Goal: Task Accomplishment & Management: Complete application form

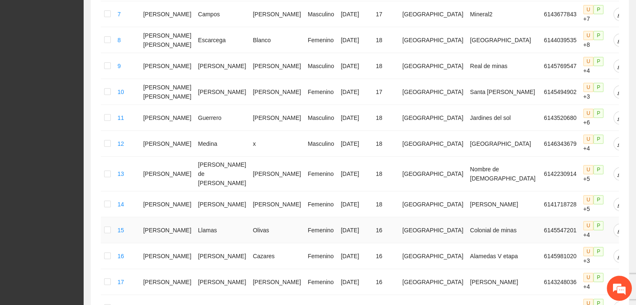
scroll to position [442, 0]
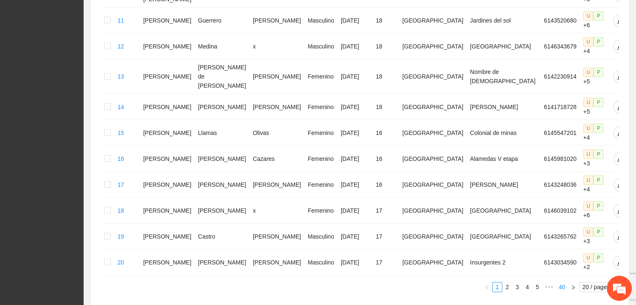
click at [559, 283] on link "40" at bounding box center [562, 287] width 12 height 9
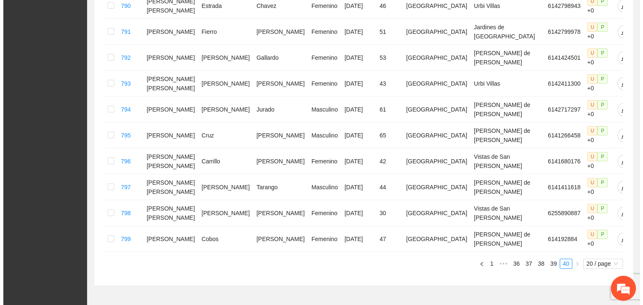
scroll to position [0, 0]
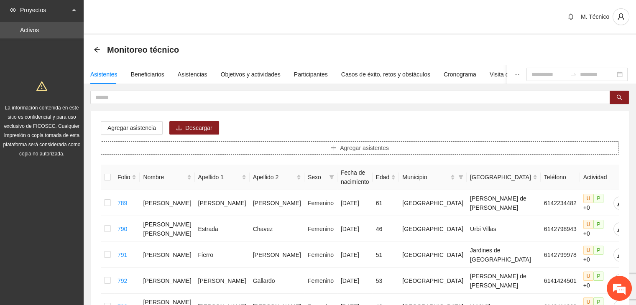
click at [345, 148] on span "Agregar asistentes" at bounding box center [364, 147] width 49 height 9
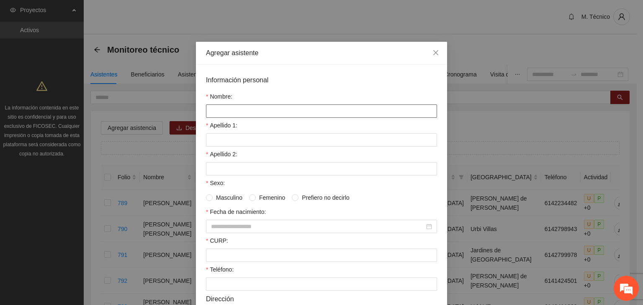
click at [265, 110] on input "Nombre:" at bounding box center [321, 111] width 231 height 13
type input "**********"
click at [214, 141] on input "Apellido 1:" at bounding box center [321, 139] width 231 height 13
type input "********"
type input "*"
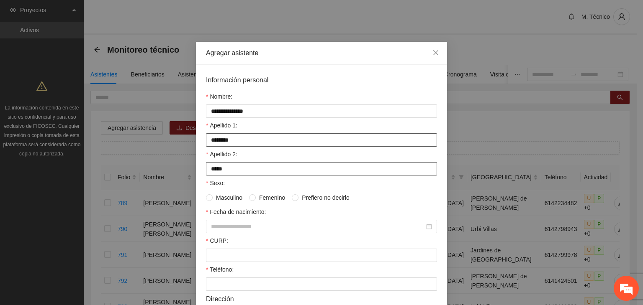
type input "*****"
click at [239, 229] on input "Fecha de nacimiento:" at bounding box center [317, 226] width 213 height 9
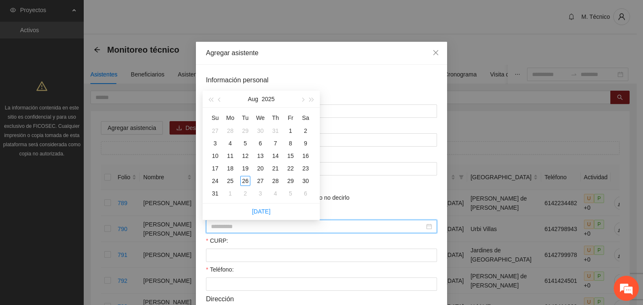
type input "**********"
click at [269, 100] on button "2025" at bounding box center [267, 99] width 13 height 17
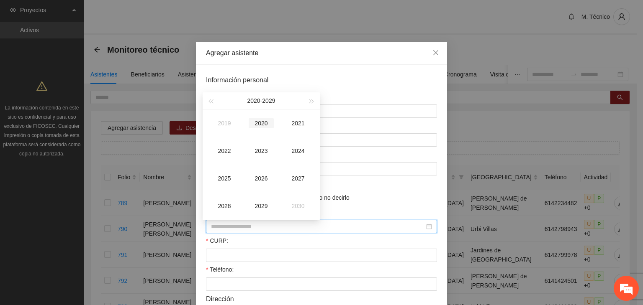
type input "**********"
click at [211, 101] on span "button" at bounding box center [210, 102] width 4 height 4
click at [232, 151] on div "1992" at bounding box center [224, 151] width 25 height 10
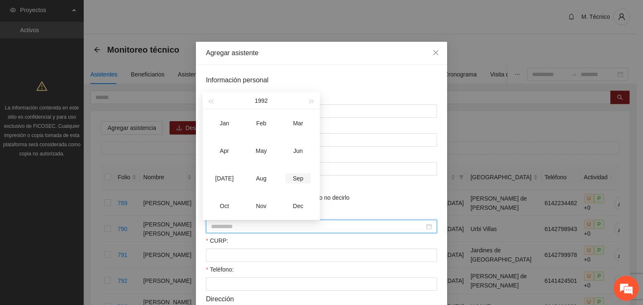
click at [297, 177] on div "Sep" at bounding box center [297, 179] width 25 height 10
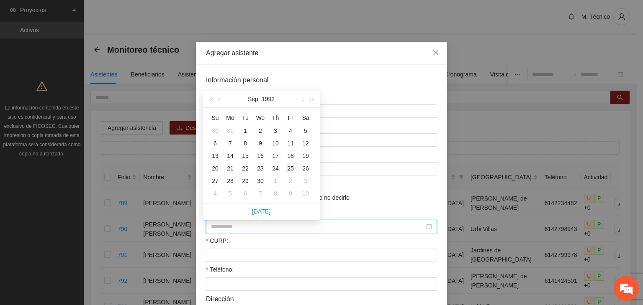
type input "**********"
click at [289, 169] on div "25" at bounding box center [290, 169] width 10 height 10
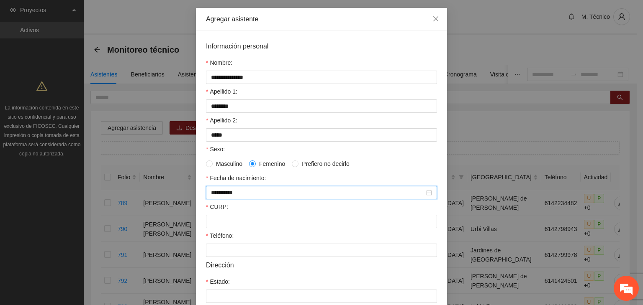
scroll to position [84, 0]
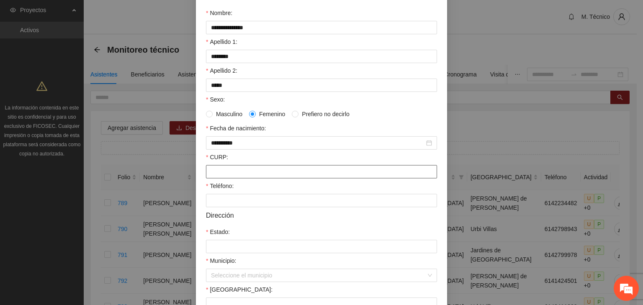
click at [228, 179] on input "CURP:" at bounding box center [321, 171] width 231 height 13
type input "**********"
type input "*********"
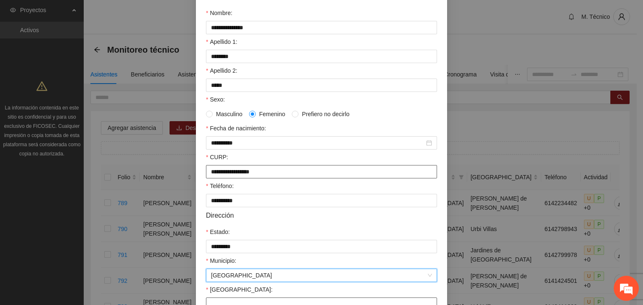
scroll to position [93, 0]
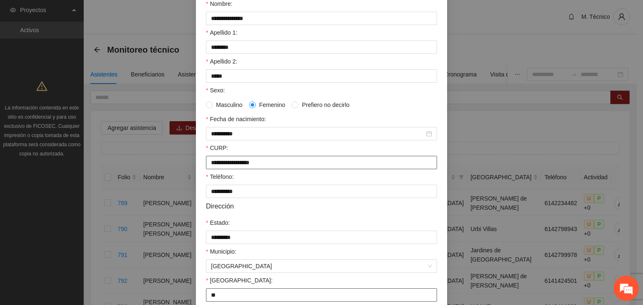
type input "**********"
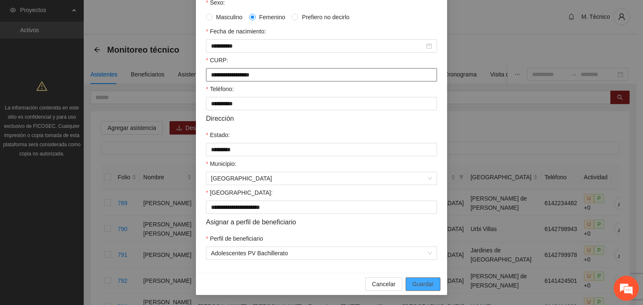
click at [405, 278] on button "Guardar" at bounding box center [422, 284] width 35 height 13
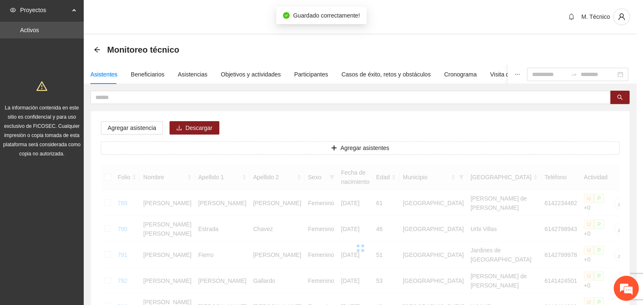
scroll to position [143, 0]
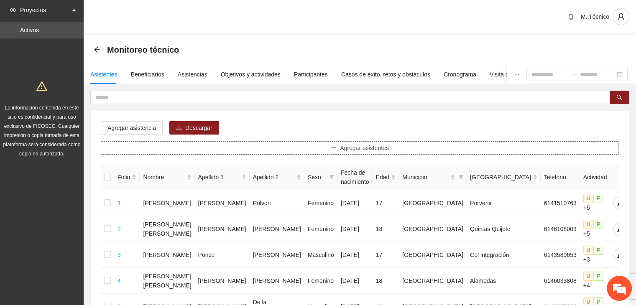
click at [259, 146] on button "Agregar asistentes" at bounding box center [360, 147] width 518 height 13
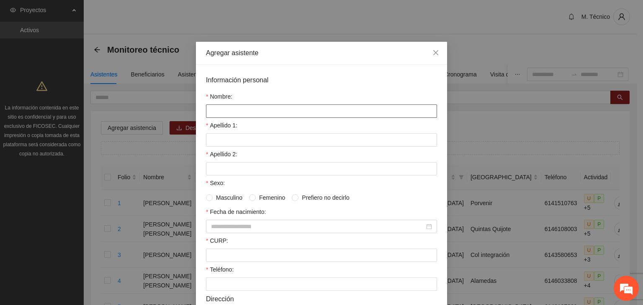
click at [318, 116] on input "Nombre:" at bounding box center [321, 111] width 231 height 13
type input "*"
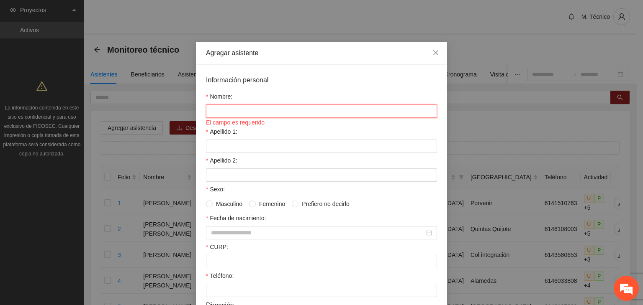
type input "*"
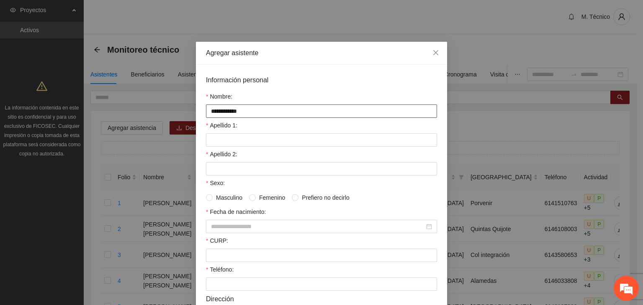
type input "**********"
type input "********"
type input "*********"
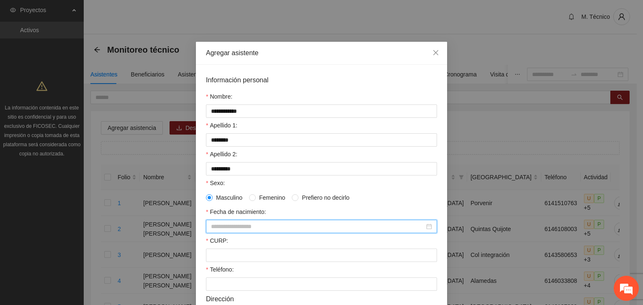
click at [285, 228] on input "Fecha de nacimiento:" at bounding box center [317, 226] width 213 height 9
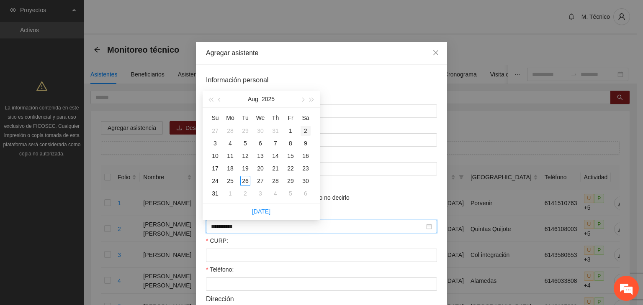
type input "**********"
click at [219, 100] on span "button" at bounding box center [220, 100] width 4 height 4
click at [265, 102] on button "2025" at bounding box center [271, 99] width 13 height 17
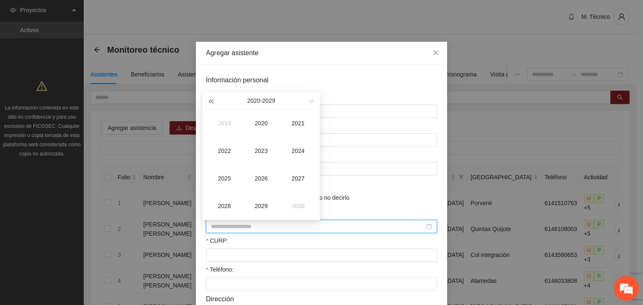
click at [211, 100] on span "button" at bounding box center [210, 102] width 4 height 4
click at [263, 180] on div "1996" at bounding box center [260, 179] width 25 height 10
click at [300, 125] on div "Mar" at bounding box center [297, 123] width 25 height 10
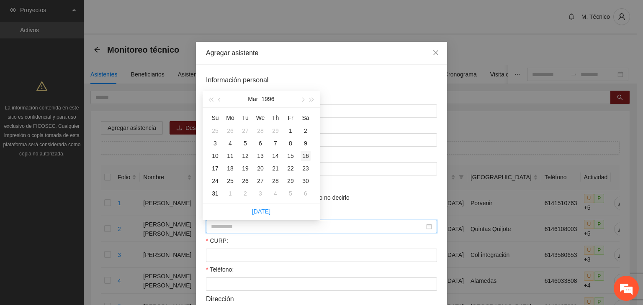
type input "**********"
click at [306, 155] on div "16" at bounding box center [305, 156] width 10 height 10
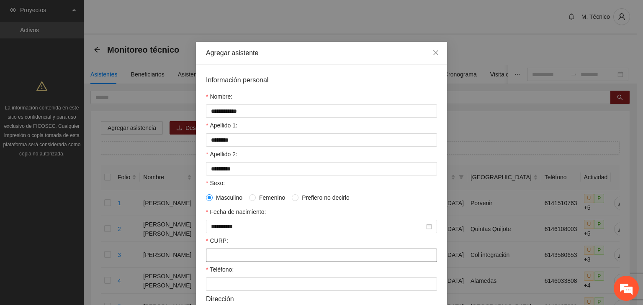
click at [243, 260] on input "CURP:" at bounding box center [321, 255] width 231 height 13
type input "*"
type input "**********"
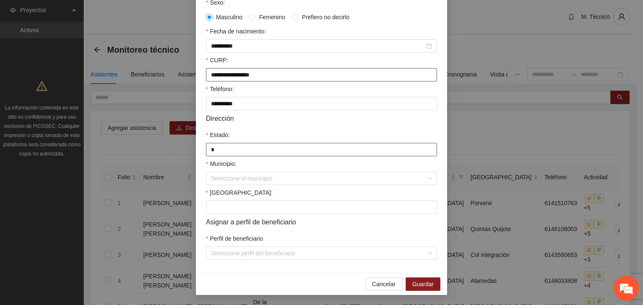
type input "*********"
type input "**********"
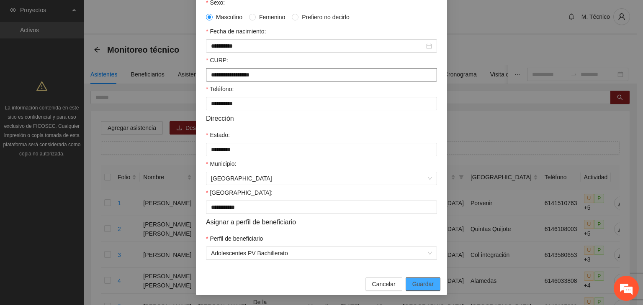
click at [405, 278] on button "Guardar" at bounding box center [422, 284] width 35 height 13
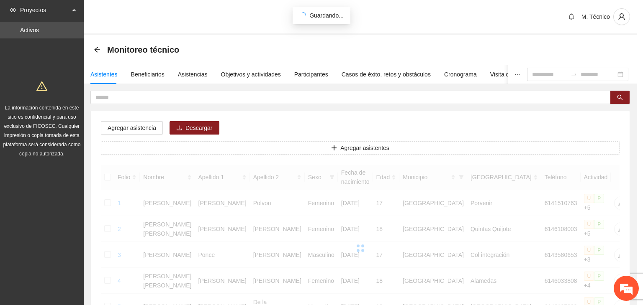
scroll to position [143, 0]
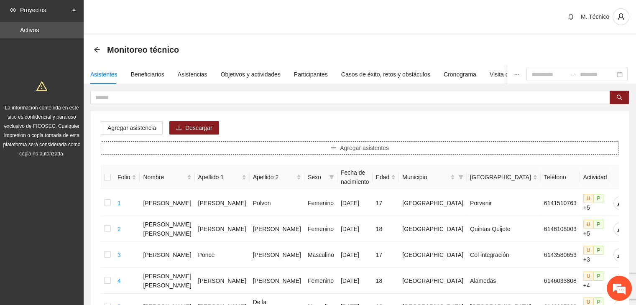
click at [296, 148] on button "Agregar asistentes" at bounding box center [360, 147] width 518 height 13
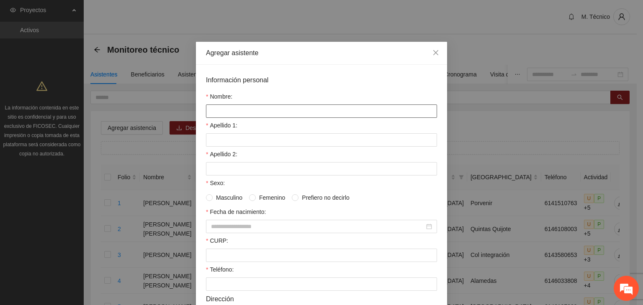
click at [281, 110] on input "Nombre:" at bounding box center [321, 111] width 231 height 13
type input "**********"
type input "*****"
type input "********"
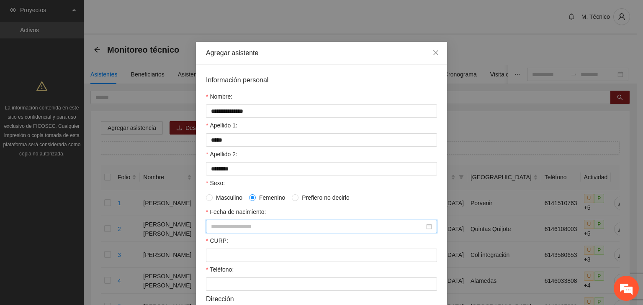
click at [275, 230] on input "Fecha de nacimiento:" at bounding box center [317, 226] width 213 height 9
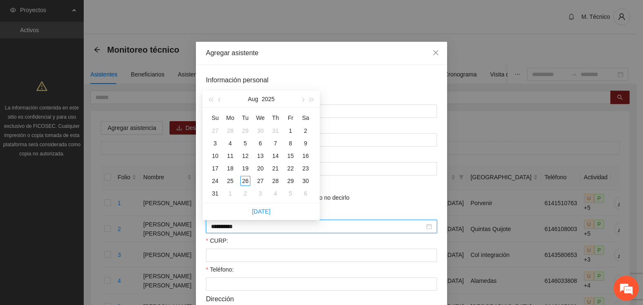
type input "**********"
click at [271, 100] on button "2025" at bounding box center [267, 99] width 13 height 17
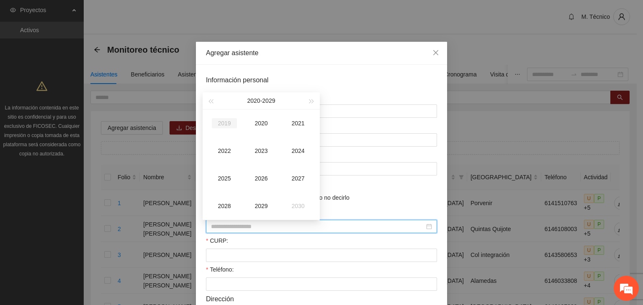
type input "**********"
click at [212, 102] on span "button" at bounding box center [210, 102] width 4 height 4
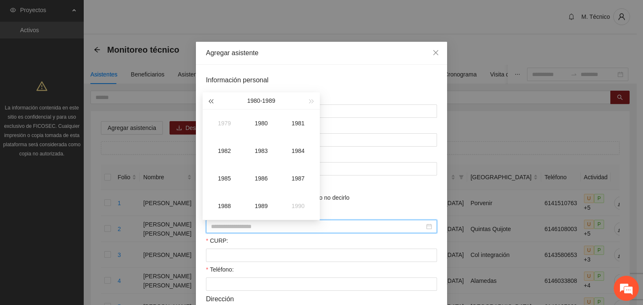
click at [212, 102] on span "button" at bounding box center [210, 102] width 4 height 4
click at [263, 179] on div "1976" at bounding box center [260, 179] width 25 height 10
type input "**********"
click at [299, 205] on div "Dec" at bounding box center [297, 206] width 25 height 10
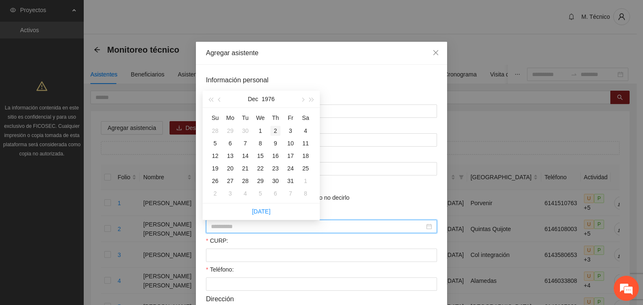
type input "**********"
click at [306, 145] on div "11" at bounding box center [305, 143] width 10 height 10
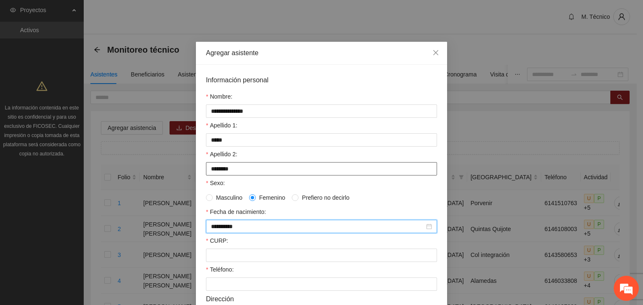
scroll to position [125, 0]
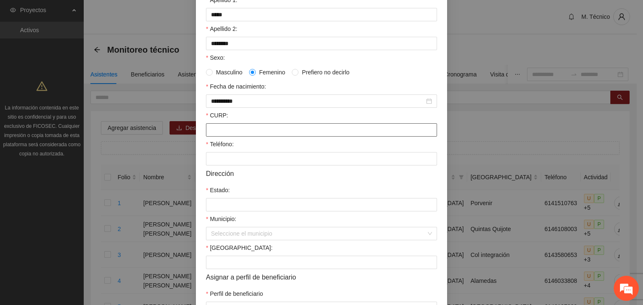
click at [245, 137] on input "CURP:" at bounding box center [321, 129] width 231 height 13
type input "**********"
type input "*********"
type input "**********"
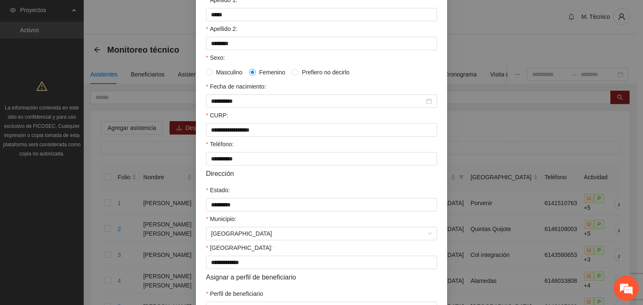
scroll to position [184, 0]
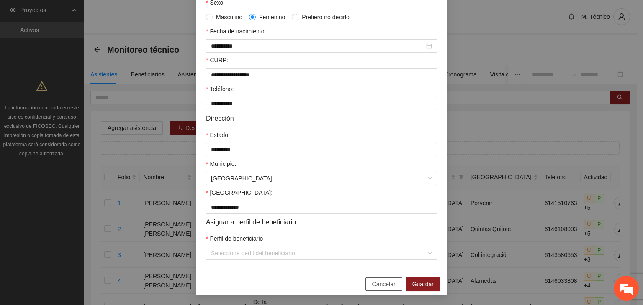
click at [365, 278] on button "Cancelar" at bounding box center [383, 284] width 37 height 13
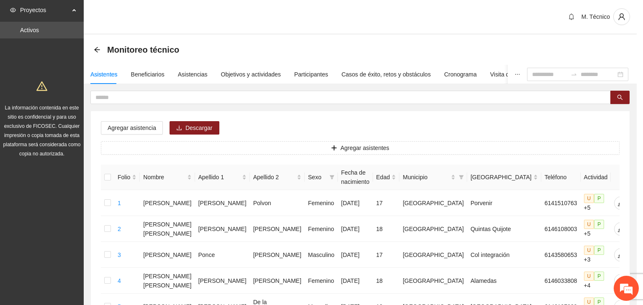
scroll to position [143, 0]
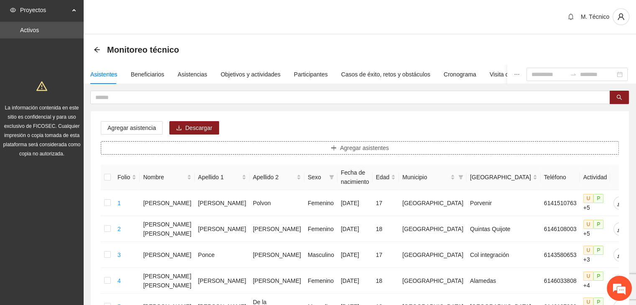
click at [341, 150] on button "Agregar asistentes" at bounding box center [360, 147] width 518 height 13
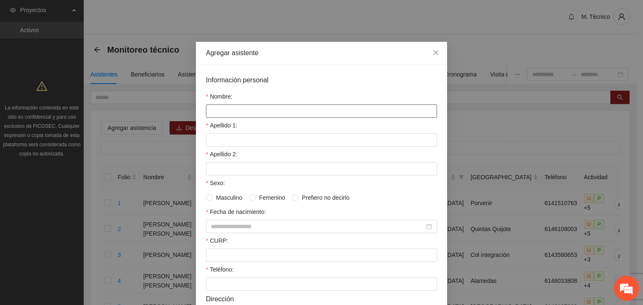
click at [223, 110] on input "Nombre:" at bounding box center [321, 111] width 231 height 13
type input "**********"
click at [228, 143] on input "Apellido 1:" at bounding box center [321, 139] width 231 height 13
type input "*****"
click at [229, 166] on input "Apellido 2:" at bounding box center [321, 168] width 231 height 13
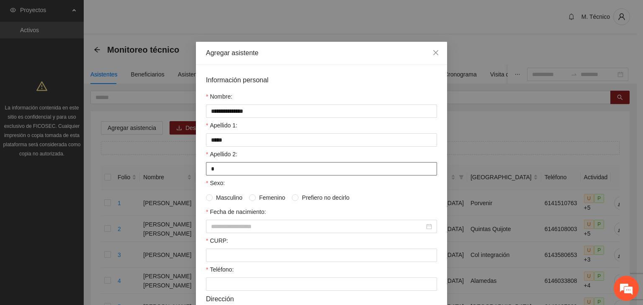
type input "********"
click at [260, 200] on span "Femenino" at bounding box center [272, 197] width 33 height 9
click at [218, 230] on input "Fecha de nacimiento:" at bounding box center [317, 226] width 213 height 9
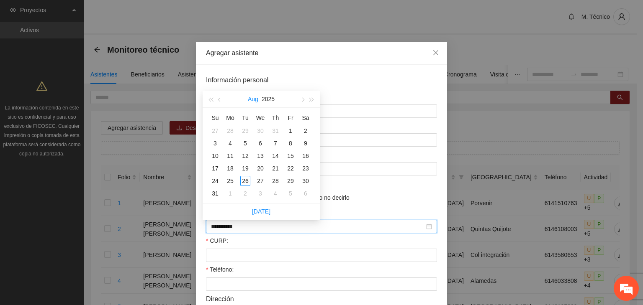
type input "**********"
click at [266, 98] on button "2025" at bounding box center [267, 99] width 13 height 17
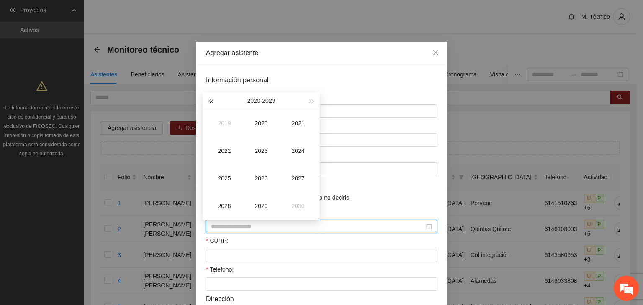
click at [212, 102] on span "button" at bounding box center [210, 102] width 4 height 4
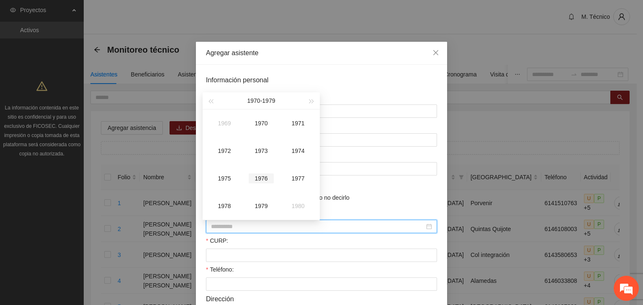
click at [258, 180] on div "1976" at bounding box center [260, 179] width 25 height 10
type input "**********"
click at [294, 205] on div "Dec" at bounding box center [297, 206] width 25 height 10
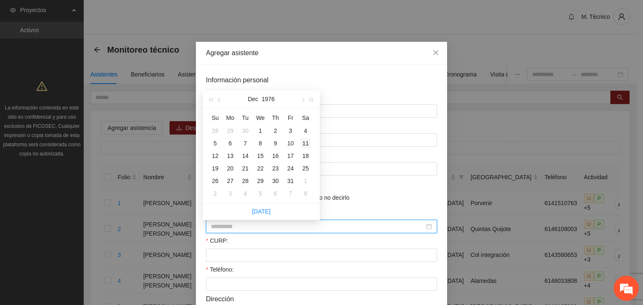
type input "**********"
click at [301, 141] on div "11" at bounding box center [305, 143] width 10 height 10
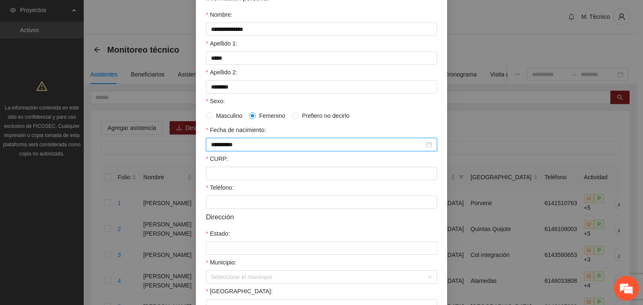
scroll to position [84, 0]
click at [225, 174] on input "CURP:" at bounding box center [321, 171] width 231 height 13
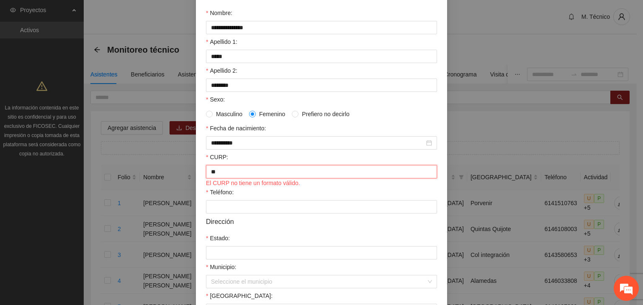
type input "**********"
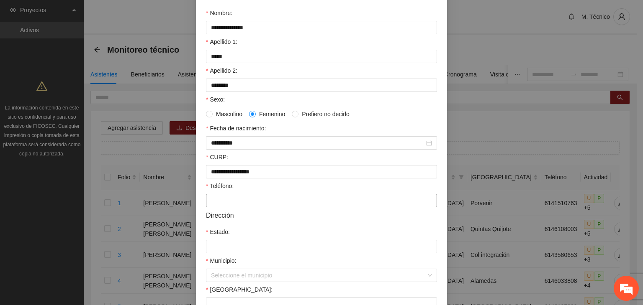
click at [234, 206] on input "Teléfono:" at bounding box center [321, 200] width 231 height 13
type input "**********"
type input "*********"
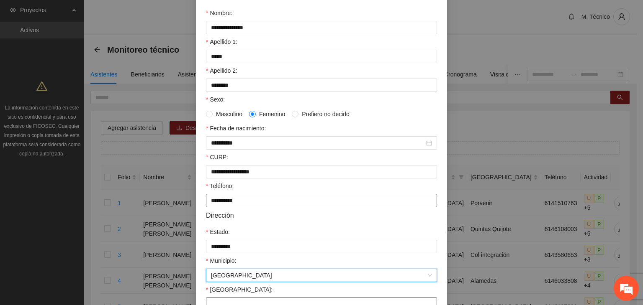
scroll to position [93, 0]
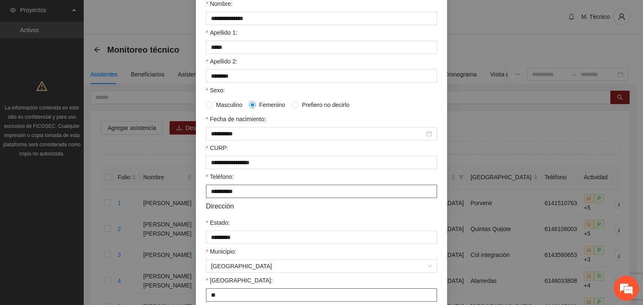
type input "**********"
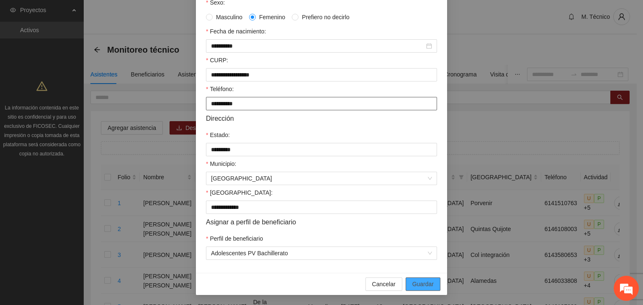
click at [405, 278] on button "Guardar" at bounding box center [422, 284] width 35 height 13
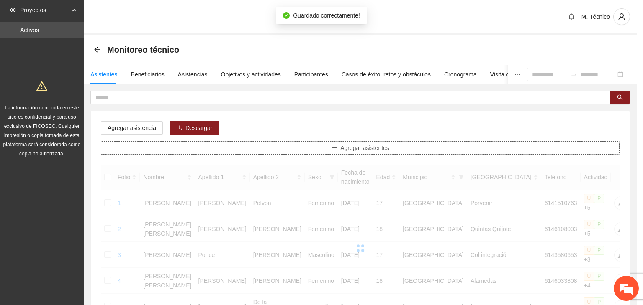
scroll to position [0, 0]
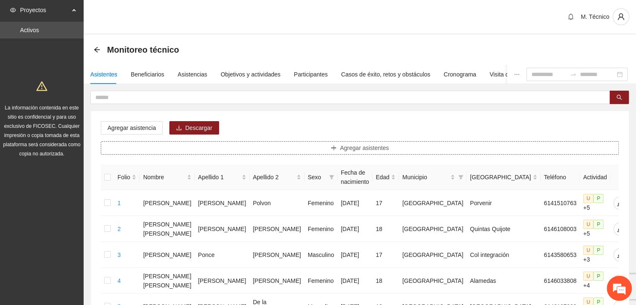
click at [323, 147] on button "Agregar asistentes" at bounding box center [360, 147] width 518 height 13
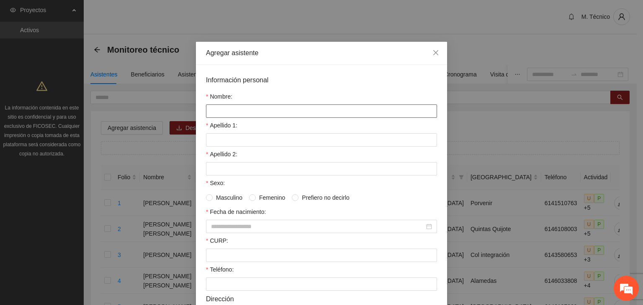
click at [228, 109] on input "Nombre:" at bounding box center [321, 111] width 231 height 13
type input "*"
type input "**********"
type input "*******"
type input "*****"
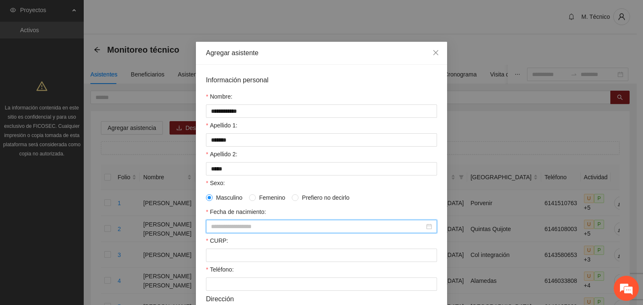
click at [237, 226] on input "Fecha de nacimiento:" at bounding box center [317, 226] width 213 height 9
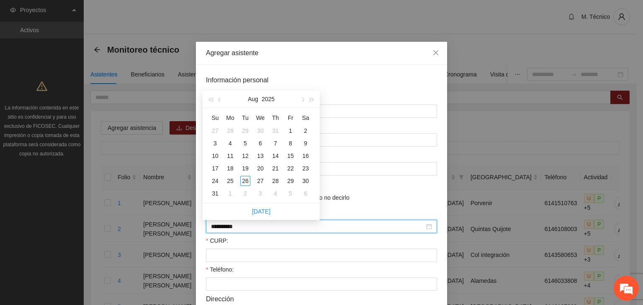
type input "**********"
click at [219, 99] on span "button" at bounding box center [220, 100] width 4 height 4
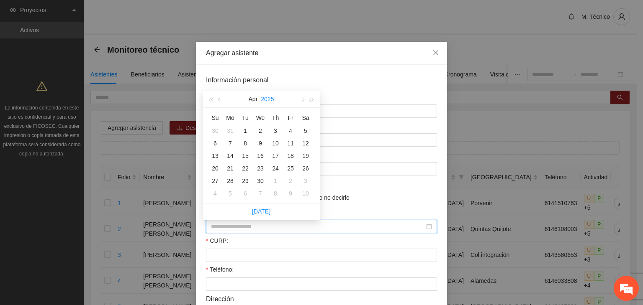
click at [271, 99] on button "2025" at bounding box center [267, 99] width 13 height 17
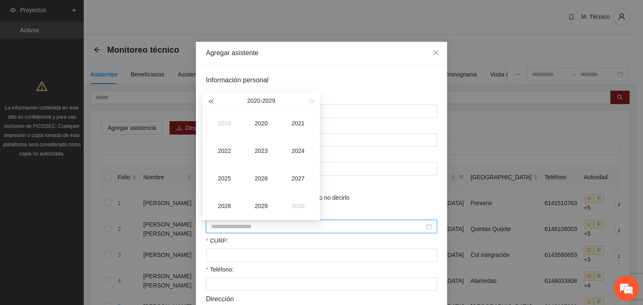
click at [210, 104] on button "button" at bounding box center [210, 100] width 9 height 17
click at [211, 104] on button "button" at bounding box center [210, 100] width 9 height 17
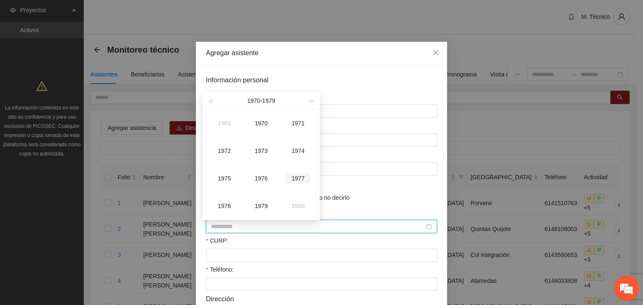
click at [298, 176] on div "1977" at bounding box center [297, 179] width 25 height 10
type input "**********"
click at [294, 123] on div "Mar" at bounding box center [297, 123] width 25 height 10
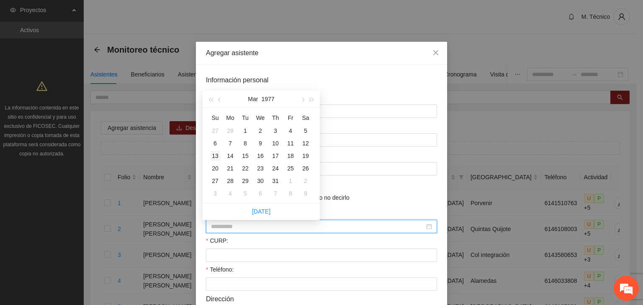
type input "**********"
click at [273, 180] on div "31" at bounding box center [275, 181] width 10 height 10
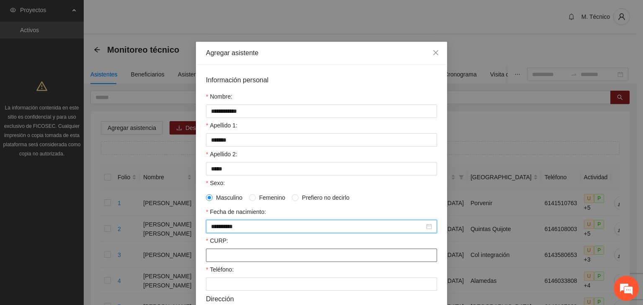
click at [213, 258] on input "CURP:" at bounding box center [321, 255] width 231 height 13
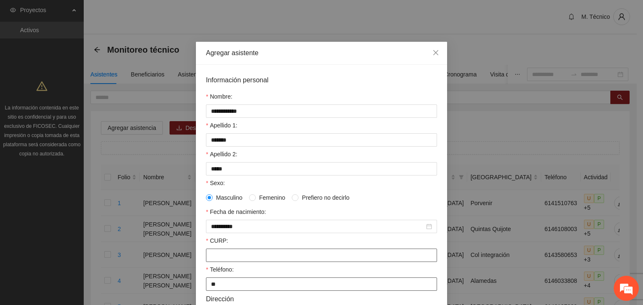
type input "*"
type input "**********"
click at [304, 288] on input "Teléfono:" at bounding box center [321, 284] width 231 height 13
type input "**********"
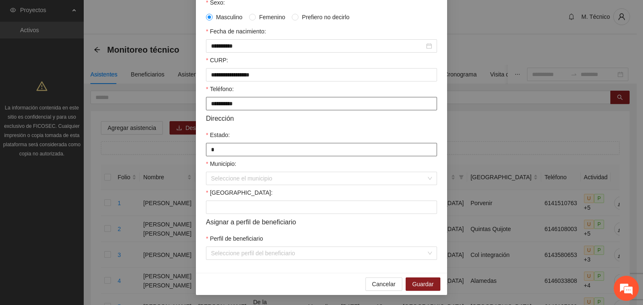
type input "*********"
type input "**********"
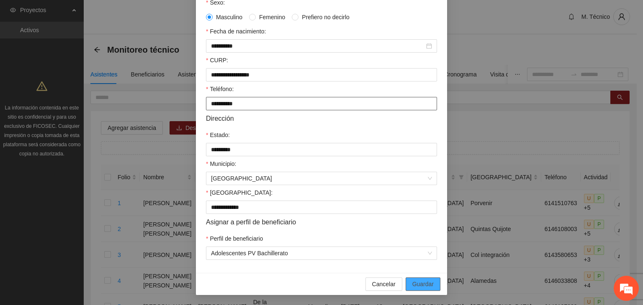
click at [405, 278] on button "Guardar" at bounding box center [422, 284] width 35 height 13
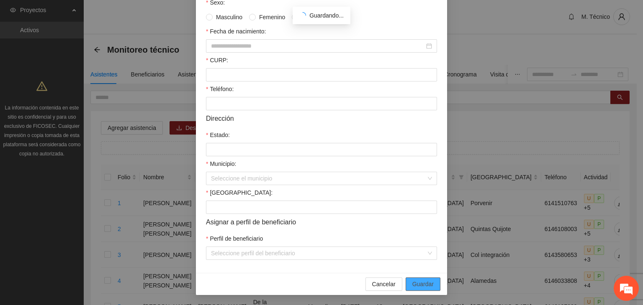
scroll to position [143, 0]
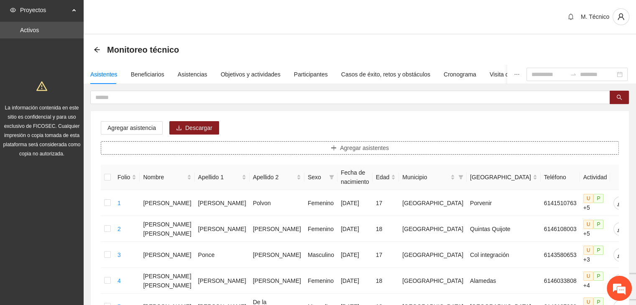
click at [283, 143] on button "Agregar asistentes" at bounding box center [360, 147] width 518 height 13
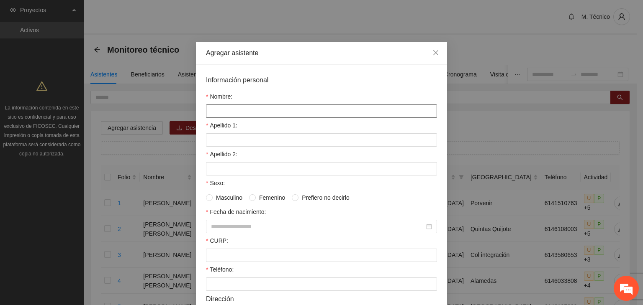
click at [243, 110] on input "Nombre:" at bounding box center [321, 111] width 231 height 13
type input "**********"
type input "****"
type input "********"
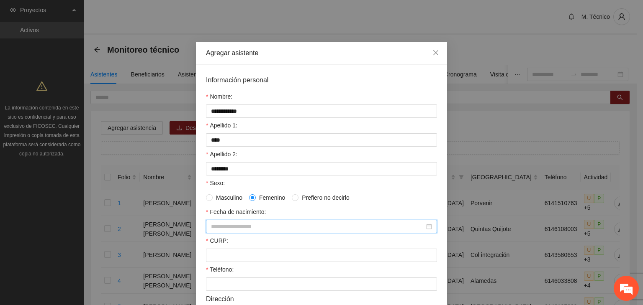
click at [224, 227] on input "Fecha de nacimiento:" at bounding box center [317, 226] width 213 height 9
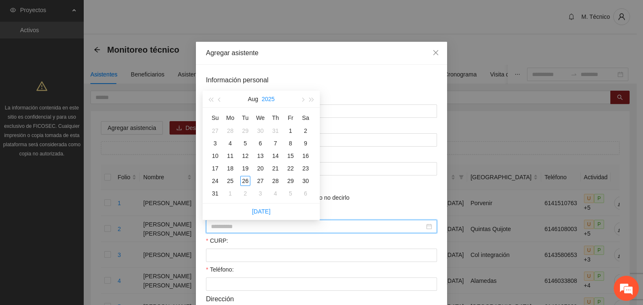
type input "**********"
click at [267, 97] on button "2025" at bounding box center [267, 99] width 13 height 17
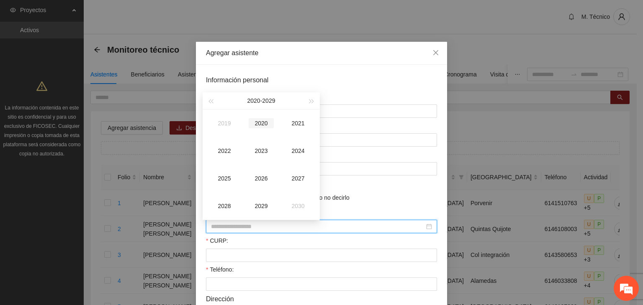
type input "**********"
click at [209, 100] on button "button" at bounding box center [210, 100] width 9 height 17
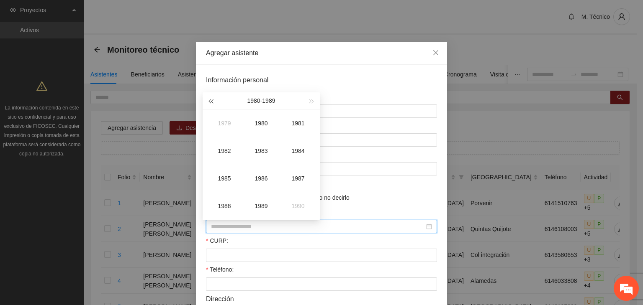
click at [209, 100] on button "button" at bounding box center [210, 100] width 9 height 17
click at [310, 100] on span "button" at bounding box center [312, 102] width 4 height 4
type input "**********"
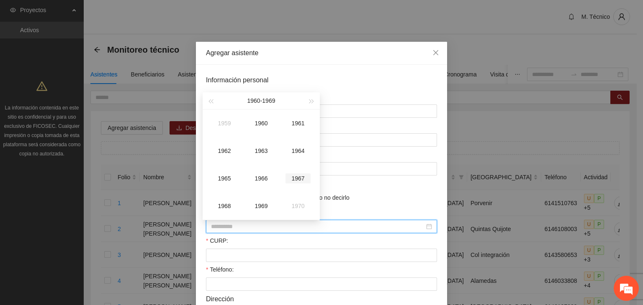
click at [297, 177] on div "1967" at bounding box center [297, 179] width 25 height 10
click at [261, 149] on div "May" at bounding box center [260, 151] width 25 height 10
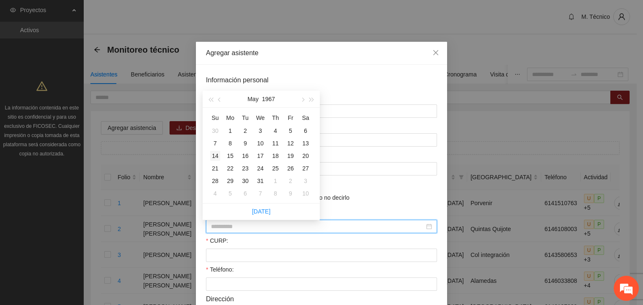
type input "**********"
click at [218, 154] on div "14" at bounding box center [215, 156] width 10 height 10
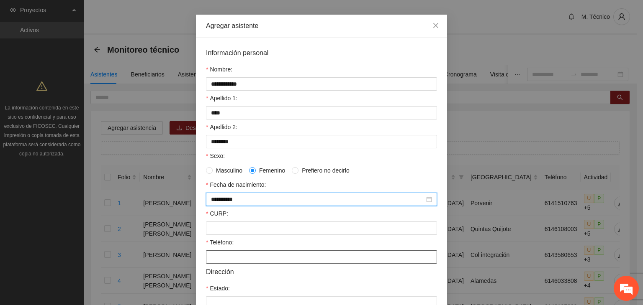
scroll to position [42, 0]
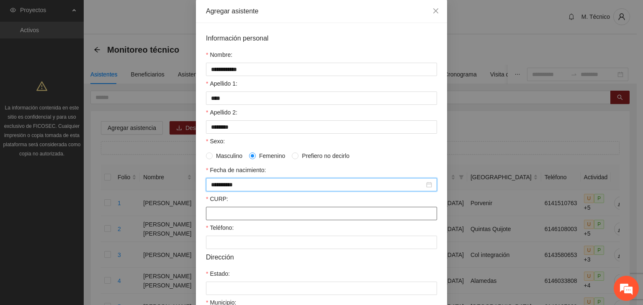
click at [249, 217] on input "CURP:" at bounding box center [321, 213] width 231 height 13
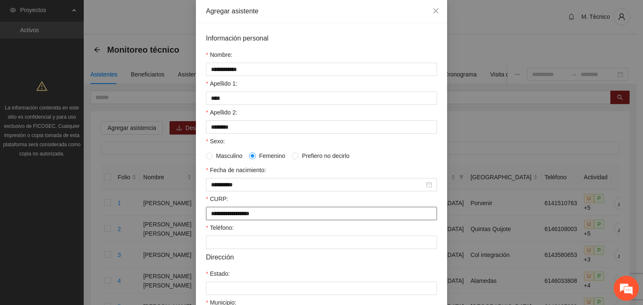
type input "**********"
type input "*********"
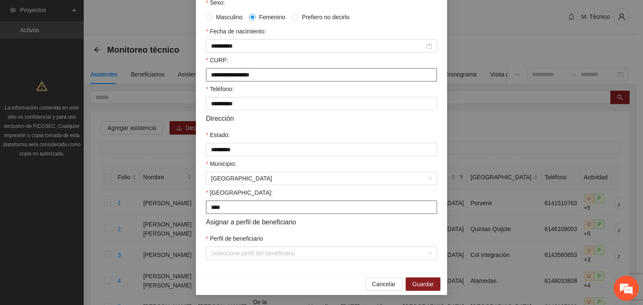
type input "**********"
click at [405, 278] on button "Guardar" at bounding box center [422, 284] width 35 height 13
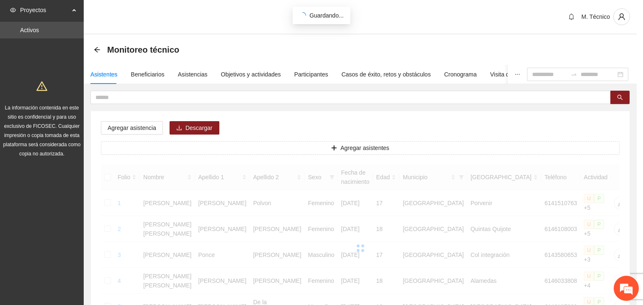
scroll to position [143, 0]
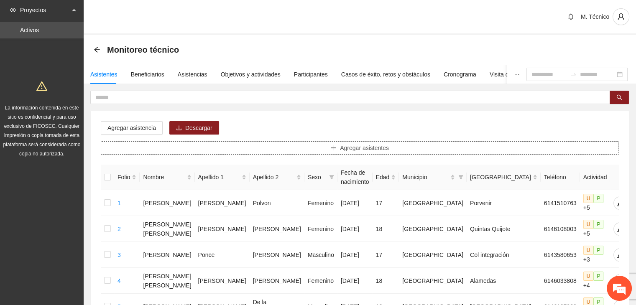
click at [266, 149] on button "Agregar asistentes" at bounding box center [360, 147] width 518 height 13
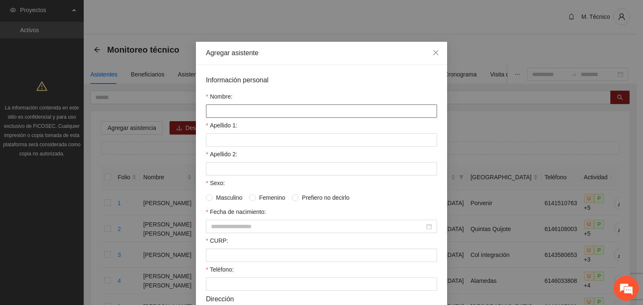
click at [274, 111] on input "Nombre:" at bounding box center [321, 111] width 231 height 13
type input "*"
type input "**********"
type input "*****"
type input "******"
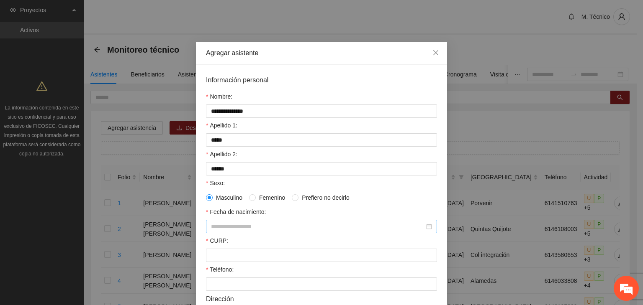
click at [240, 230] on input "Fecha de nacimiento:" at bounding box center [317, 226] width 213 height 9
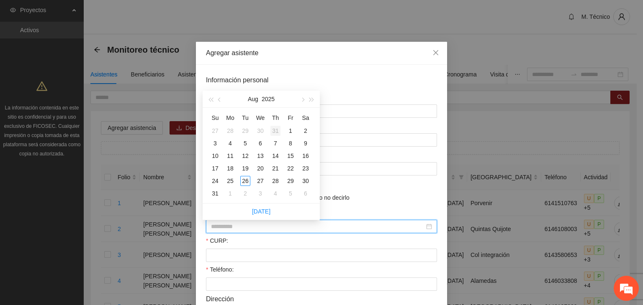
type input "**********"
click at [272, 94] on button "2025" at bounding box center [267, 99] width 13 height 17
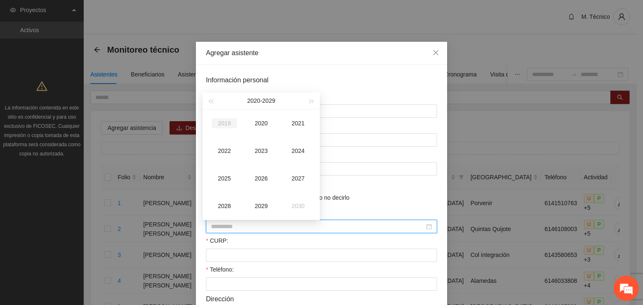
type input "**********"
click at [211, 101] on span "button" at bounding box center [210, 102] width 4 height 4
click at [292, 149] on div "1994" at bounding box center [297, 151] width 25 height 10
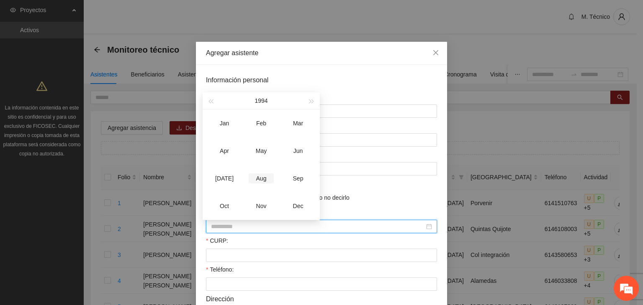
click at [262, 178] on div "Aug" at bounding box center [260, 179] width 25 height 10
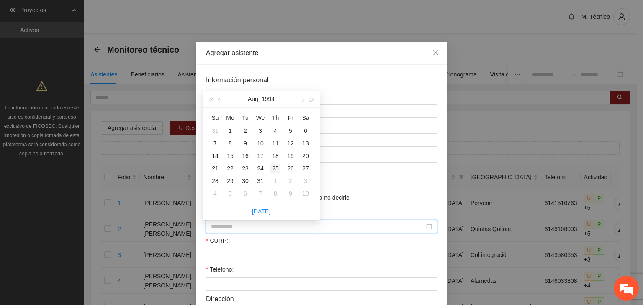
type input "**********"
click at [278, 165] on div "25" at bounding box center [275, 169] width 10 height 10
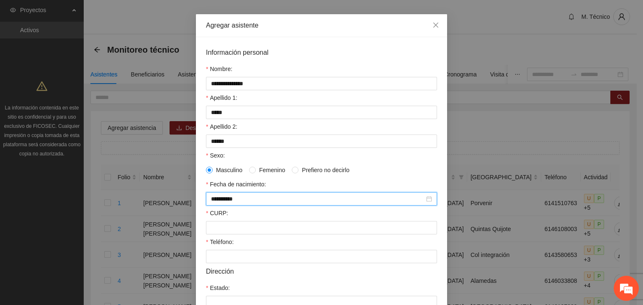
scroll to position [42, 0]
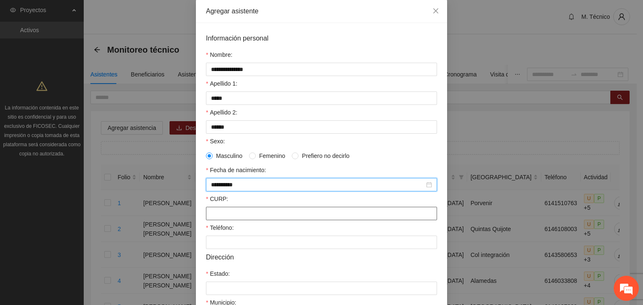
click at [233, 215] on input "CURP:" at bounding box center [321, 213] width 231 height 13
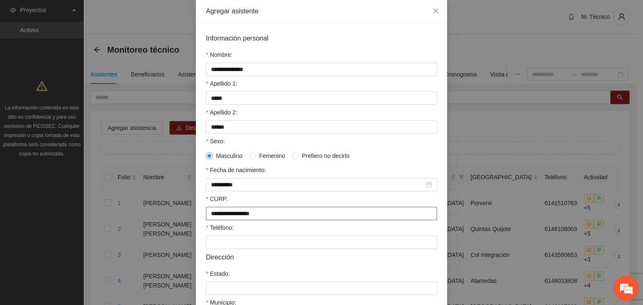
type input "**********"
type input "*********"
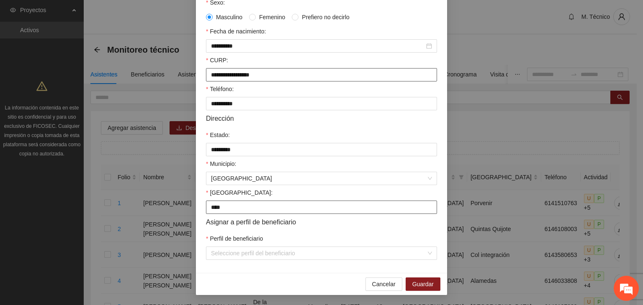
type input "**********"
click at [405, 278] on button "Guardar" at bounding box center [422, 284] width 35 height 13
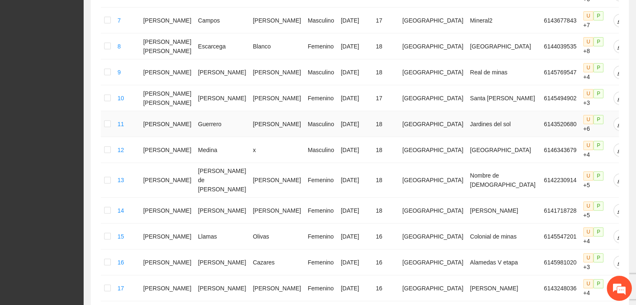
scroll to position [442, 0]
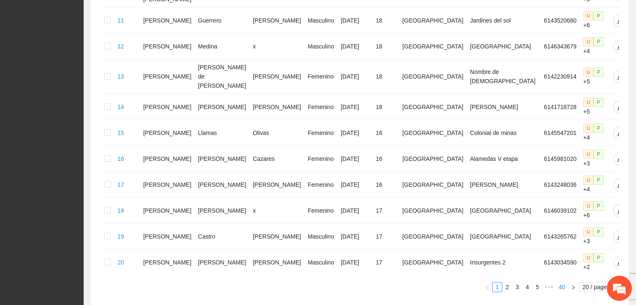
click at [564, 283] on link "40" at bounding box center [562, 287] width 12 height 9
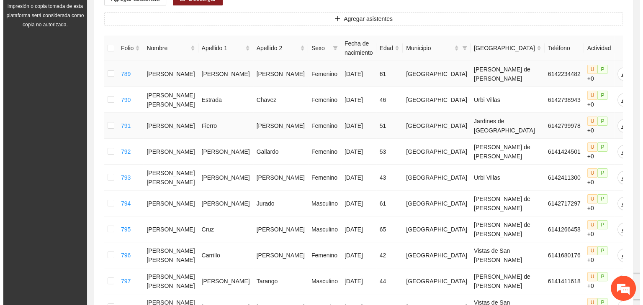
scroll to position [68, 0]
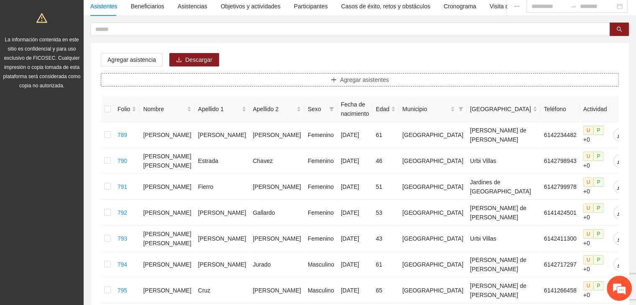
click at [307, 76] on button "Agregar asistentes" at bounding box center [360, 79] width 518 height 13
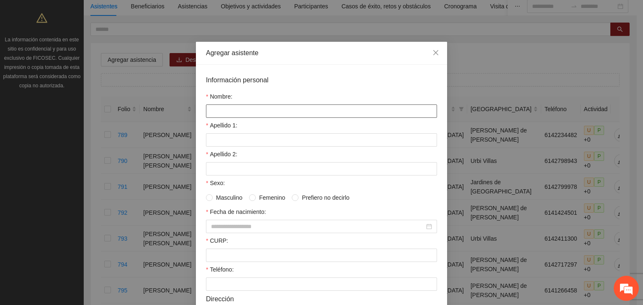
click at [264, 111] on input "Nombre:" at bounding box center [321, 111] width 231 height 13
type input "*"
type input "*********"
type input "*****"
type input "******"
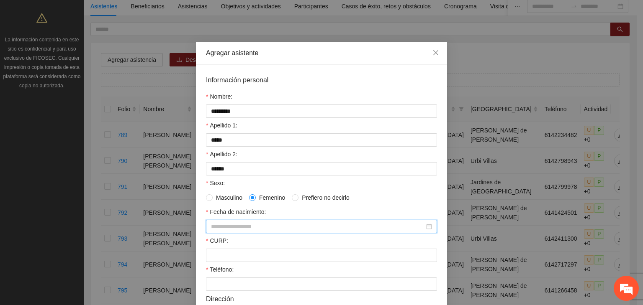
click at [256, 230] on input "Fecha de nacimiento:" at bounding box center [317, 226] width 213 height 9
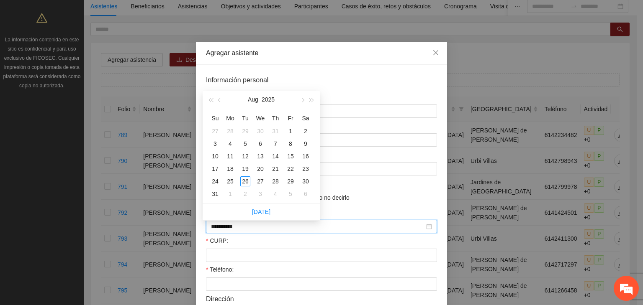
type input "**********"
click at [274, 95] on button "2025" at bounding box center [267, 99] width 13 height 17
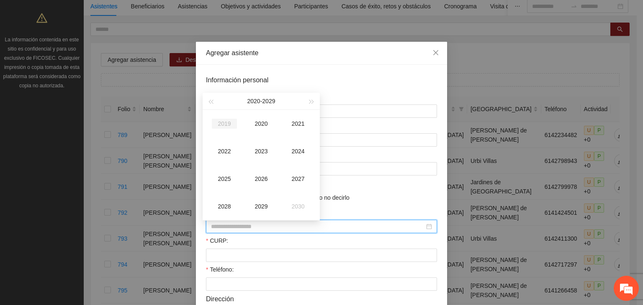
type input "**********"
click at [212, 104] on button "button" at bounding box center [210, 101] width 9 height 17
click at [225, 180] on div "1995" at bounding box center [224, 179] width 25 height 10
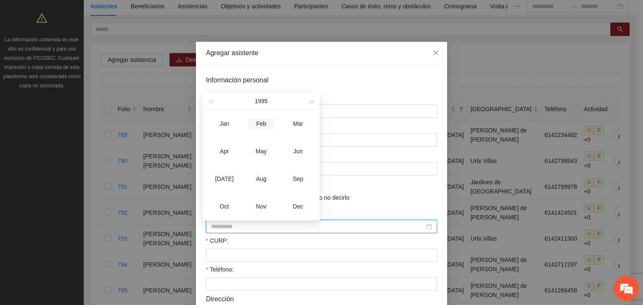
type input "**********"
click at [259, 123] on div "Feb" at bounding box center [260, 124] width 25 height 10
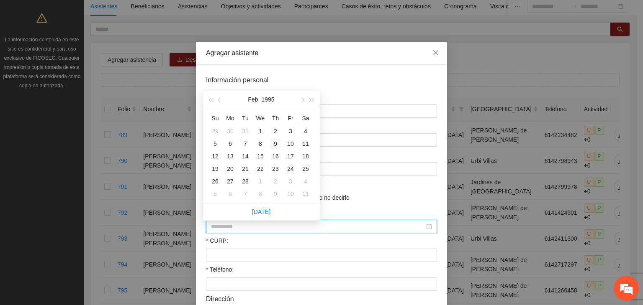
type input "**********"
click at [276, 142] on div "9" at bounding box center [275, 144] width 10 height 10
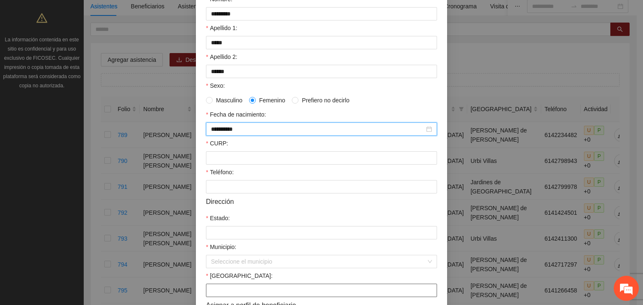
scroll to position [167, 0]
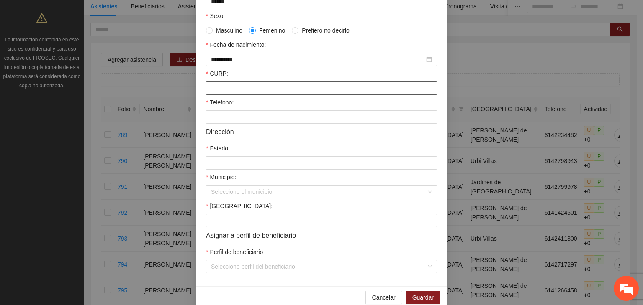
click at [223, 89] on input "CURP:" at bounding box center [321, 88] width 231 height 13
type input "**********"
type input "*********"
type input "*"
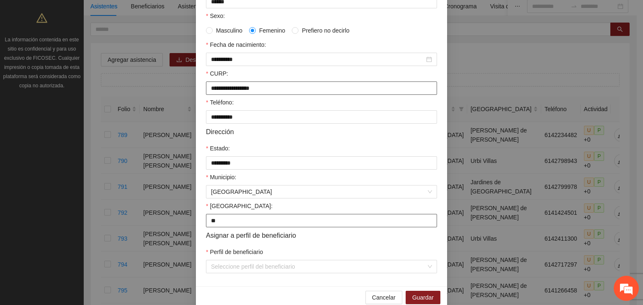
type input "**********"
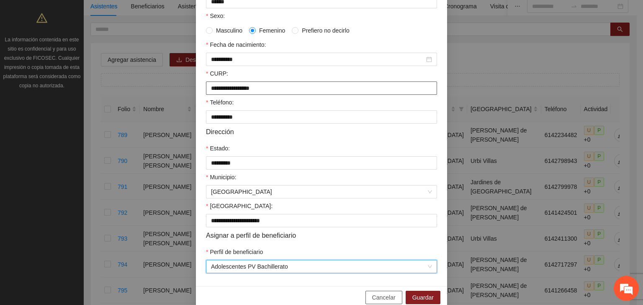
scroll to position [170, 0]
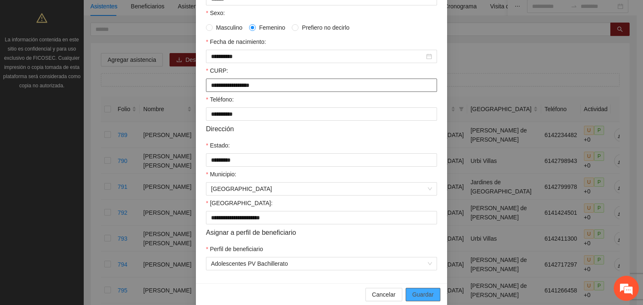
click at [405, 288] on button "Guardar" at bounding box center [422, 294] width 35 height 13
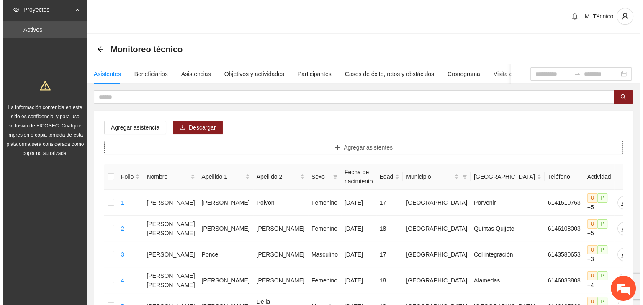
scroll to position [0, 0]
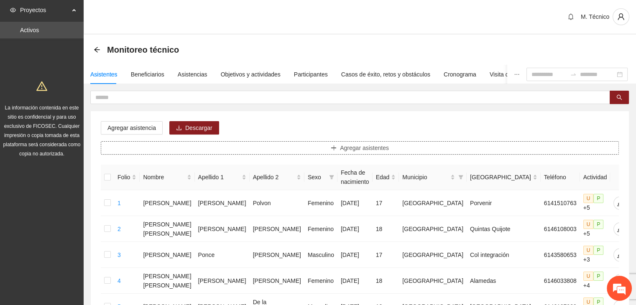
click at [336, 146] on icon "plus" at bounding box center [334, 148] width 6 height 6
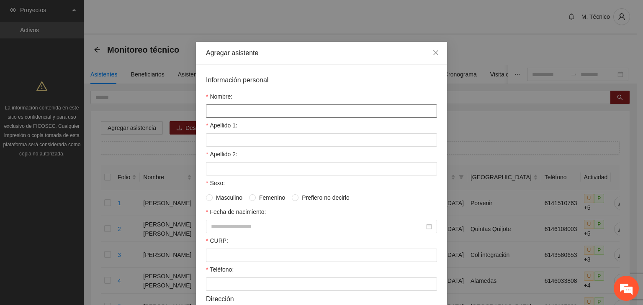
click at [251, 116] on input "Nombre:" at bounding box center [321, 111] width 231 height 13
type input "*"
type input "**********"
type input "******"
type input "*********"
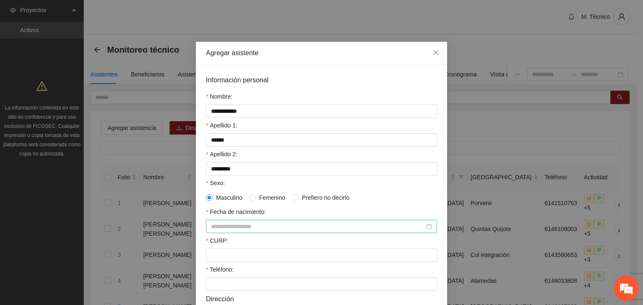
click at [236, 230] on input "Fecha de nacimiento:" at bounding box center [317, 226] width 213 height 9
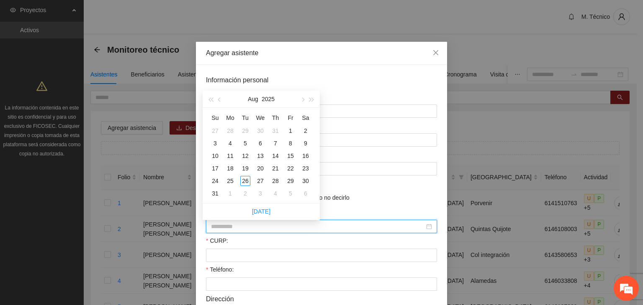
type input "**********"
click at [271, 97] on button "2025" at bounding box center [267, 99] width 13 height 17
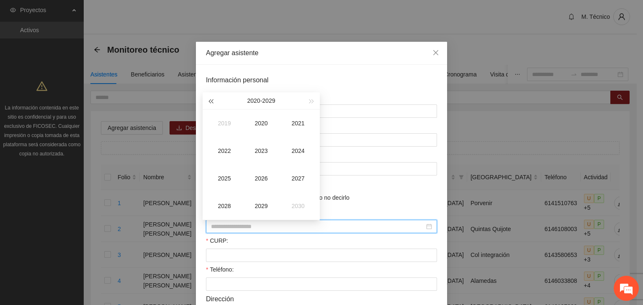
click at [213, 98] on button "button" at bounding box center [210, 100] width 9 height 17
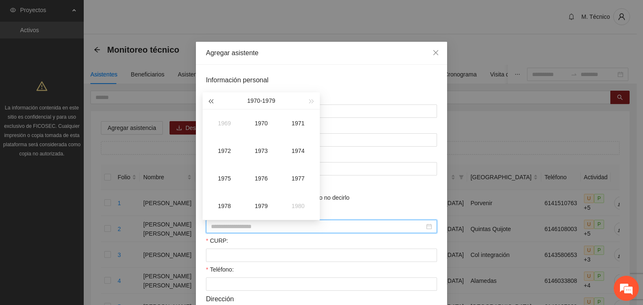
click at [213, 98] on button "button" at bounding box center [210, 100] width 9 height 17
click at [225, 206] on div "1968" at bounding box center [224, 206] width 25 height 10
type input "**********"
click at [299, 209] on div "Dec" at bounding box center [297, 206] width 25 height 10
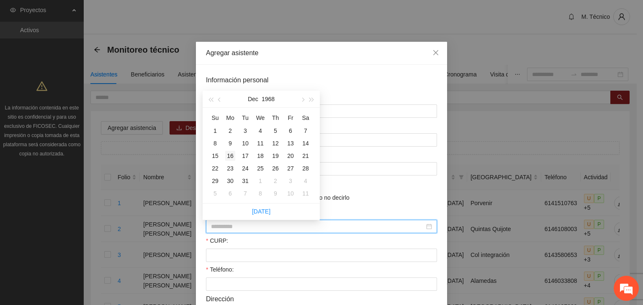
type input "**********"
click at [230, 154] on div "16" at bounding box center [230, 156] width 10 height 10
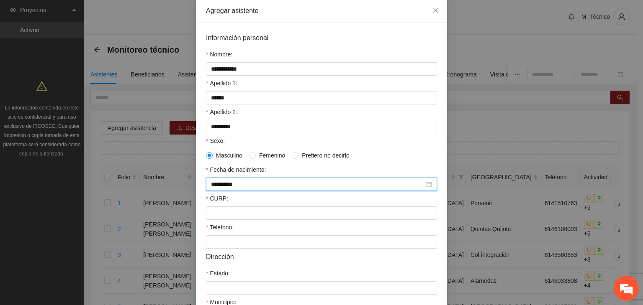
scroll to position [84, 0]
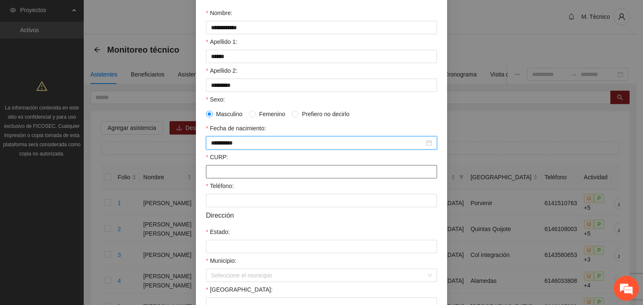
click at [259, 179] on input "CURP:" at bounding box center [321, 171] width 231 height 13
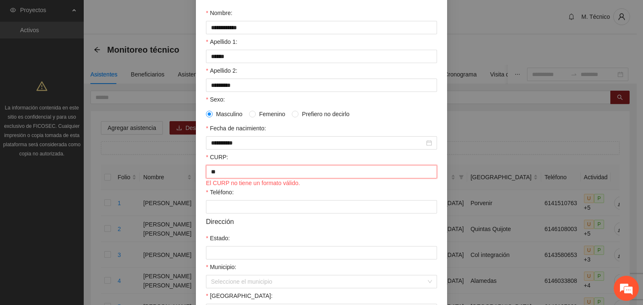
type input "*"
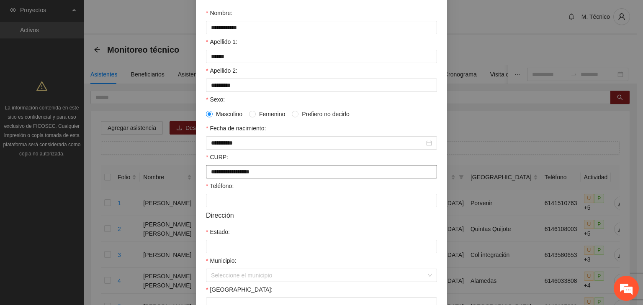
type input "**********"
type input "*********"
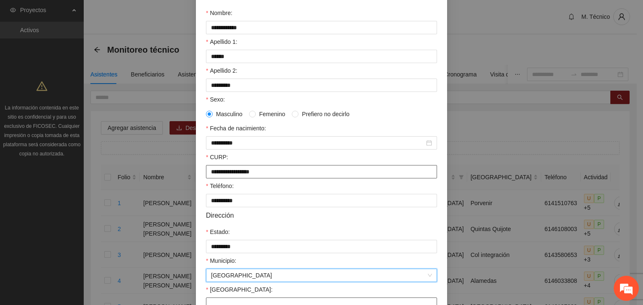
scroll to position [93, 0]
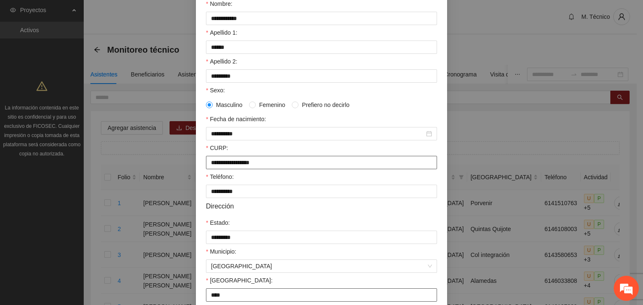
type input "**********"
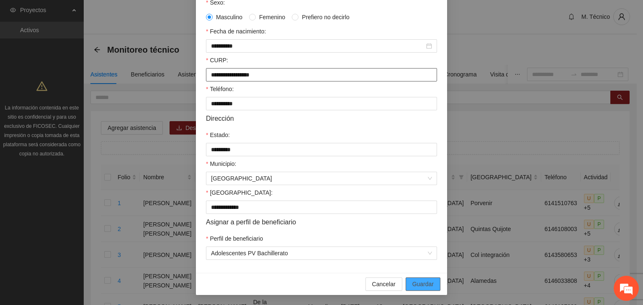
click at [405, 278] on button "Guardar" at bounding box center [422, 284] width 35 height 13
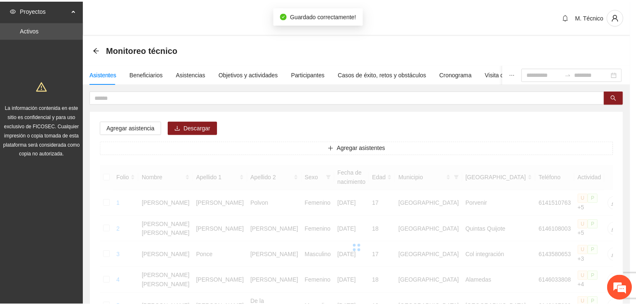
scroll to position [143, 0]
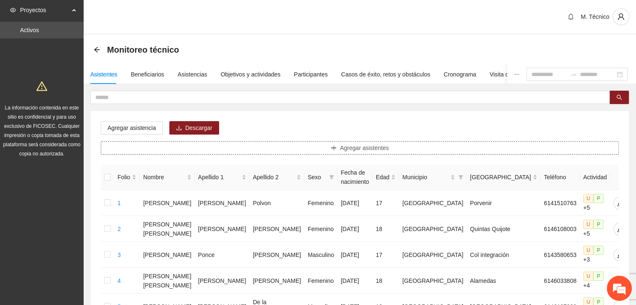
click at [305, 148] on button "Agregar asistentes" at bounding box center [360, 147] width 518 height 13
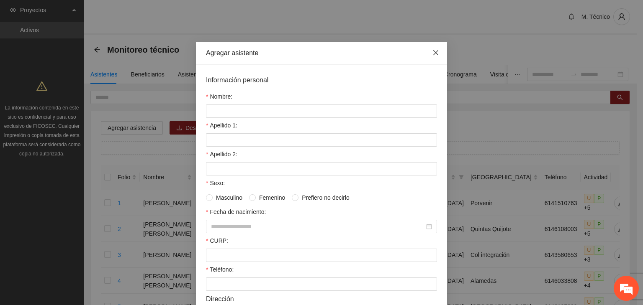
click at [435, 57] on span "Close" at bounding box center [435, 53] width 23 height 23
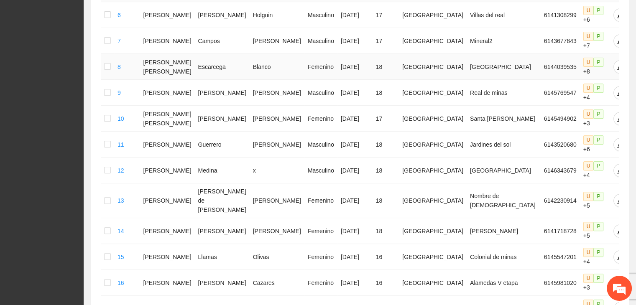
scroll to position [442, 0]
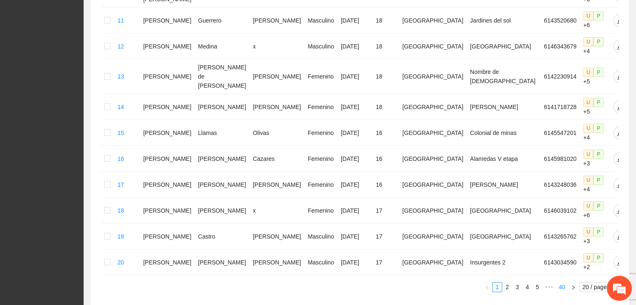
click at [559, 283] on link "40" at bounding box center [562, 287] width 12 height 9
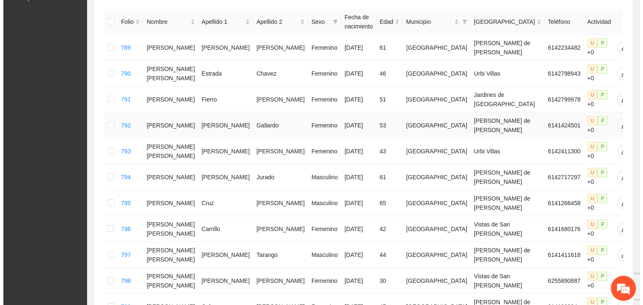
scroll to position [0, 0]
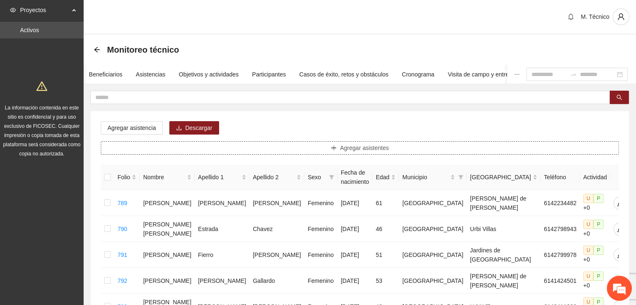
click at [345, 148] on span "Agregar asistentes" at bounding box center [364, 147] width 49 height 9
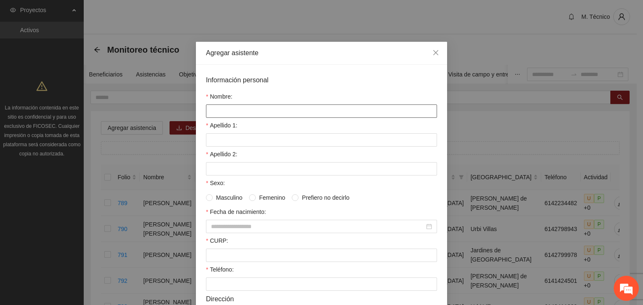
click at [347, 112] on input "Nombre:" at bounding box center [321, 111] width 231 height 13
type input "*"
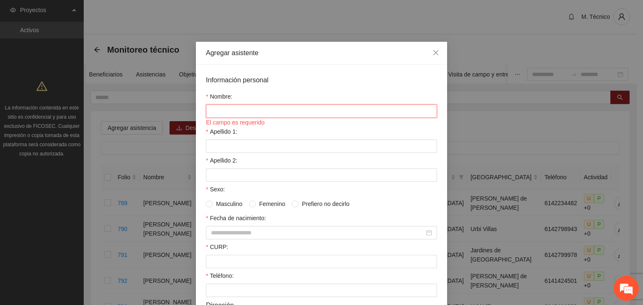
type input "*"
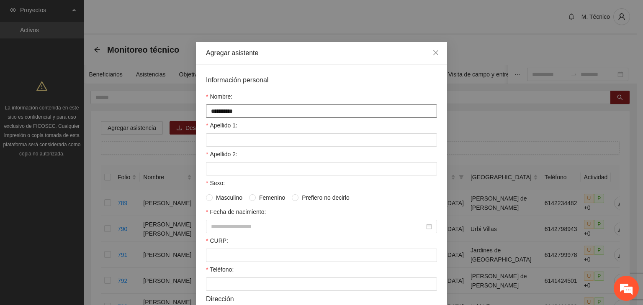
type input "**********"
type input "******"
type input "*********"
drag, startPoint x: 298, startPoint y: 228, endPoint x: 301, endPoint y: 231, distance: 4.7
click at [301, 231] on input "Fecha de nacimiento:" at bounding box center [317, 226] width 213 height 9
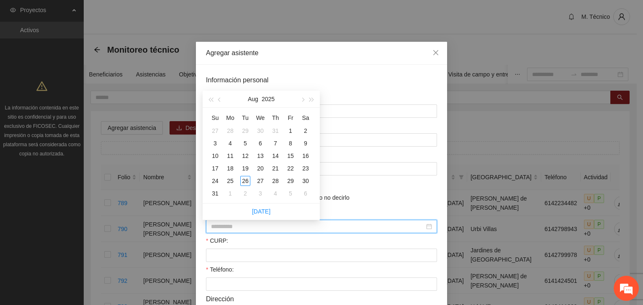
type input "**********"
click at [267, 99] on button "2025" at bounding box center [267, 99] width 13 height 17
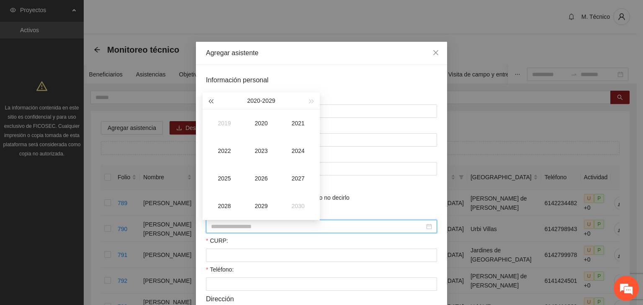
click at [211, 102] on span "button" at bounding box center [210, 102] width 4 height 4
click at [302, 125] on div "1981" at bounding box center [297, 123] width 25 height 10
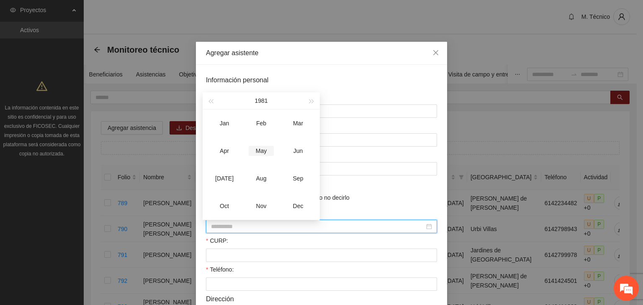
click at [260, 151] on div "May" at bounding box center [260, 151] width 25 height 10
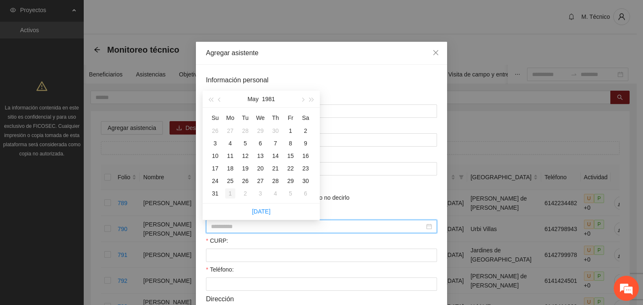
type input "**********"
click at [259, 169] on div "20" at bounding box center [260, 169] width 10 height 10
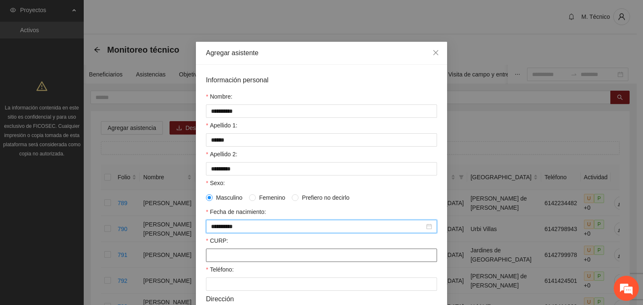
click at [226, 255] on input "CURP:" at bounding box center [321, 255] width 231 height 13
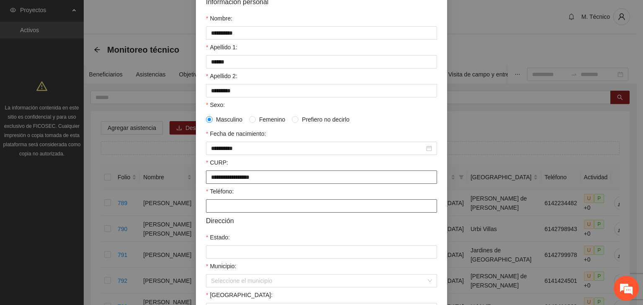
scroll to position [84, 0]
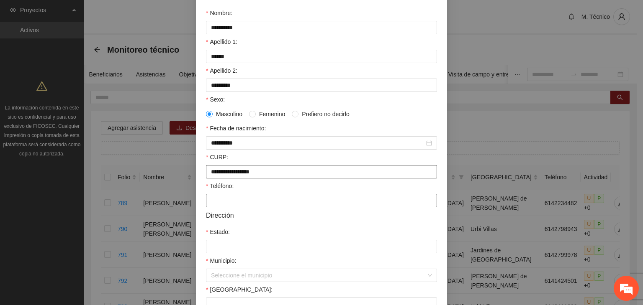
type input "**********"
click at [254, 204] on input "Teléfono:" at bounding box center [321, 200] width 231 height 13
type input "**********"
type input "*********"
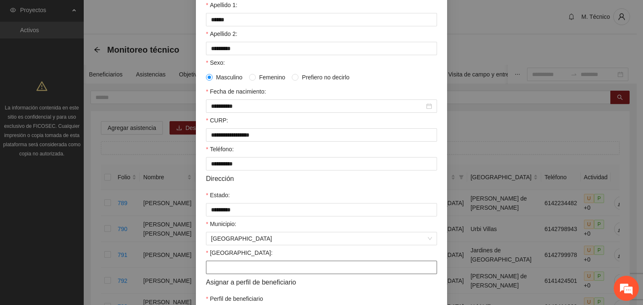
scroll to position [135, 0]
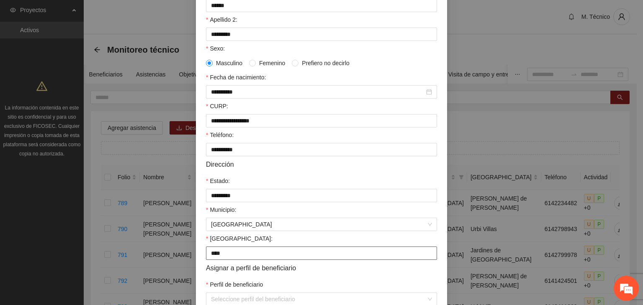
type input "**********"
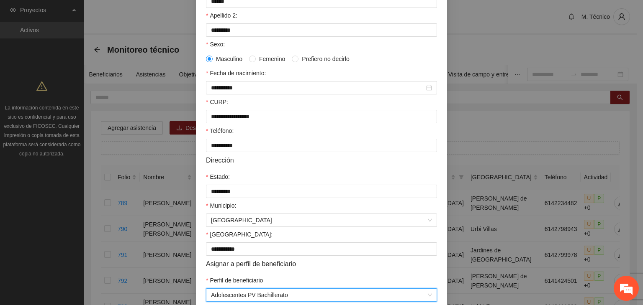
scroll to position [184, 0]
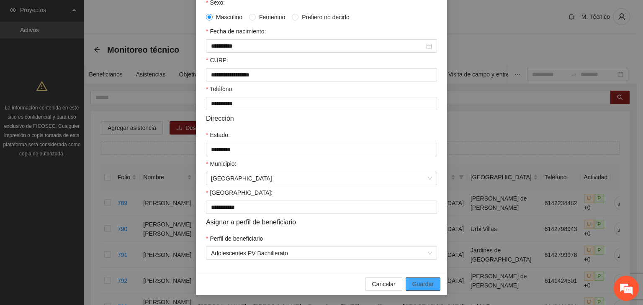
click at [405, 278] on button "Guardar" at bounding box center [422, 284] width 35 height 13
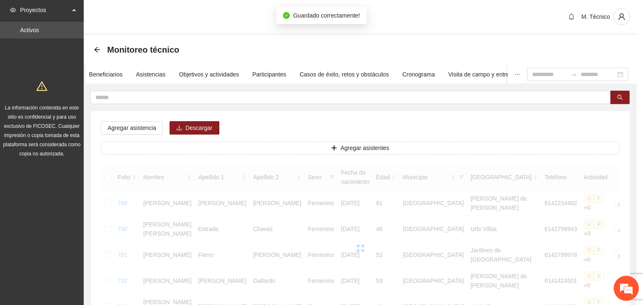
scroll to position [143, 0]
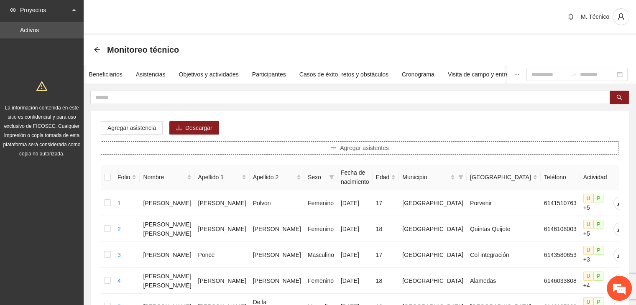
click at [361, 148] on span "Agregar asistentes" at bounding box center [364, 147] width 49 height 9
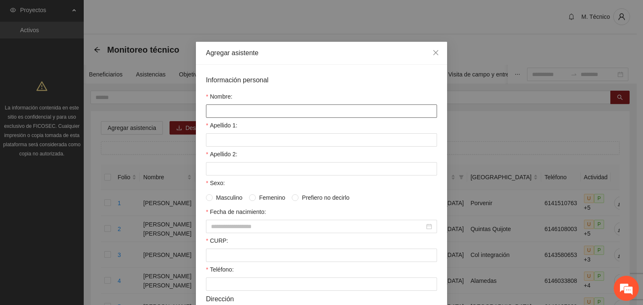
click at [236, 113] on input "Nombre:" at bounding box center [321, 111] width 231 height 13
type input "**********"
type input "*******"
type input "*********"
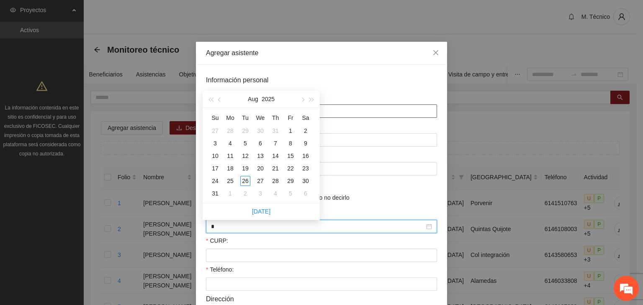
type input "*"
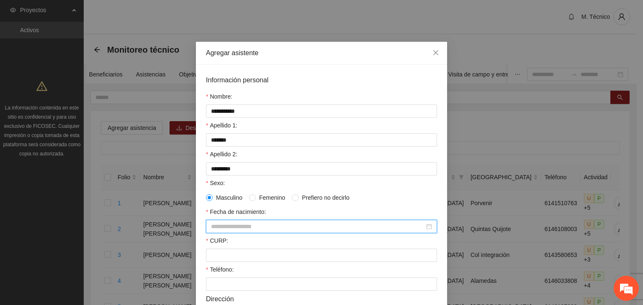
click at [259, 228] on input "Fecha de nacimiento:" at bounding box center [317, 226] width 213 height 9
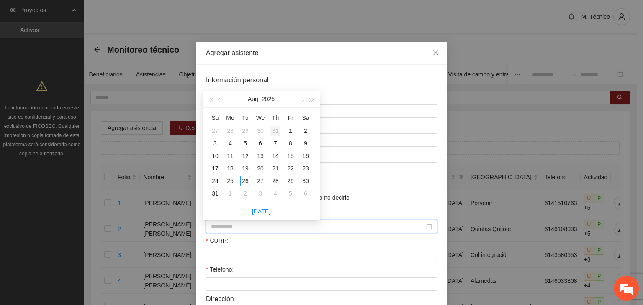
type input "**********"
drag, startPoint x: 272, startPoint y: 101, endPoint x: 265, endPoint y: 105, distance: 8.4
click at [265, 105] on button "2025" at bounding box center [267, 99] width 13 height 17
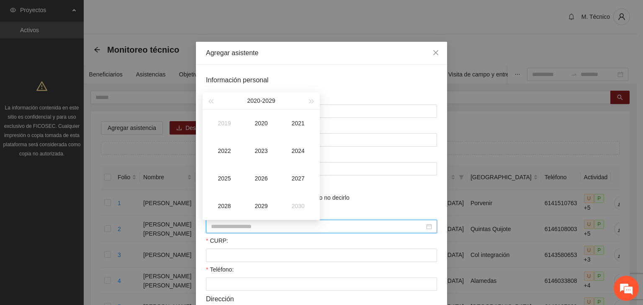
type input "**********"
click at [212, 101] on span "button" at bounding box center [210, 102] width 4 height 4
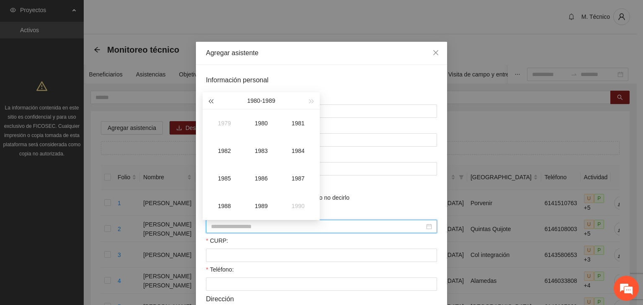
click at [213, 101] on span "button" at bounding box center [210, 102] width 4 height 4
click at [298, 176] on div "1977" at bounding box center [297, 179] width 25 height 10
click at [227, 179] on div "[DATE]" at bounding box center [224, 179] width 25 height 10
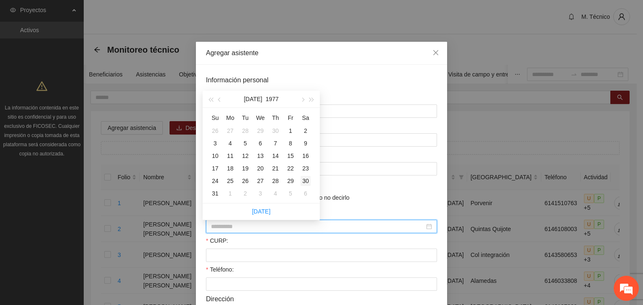
type input "**********"
click at [301, 180] on div "30" at bounding box center [305, 181] width 10 height 10
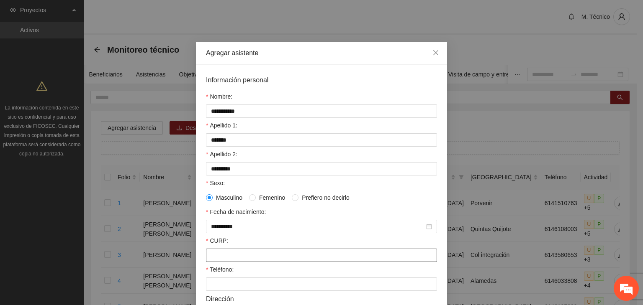
click at [233, 259] on input "CURP:" at bounding box center [321, 255] width 231 height 13
type input "**********"
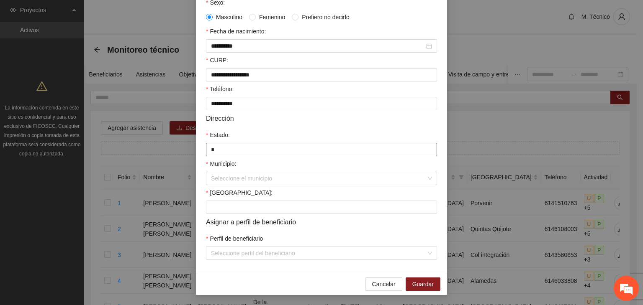
type input "*********"
type input "**********"
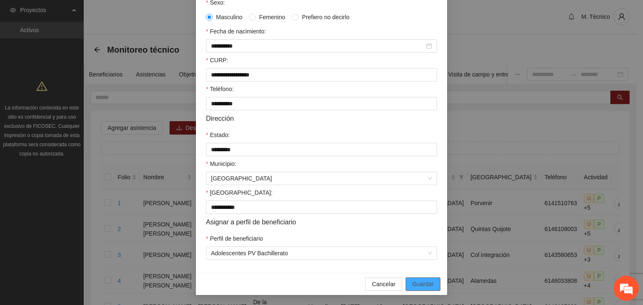
click at [405, 278] on button "Guardar" at bounding box center [422, 284] width 35 height 13
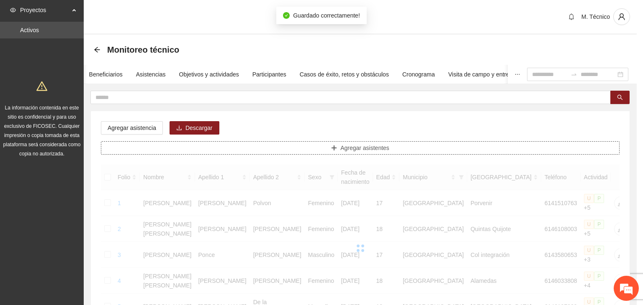
scroll to position [0, 0]
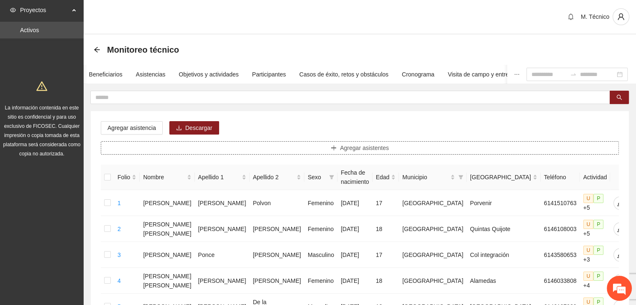
click at [340, 149] on button "Agregar asistentes" at bounding box center [360, 147] width 518 height 13
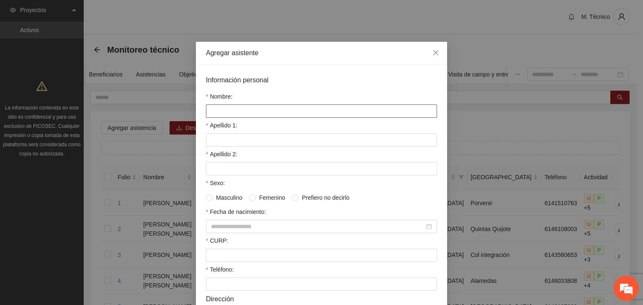
click at [269, 111] on input "Nombre:" at bounding box center [321, 111] width 231 height 13
type input "*"
type input "**********"
type input "*****"
type input "******"
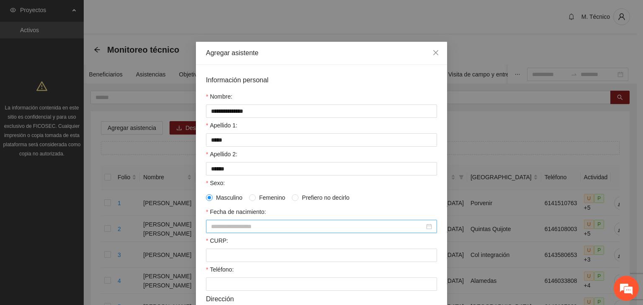
click at [230, 229] on input "Fecha de nacimiento:" at bounding box center [317, 226] width 213 height 9
type input "**********"
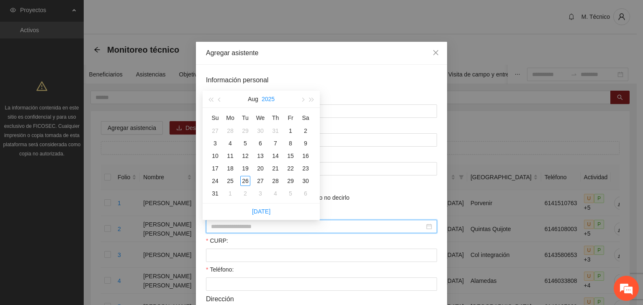
click at [266, 98] on button "2025" at bounding box center [267, 99] width 13 height 17
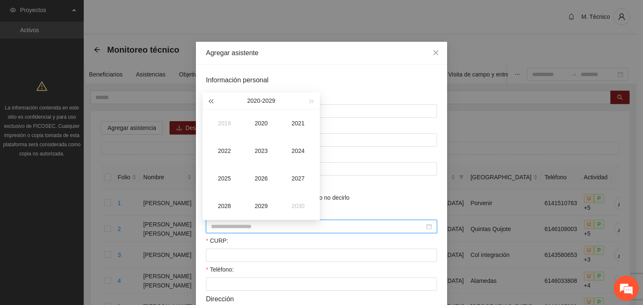
click at [210, 102] on span "button" at bounding box center [210, 102] width 4 height 4
click at [211, 103] on span "button" at bounding box center [210, 102] width 4 height 4
click at [211, 102] on span "button" at bounding box center [210, 102] width 4 height 4
click at [256, 177] on div "1986" at bounding box center [260, 179] width 25 height 10
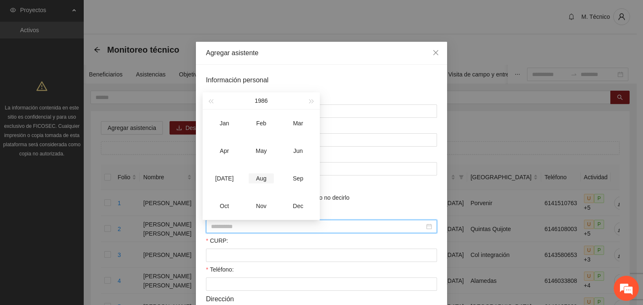
click at [264, 178] on div "Aug" at bounding box center [260, 179] width 25 height 10
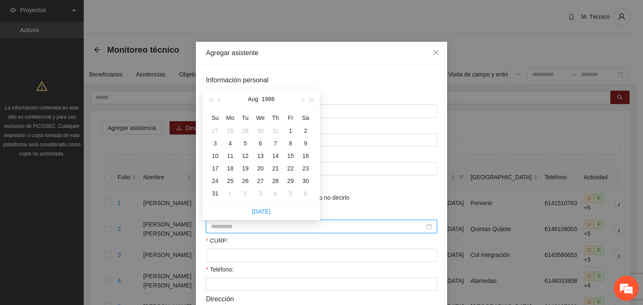
type input "**********"
click at [231, 170] on div "18" at bounding box center [230, 169] width 10 height 10
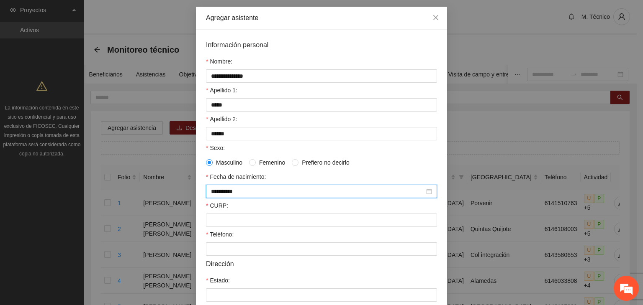
scroll to position [84, 0]
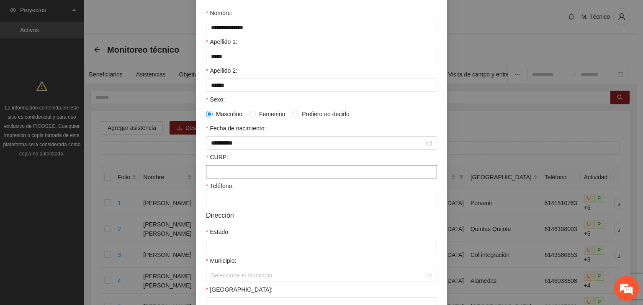
click at [225, 179] on input "CURP:" at bounding box center [321, 171] width 231 height 13
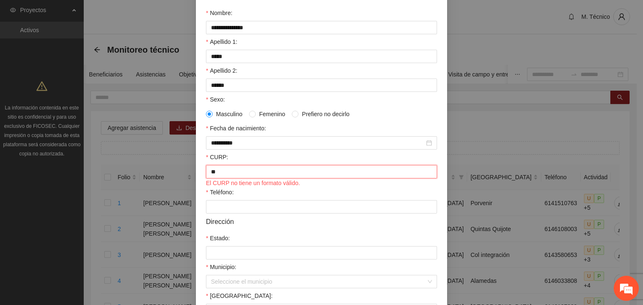
type input "*"
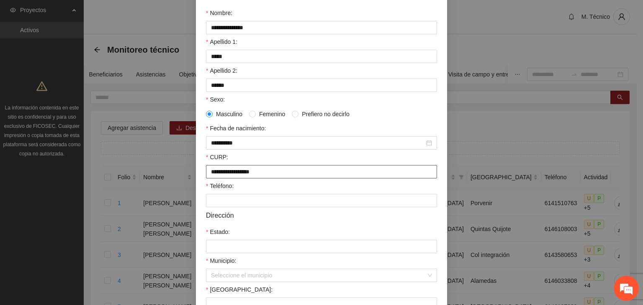
type input "**********"
type input "*********"
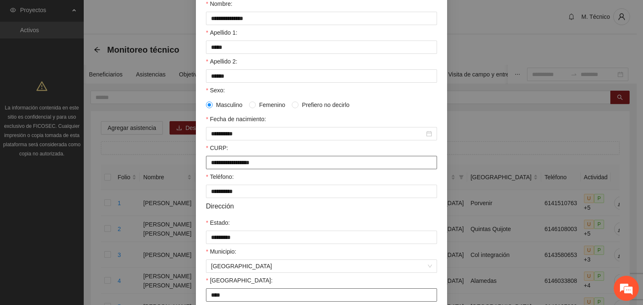
type input "**********"
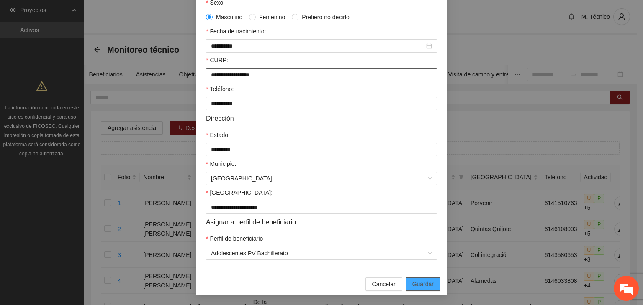
click at [405, 278] on button "Guardar" at bounding box center [422, 284] width 35 height 13
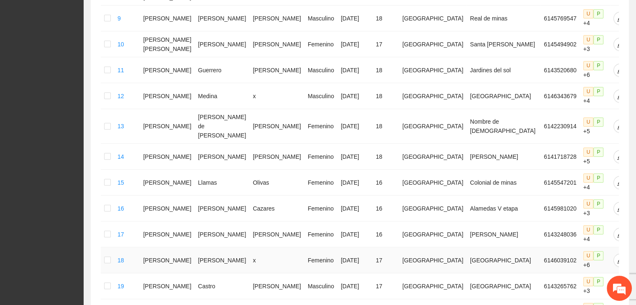
scroll to position [442, 0]
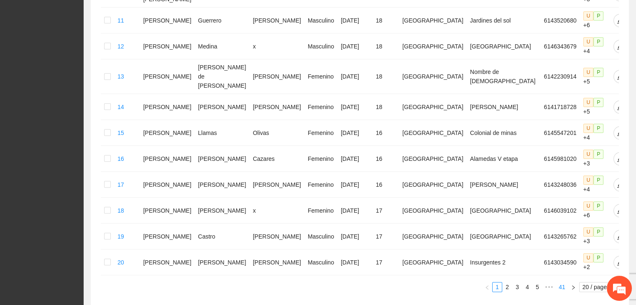
click at [561, 283] on link "41" at bounding box center [562, 287] width 12 height 9
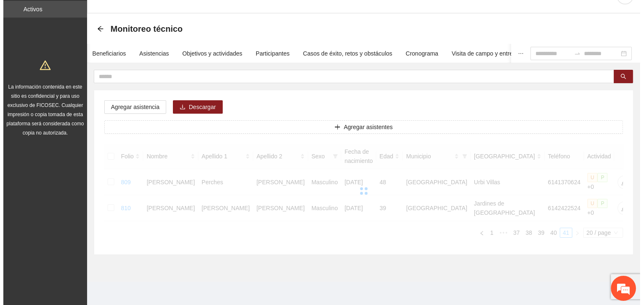
scroll to position [15, 0]
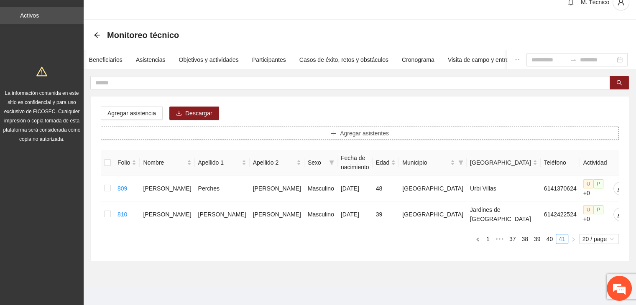
click at [344, 134] on span "Agregar asistentes" at bounding box center [364, 133] width 49 height 9
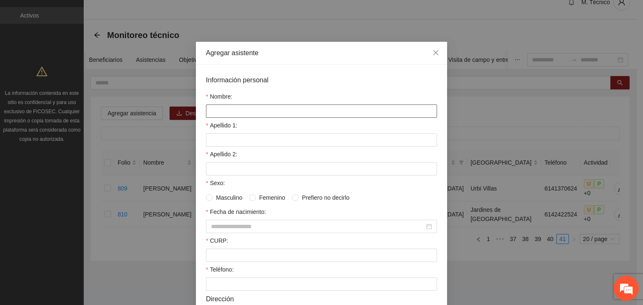
click at [253, 109] on input "Nombre:" at bounding box center [321, 111] width 231 height 13
type input "*"
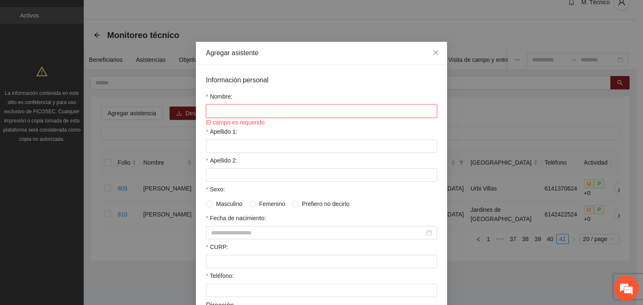
type input "*"
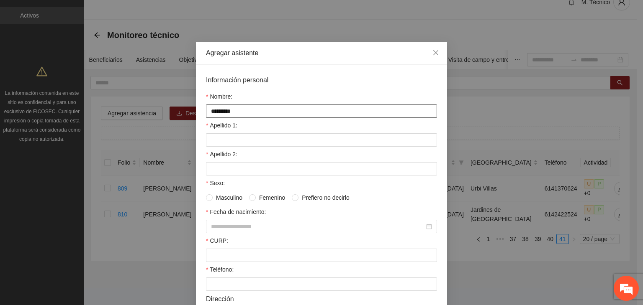
type input "*********"
type input "**********"
type input "*****"
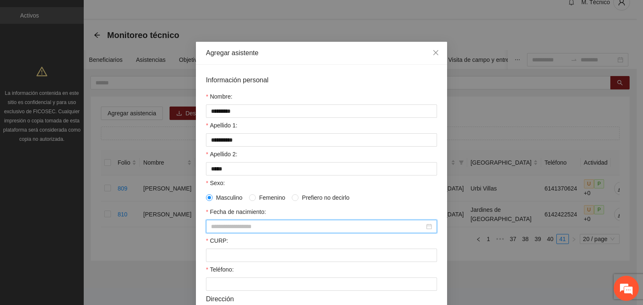
click at [285, 227] on input "Fecha de nacimiento:" at bounding box center [317, 226] width 213 height 9
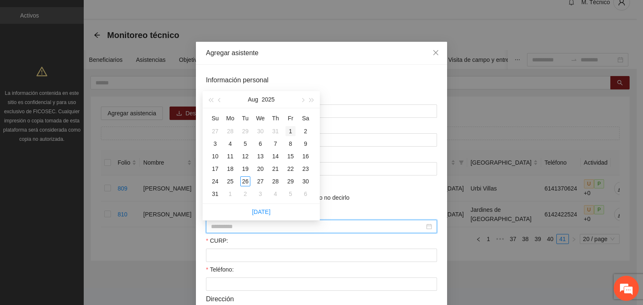
type input "**********"
click at [266, 102] on button "2025" at bounding box center [267, 99] width 13 height 17
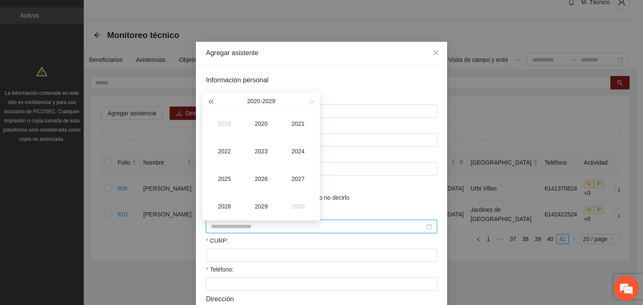
click at [208, 103] on button "button" at bounding box center [210, 101] width 9 height 17
click at [207, 104] on button "button" at bounding box center [210, 101] width 9 height 17
click at [207, 102] on button "button" at bounding box center [210, 101] width 9 height 17
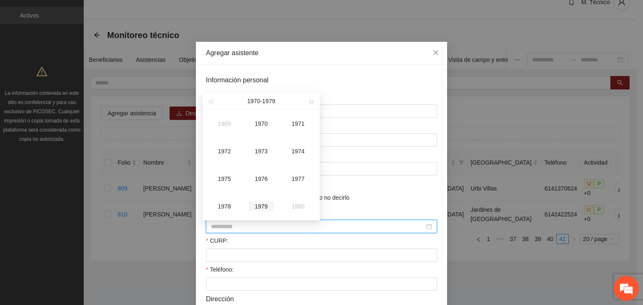
type input "**********"
click at [260, 206] on div "1979" at bounding box center [260, 207] width 25 height 10
type input "**********"
click at [227, 207] on div "Oct" at bounding box center [224, 207] width 25 height 10
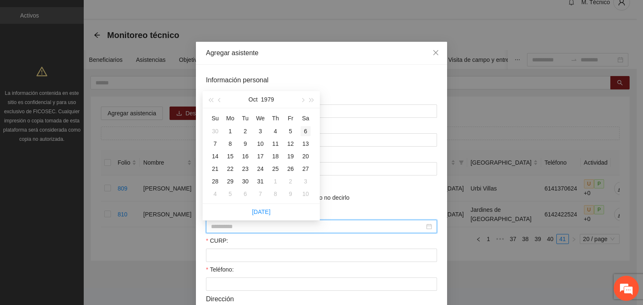
type input "**********"
click at [306, 129] on div "6" at bounding box center [305, 131] width 10 height 10
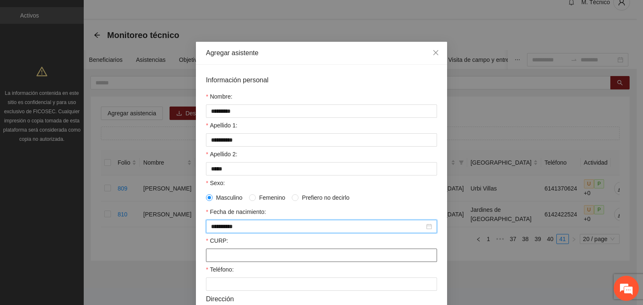
click at [223, 255] on input "CURP:" at bounding box center [321, 255] width 231 height 13
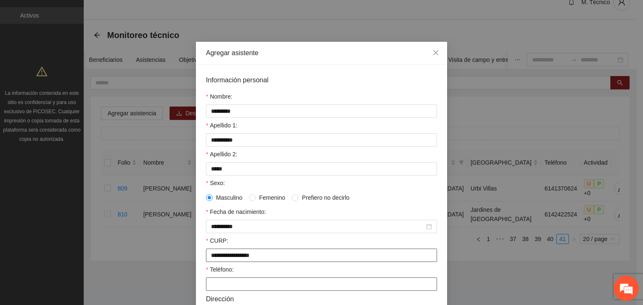
type input "**********"
click at [227, 287] on input "Teléfono:" at bounding box center [321, 284] width 231 height 13
type input "**********"
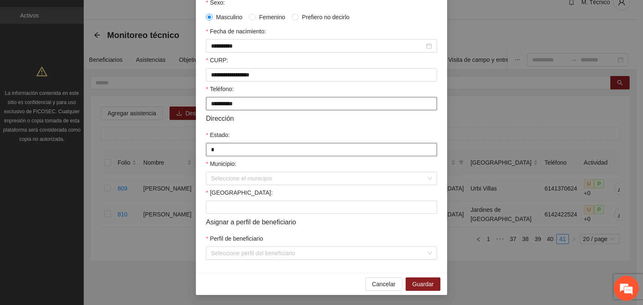
type input "*********"
type input "**********"
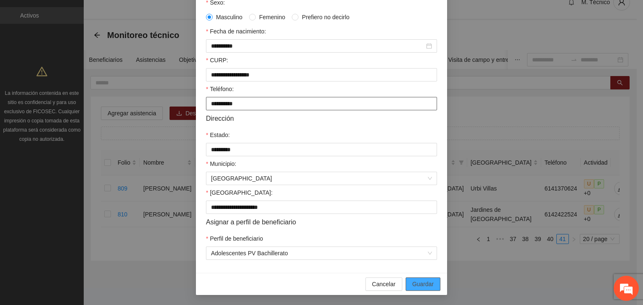
click at [405, 278] on button "Guardar" at bounding box center [422, 284] width 35 height 13
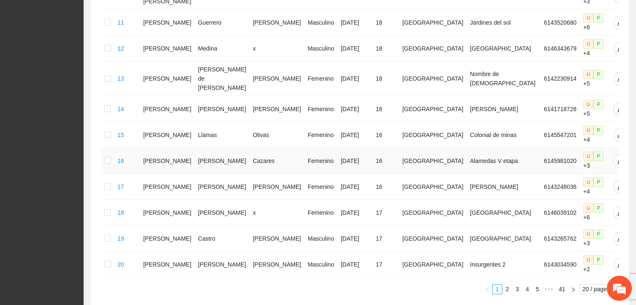
scroll to position [442, 0]
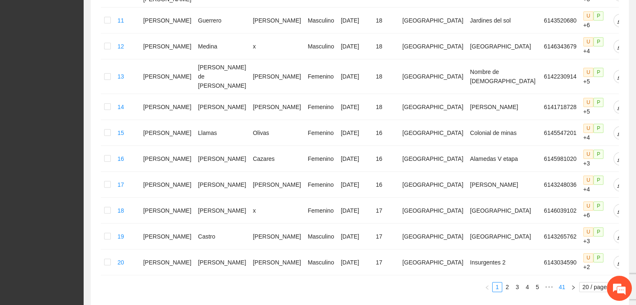
click at [561, 283] on link "41" at bounding box center [562, 287] width 12 height 9
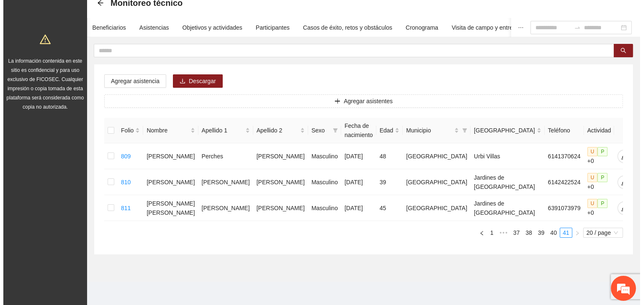
scroll to position [40, 0]
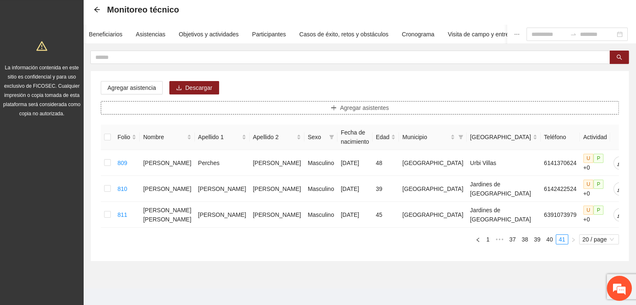
click at [359, 104] on span "Agregar asistentes" at bounding box center [364, 107] width 49 height 9
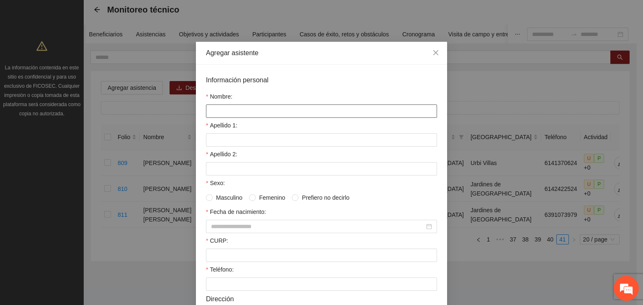
click at [274, 116] on input "Nombre:" at bounding box center [321, 111] width 231 height 13
type input "**********"
type input "*******"
type input "******"
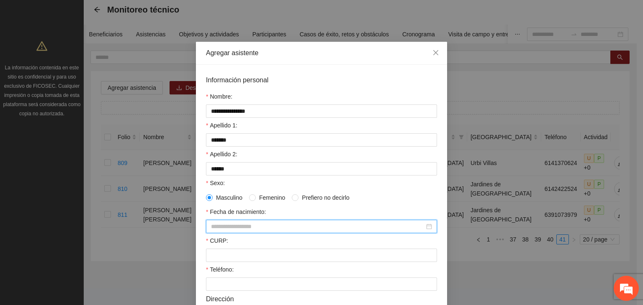
click at [229, 231] on input "Fecha de nacimiento:" at bounding box center [317, 226] width 213 height 9
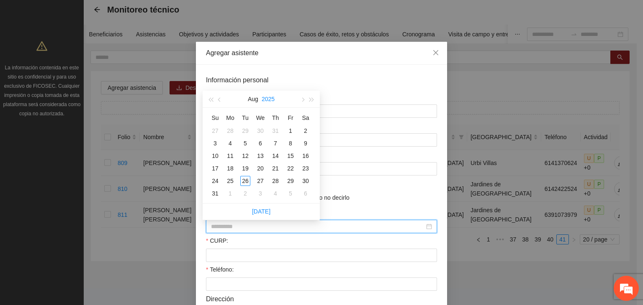
type input "**********"
click at [268, 97] on button "2025" at bounding box center [267, 99] width 13 height 17
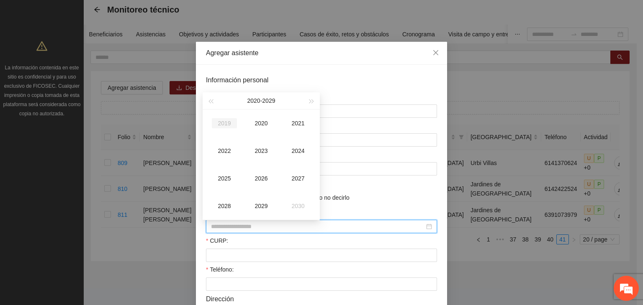
type input "**********"
click at [210, 101] on span "button" at bounding box center [210, 102] width 4 height 4
click at [210, 102] on span "button" at bounding box center [210, 102] width 4 height 4
click at [211, 102] on span "button" at bounding box center [210, 102] width 4 height 4
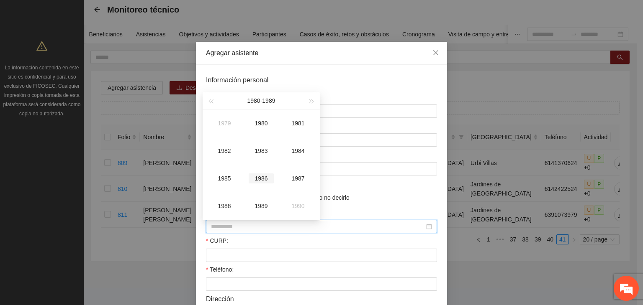
click at [259, 179] on div "1986" at bounding box center [260, 179] width 25 height 10
type input "**********"
click at [296, 205] on div "Dec" at bounding box center [297, 206] width 25 height 10
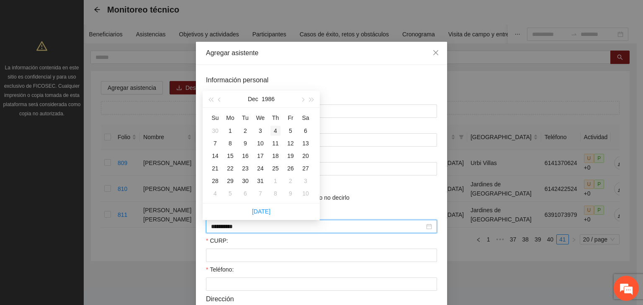
type input "**********"
click at [290, 144] on div "12" at bounding box center [290, 143] width 10 height 10
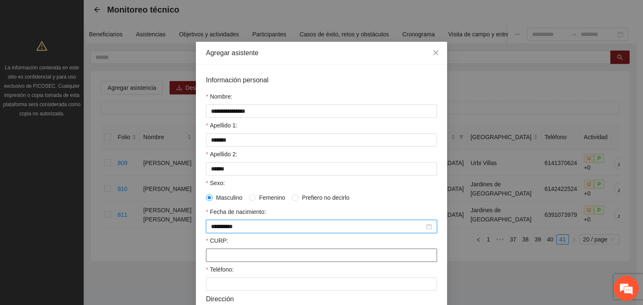
click at [242, 259] on input "CURP:" at bounding box center [321, 255] width 231 height 13
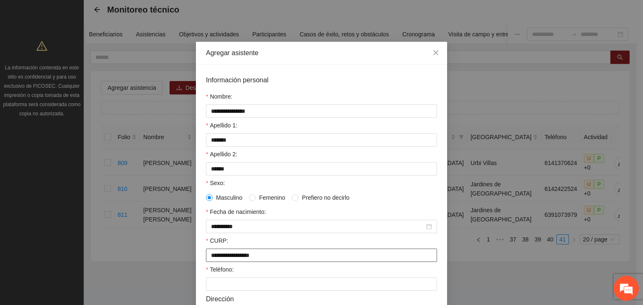
type input "**********"
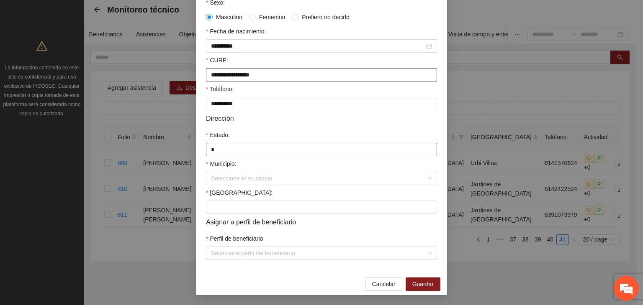
type input "*********"
type input "**********"
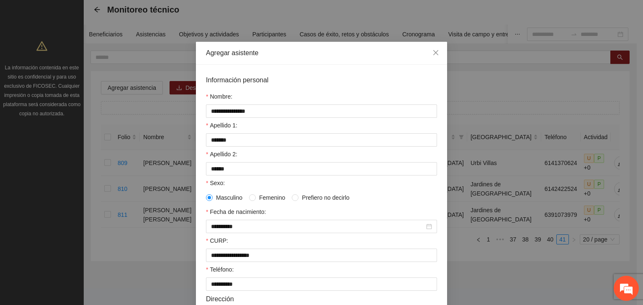
scroll to position [184, 0]
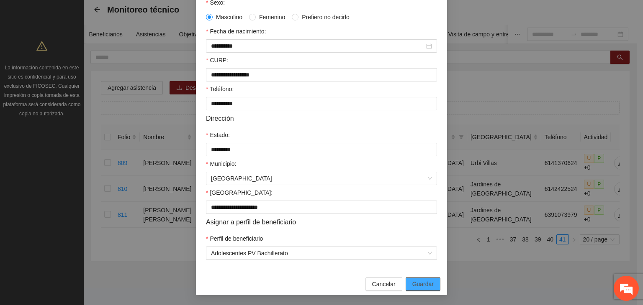
click at [414, 279] on button "Guardar" at bounding box center [422, 284] width 35 height 13
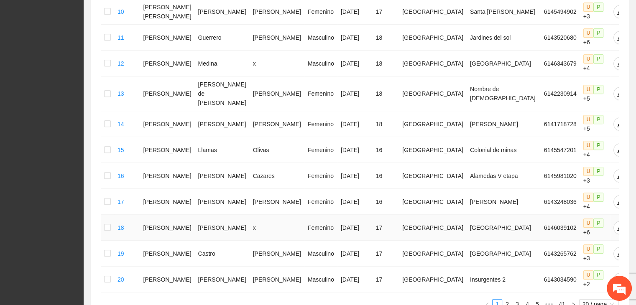
scroll to position [442, 0]
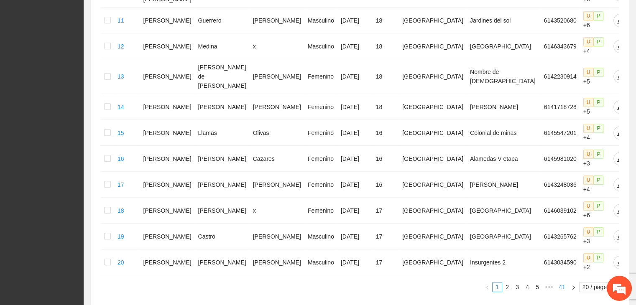
click at [563, 283] on link "41" at bounding box center [562, 287] width 12 height 9
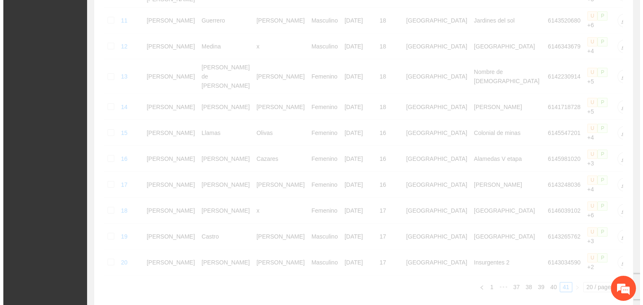
scroll to position [65, 0]
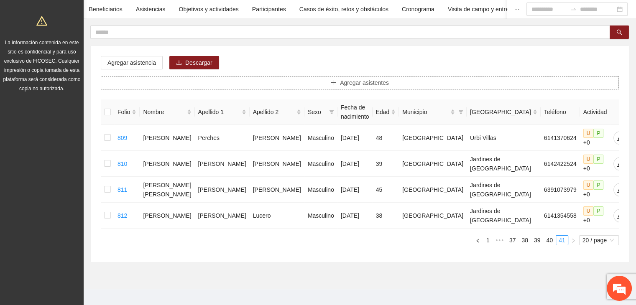
click at [386, 83] on span "Agregar asistentes" at bounding box center [364, 82] width 49 height 9
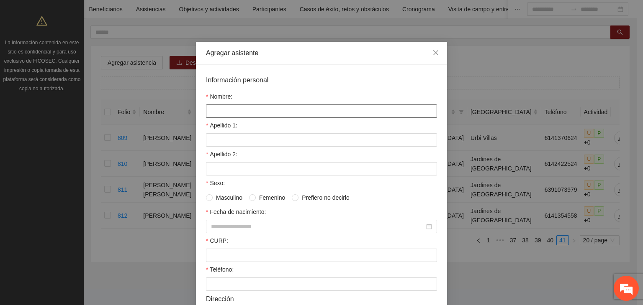
click at [333, 115] on input "Nombre:" at bounding box center [321, 111] width 231 height 13
type input "*"
type input "********"
type input "*********"
type input "*******"
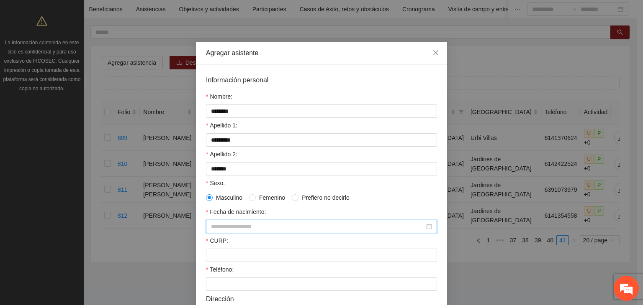
click at [260, 231] on input "Fecha de nacimiento:" at bounding box center [317, 226] width 213 height 9
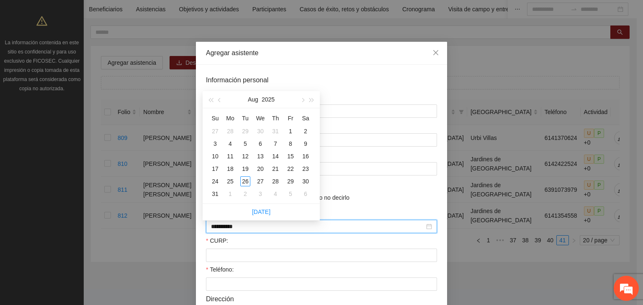
type input "**********"
click at [268, 99] on button "2025" at bounding box center [267, 99] width 13 height 17
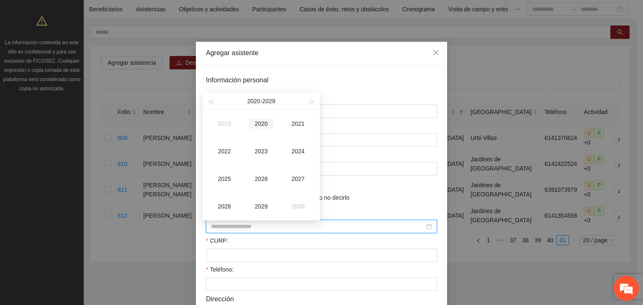
type input "**********"
click at [210, 104] on button "button" at bounding box center [210, 101] width 9 height 17
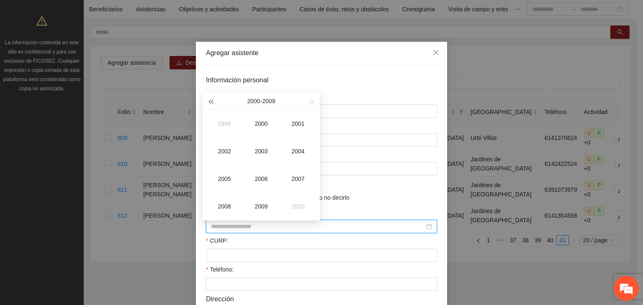
click at [210, 104] on button "button" at bounding box center [210, 101] width 9 height 17
click at [211, 104] on button "button" at bounding box center [210, 101] width 9 height 17
click at [266, 123] on div "1970" at bounding box center [260, 124] width 25 height 10
click at [261, 150] on div "May" at bounding box center [260, 151] width 25 height 10
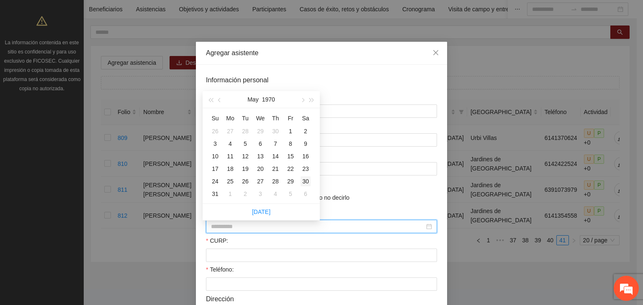
click at [306, 182] on div "30" at bounding box center [305, 182] width 10 height 10
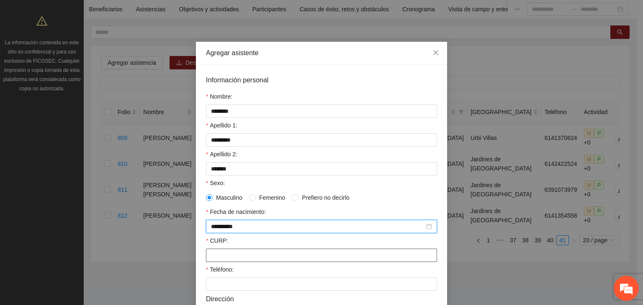
click at [248, 258] on input "CURP:" at bounding box center [321, 255] width 231 height 13
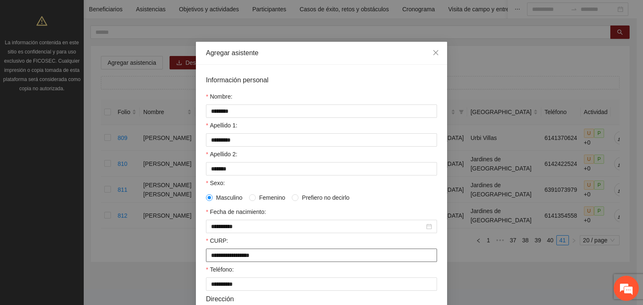
scroll to position [181, 0]
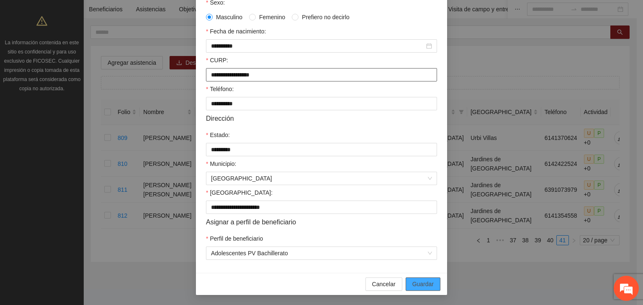
click at [405, 278] on button "Guardar" at bounding box center [422, 284] width 35 height 13
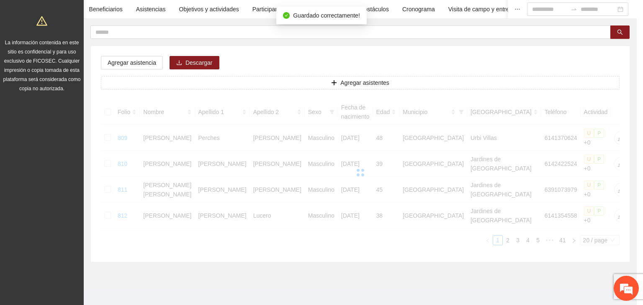
scroll to position [143, 0]
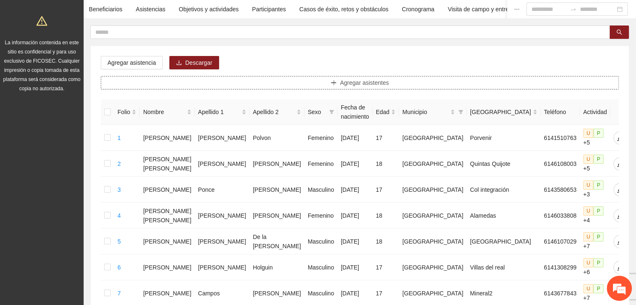
click at [370, 81] on span "Agregar asistentes" at bounding box center [364, 82] width 49 height 9
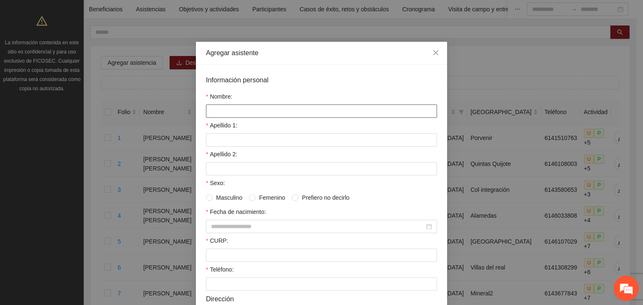
click at [236, 114] on input "Nombre:" at bounding box center [321, 111] width 231 height 13
click at [433, 55] on icon "close" at bounding box center [435, 52] width 7 height 7
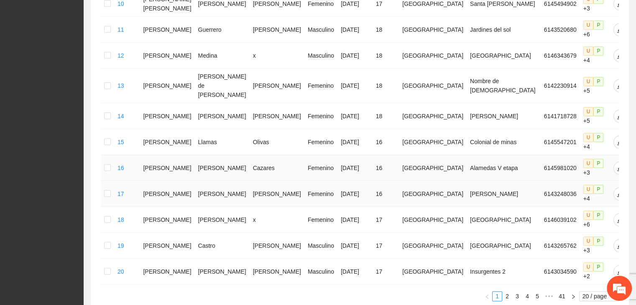
scroll to position [442, 0]
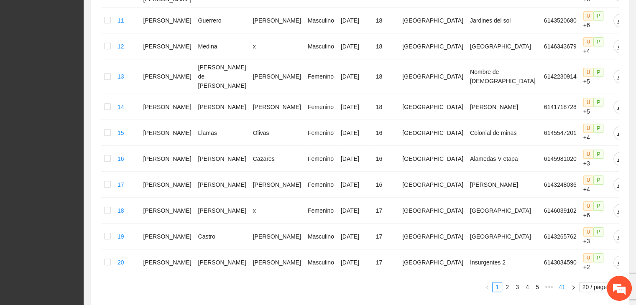
click at [560, 283] on link "41" at bounding box center [562, 287] width 12 height 9
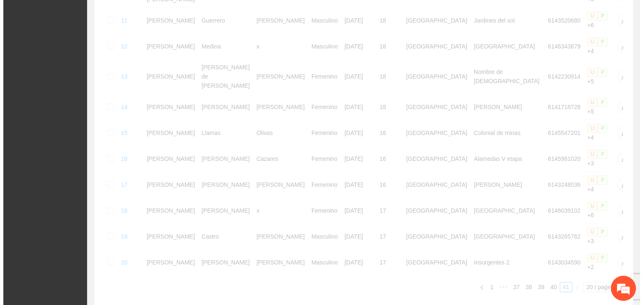
scroll to position [91, 0]
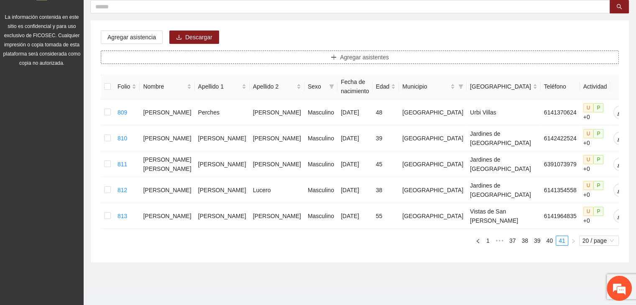
click at [386, 53] on span "Agregar asistentes" at bounding box center [364, 57] width 49 height 9
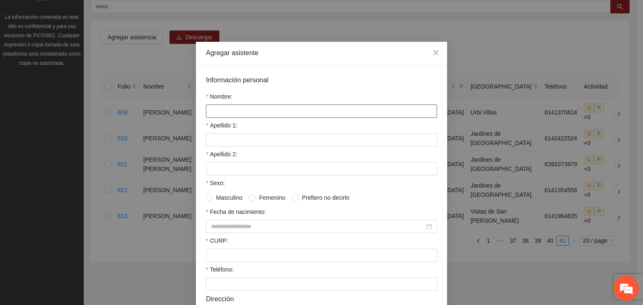
click at [272, 114] on input "Nombre:" at bounding box center [321, 111] width 231 height 13
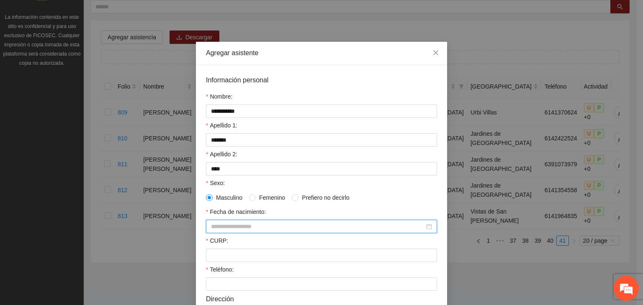
click at [274, 228] on input "Fecha de nacimiento:" at bounding box center [317, 226] width 213 height 9
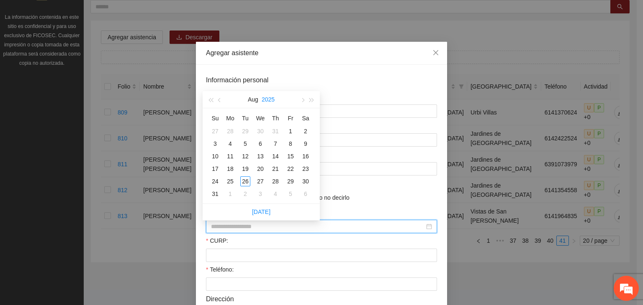
click at [271, 102] on button "2025" at bounding box center [267, 99] width 13 height 17
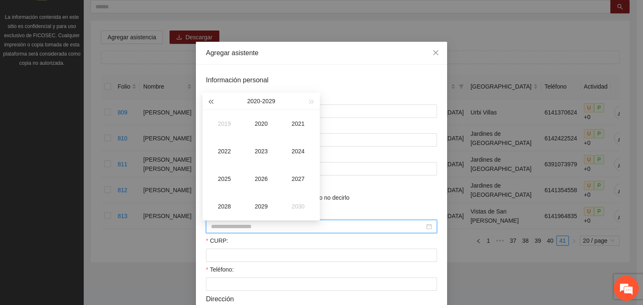
click at [213, 99] on button "button" at bounding box center [210, 101] width 9 height 17
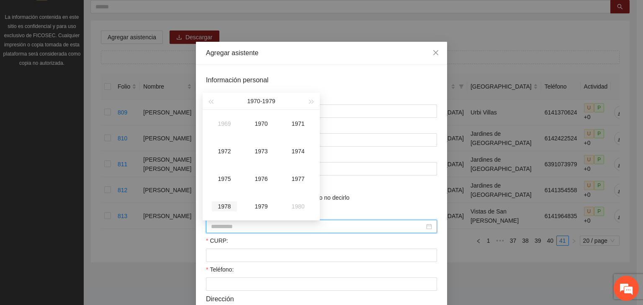
click at [225, 203] on div "1978" at bounding box center [224, 207] width 25 height 10
click at [221, 179] on div "[DATE]" at bounding box center [224, 179] width 25 height 10
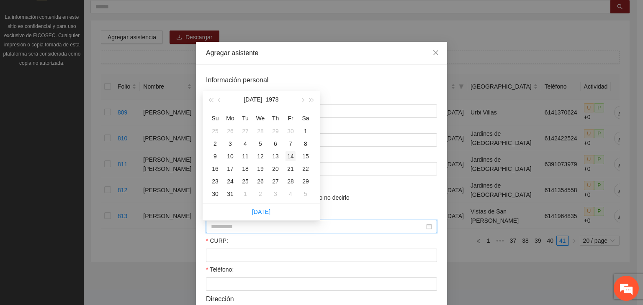
click at [289, 154] on div "14" at bounding box center [290, 156] width 10 height 10
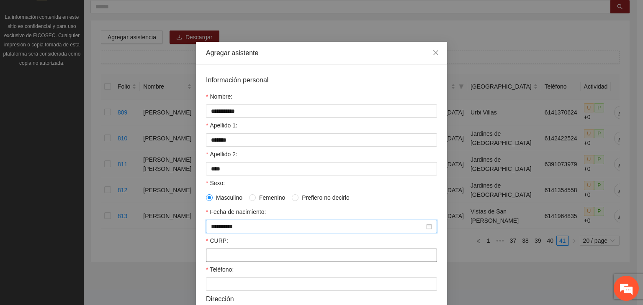
click at [224, 261] on input "CURP:" at bounding box center [321, 255] width 231 height 13
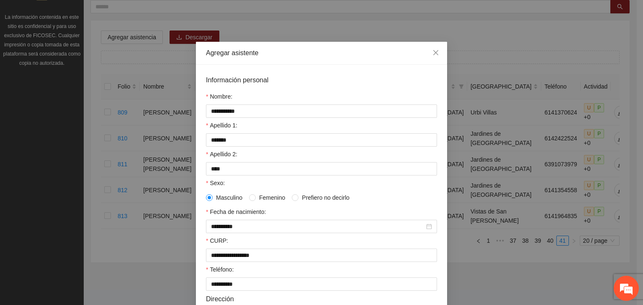
scroll to position [181, 0]
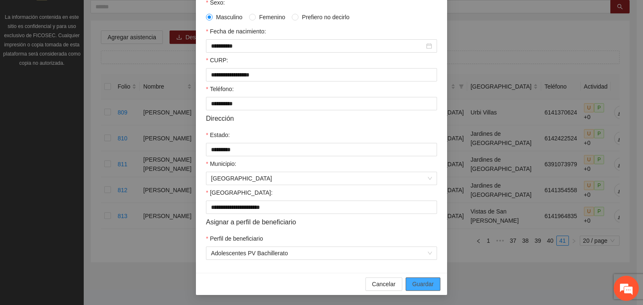
click at [405, 278] on button "Guardar" at bounding box center [422, 284] width 35 height 13
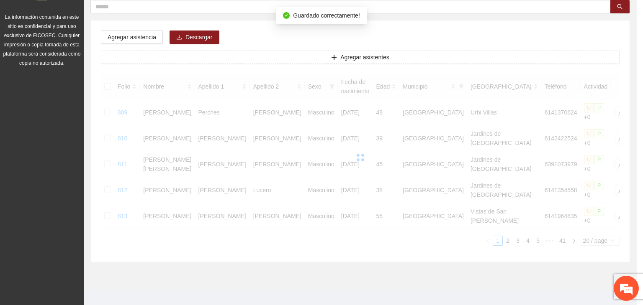
scroll to position [143, 0]
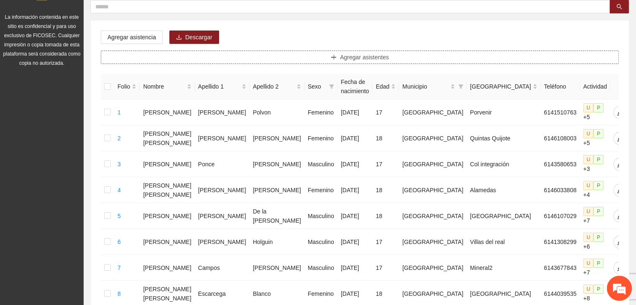
click at [325, 54] on button "Agregar asistentes" at bounding box center [360, 57] width 518 height 13
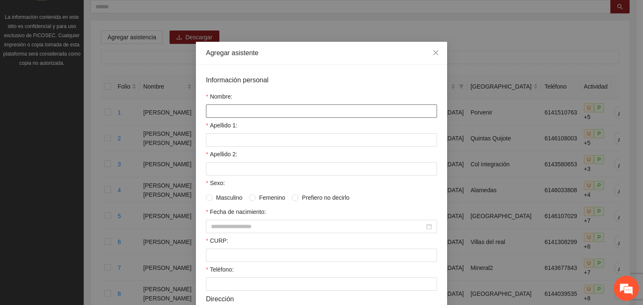
click at [238, 117] on input "Nombre:" at bounding box center [321, 111] width 231 height 13
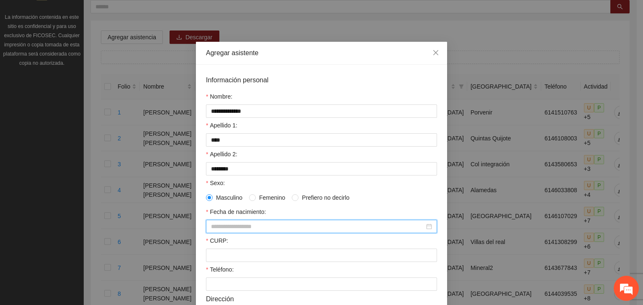
click at [265, 231] on input "Fecha de nacimiento:" at bounding box center [317, 226] width 213 height 9
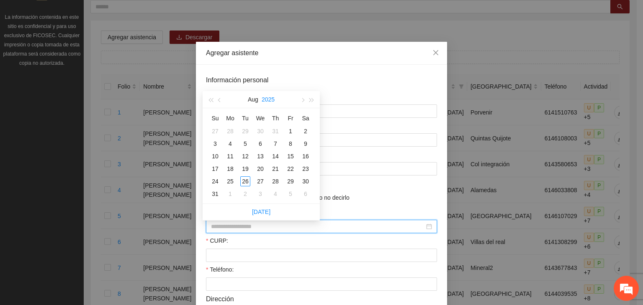
click at [271, 98] on button "2025" at bounding box center [267, 99] width 13 height 17
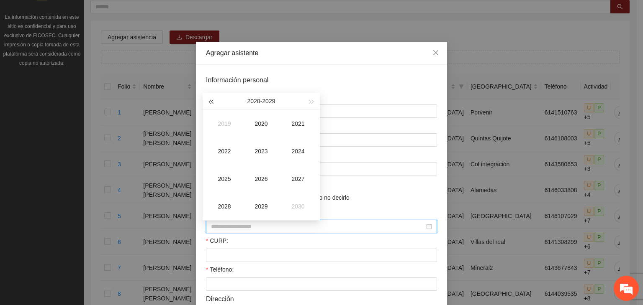
click at [212, 103] on span "button" at bounding box center [210, 102] width 4 height 4
click at [212, 102] on span "button" at bounding box center [210, 102] width 4 height 4
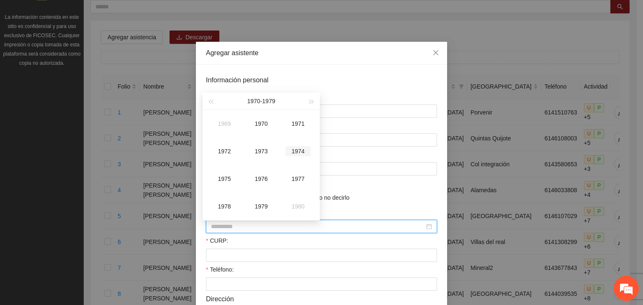
click at [295, 152] on div "1974" at bounding box center [297, 151] width 25 height 10
click at [294, 149] on div "Jun" at bounding box center [297, 151] width 25 height 10
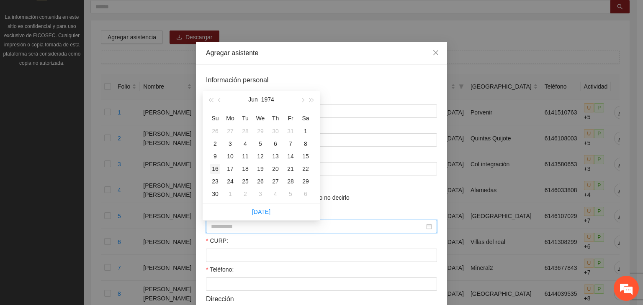
click at [213, 166] on div "16" at bounding box center [215, 169] width 10 height 10
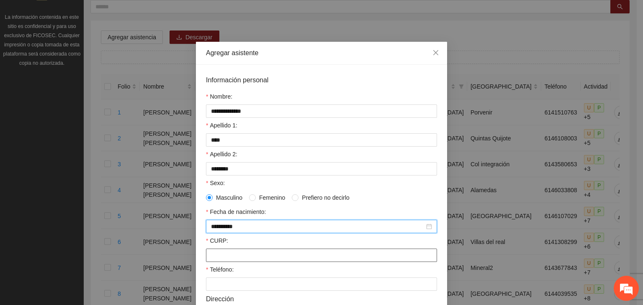
click at [224, 256] on input "CURP:" at bounding box center [321, 255] width 231 height 13
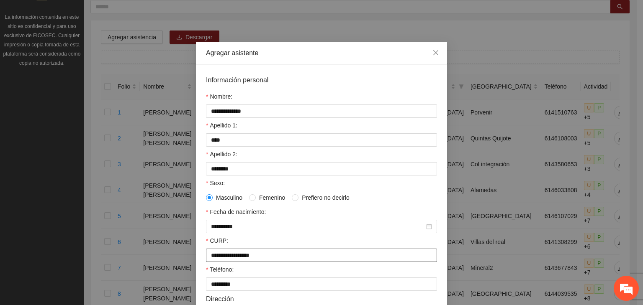
scroll to position [181, 0]
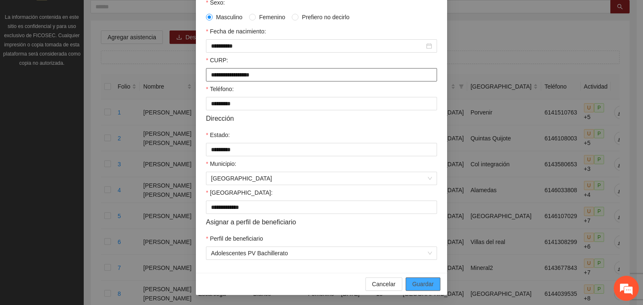
click at [405, 278] on button "Guardar" at bounding box center [422, 284] width 35 height 13
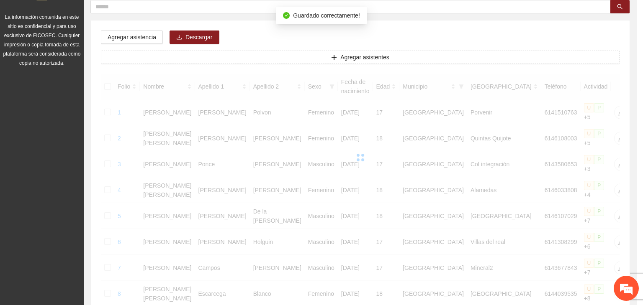
scroll to position [143, 0]
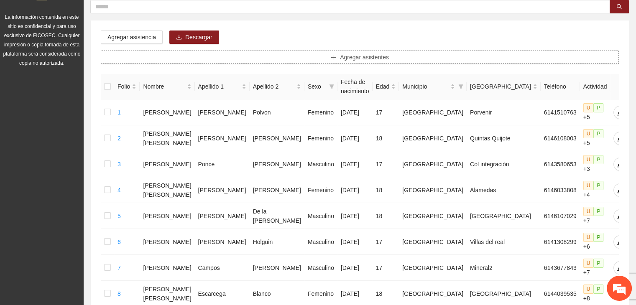
click at [224, 54] on button "Agregar asistentes" at bounding box center [360, 57] width 518 height 13
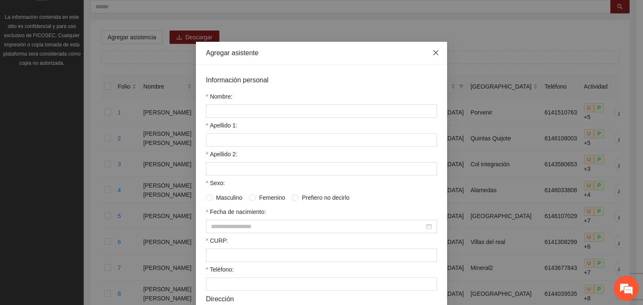
click at [435, 56] on icon "close" at bounding box center [435, 52] width 7 height 7
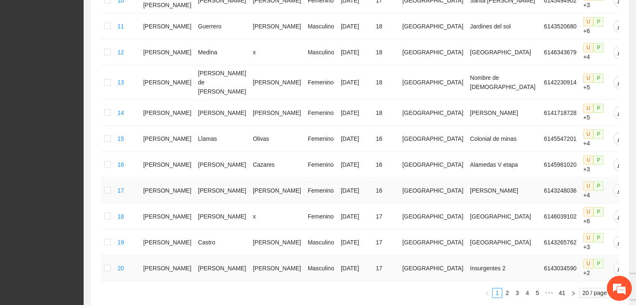
scroll to position [442, 0]
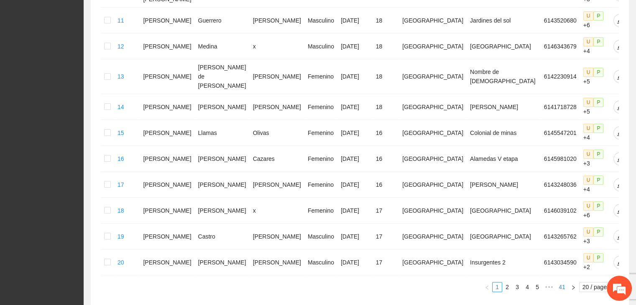
click at [561, 283] on link "41" at bounding box center [562, 287] width 12 height 9
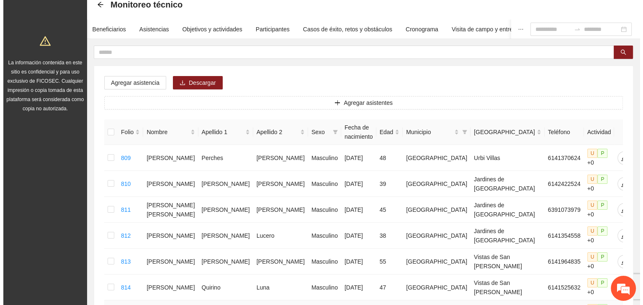
scroll to position [0, 0]
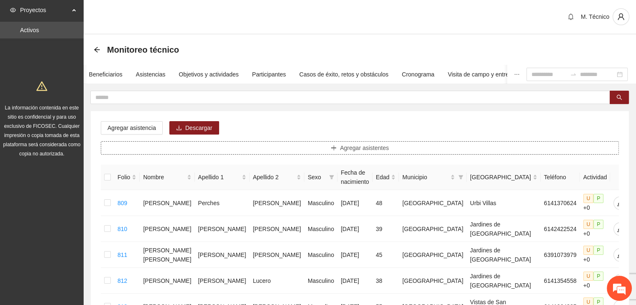
click at [336, 146] on icon "plus" at bounding box center [334, 148] width 6 height 6
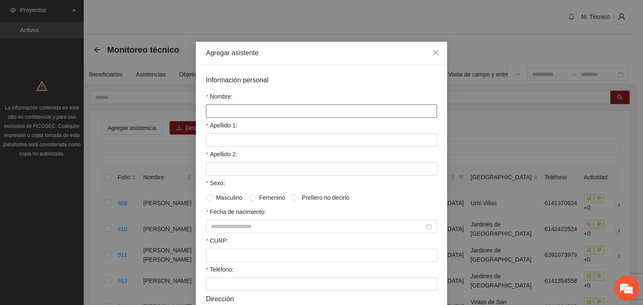
click at [264, 113] on input "Nombre:" at bounding box center [321, 111] width 231 height 13
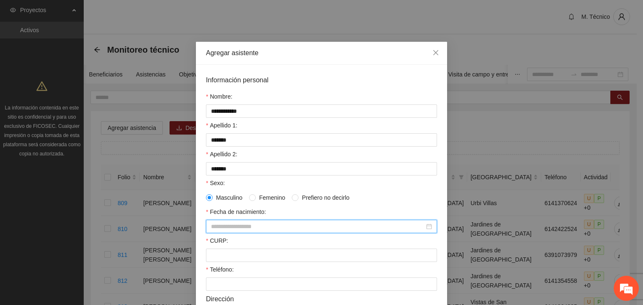
click at [256, 227] on input "Fecha de nacimiento:" at bounding box center [317, 226] width 213 height 9
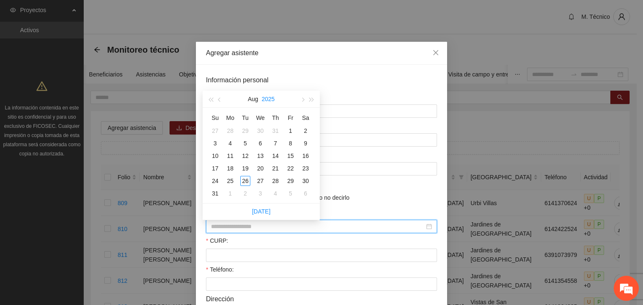
click at [266, 100] on button "2025" at bounding box center [267, 99] width 13 height 17
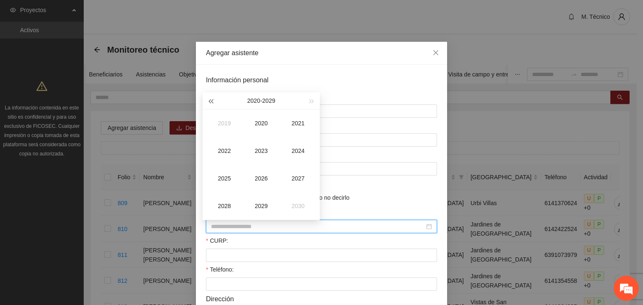
click at [213, 101] on span "button" at bounding box center [210, 102] width 4 height 4
drag, startPoint x: 207, startPoint y: 95, endPoint x: 209, endPoint y: 102, distance: 6.5
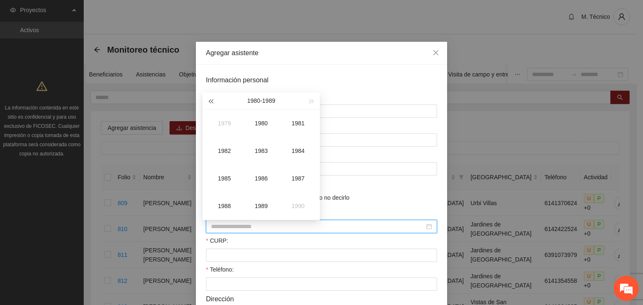
click at [207, 96] on button "button" at bounding box center [210, 100] width 9 height 17
click at [258, 176] on div "1976" at bounding box center [260, 179] width 25 height 10
click at [298, 206] on div "Dec" at bounding box center [297, 206] width 25 height 10
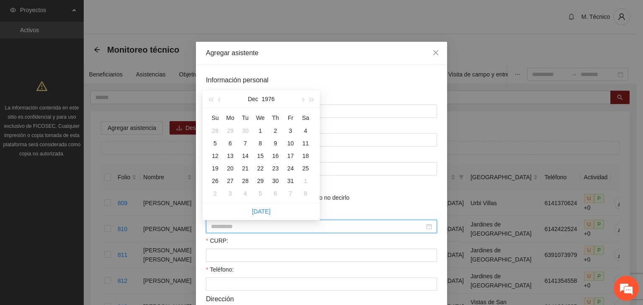
click at [271, 156] on div "16" at bounding box center [275, 156] width 10 height 10
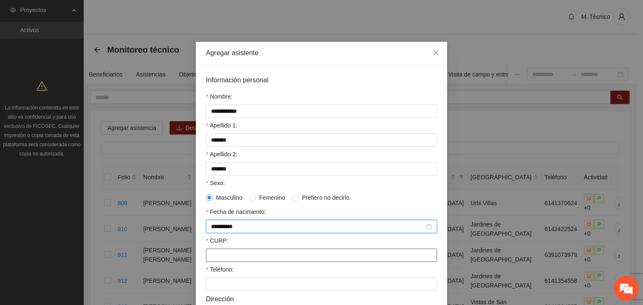
click at [244, 256] on input "CURP:" at bounding box center [321, 255] width 231 height 13
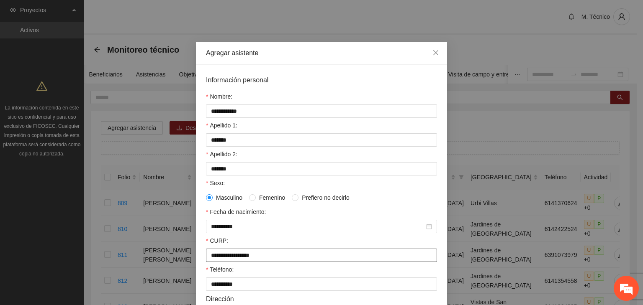
scroll to position [181, 0]
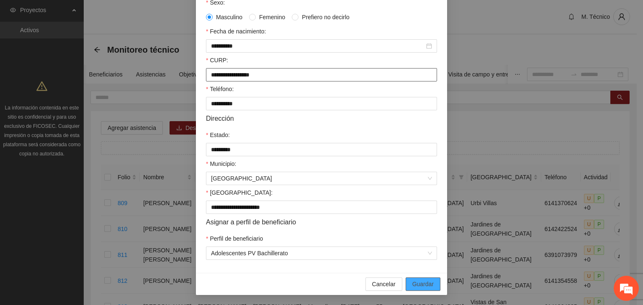
click at [405, 278] on button "Guardar" at bounding box center [422, 284] width 35 height 13
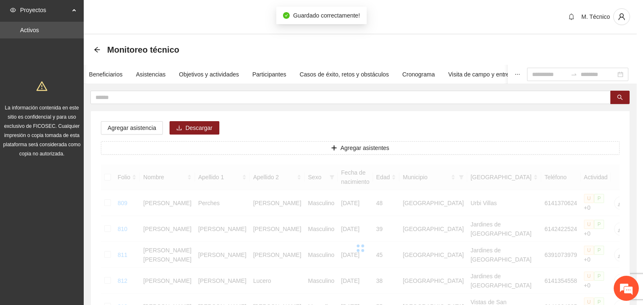
scroll to position [143, 0]
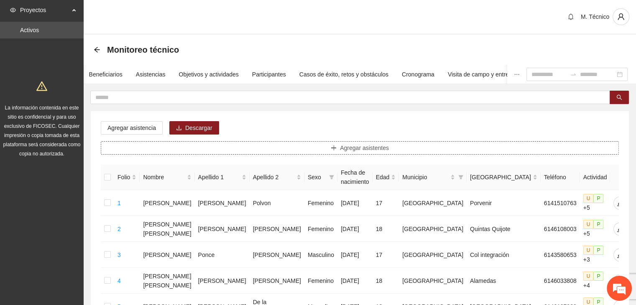
click at [297, 142] on button "Agregar asistentes" at bounding box center [360, 147] width 518 height 13
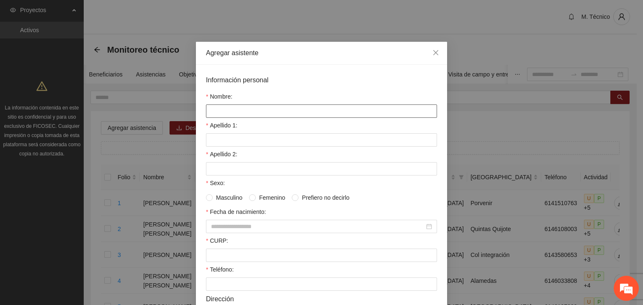
click at [234, 108] on input "Nombre:" at bounding box center [321, 111] width 231 height 13
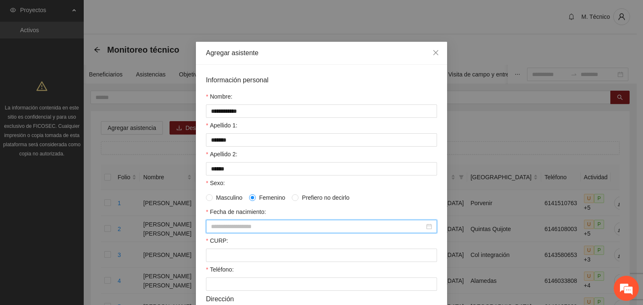
click at [253, 229] on input "Fecha de nacimiento:" at bounding box center [317, 226] width 213 height 9
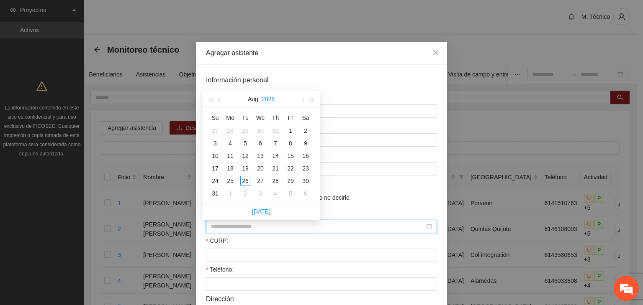
click at [269, 100] on button "2025" at bounding box center [267, 99] width 13 height 17
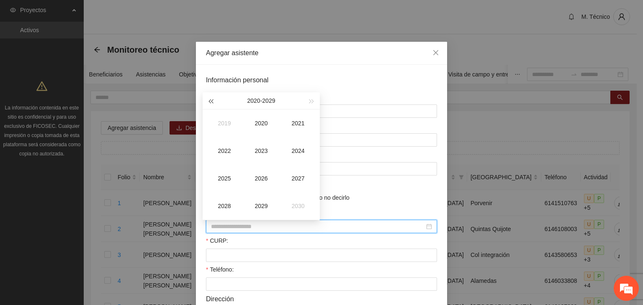
click at [211, 103] on span "button" at bounding box center [210, 102] width 4 height 4
click at [213, 102] on span "button" at bounding box center [210, 102] width 4 height 4
click at [213, 105] on button "button" at bounding box center [210, 100] width 9 height 17
click at [229, 178] on div "1995" at bounding box center [224, 179] width 25 height 10
click at [225, 150] on div "Apr" at bounding box center [224, 151] width 25 height 10
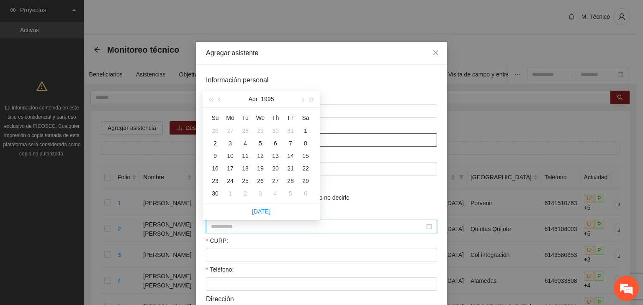
click at [276, 143] on div "6" at bounding box center [275, 143] width 10 height 10
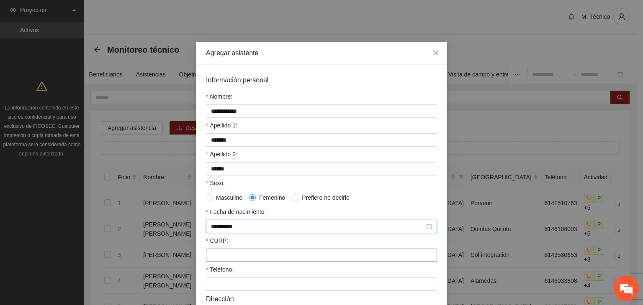
click at [228, 258] on input "CURP:" at bounding box center [321, 255] width 231 height 13
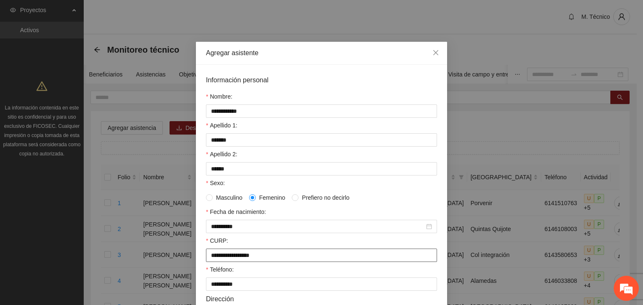
scroll to position [181, 0]
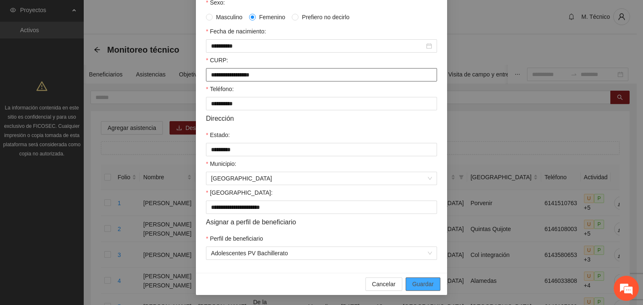
click at [405, 278] on button "Guardar" at bounding box center [422, 284] width 35 height 13
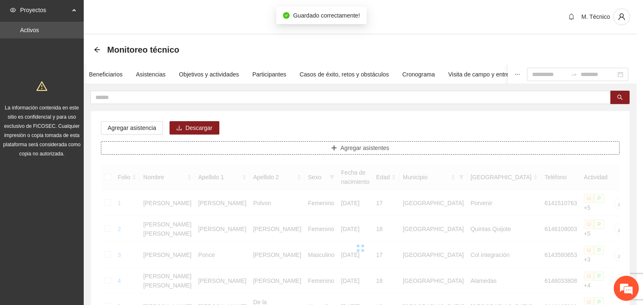
scroll to position [0, 0]
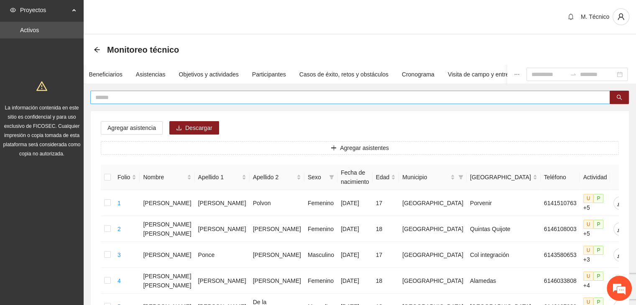
click at [269, 96] on input "text" at bounding box center [346, 97] width 503 height 9
click at [262, 151] on button "Agregar asistentes" at bounding box center [360, 147] width 518 height 13
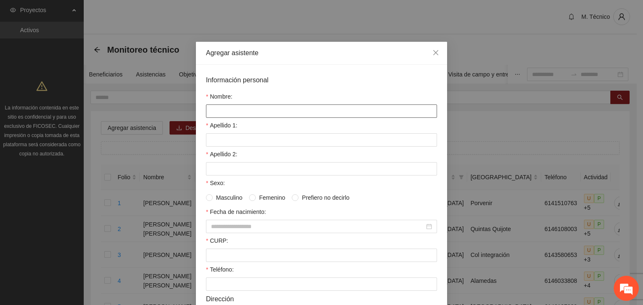
click at [248, 111] on input "Nombre:" at bounding box center [321, 111] width 231 height 13
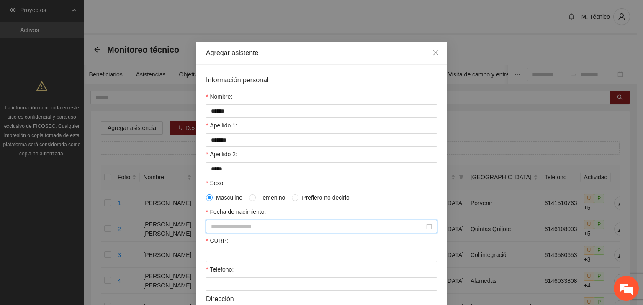
click at [233, 229] on input "Fecha de nacimiento:" at bounding box center [317, 226] width 213 height 9
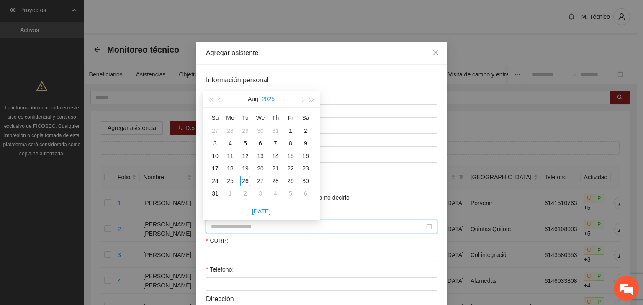
click at [266, 95] on button "2025" at bounding box center [267, 99] width 13 height 17
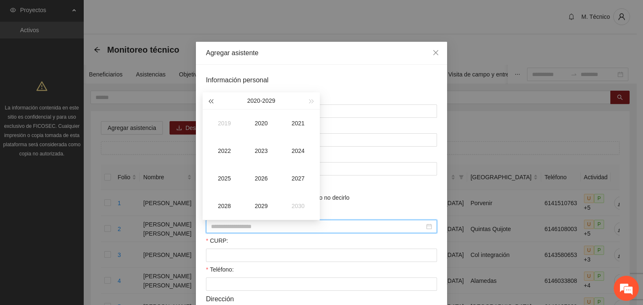
click at [213, 99] on button "button" at bounding box center [210, 100] width 9 height 17
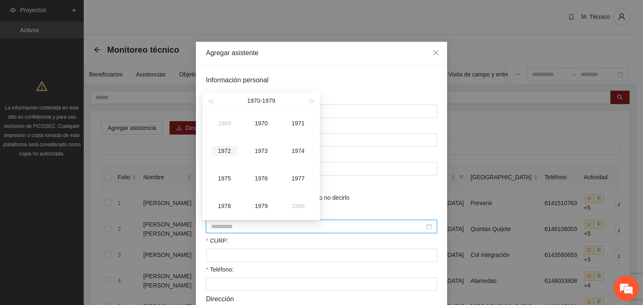
click at [226, 153] on div "1972" at bounding box center [224, 151] width 25 height 10
click at [262, 150] on div "May" at bounding box center [260, 151] width 25 height 10
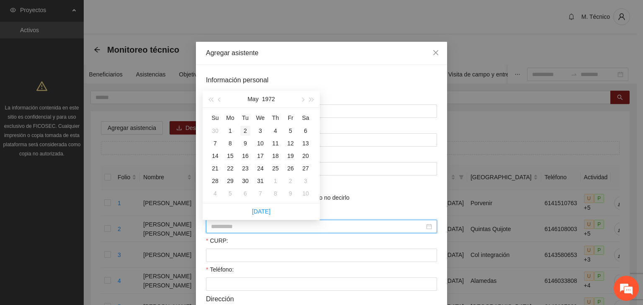
click at [244, 130] on div "2" at bounding box center [245, 131] width 10 height 10
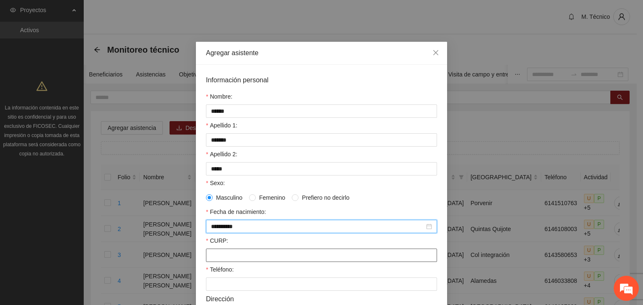
click at [249, 258] on input "CURP:" at bounding box center [321, 255] width 231 height 13
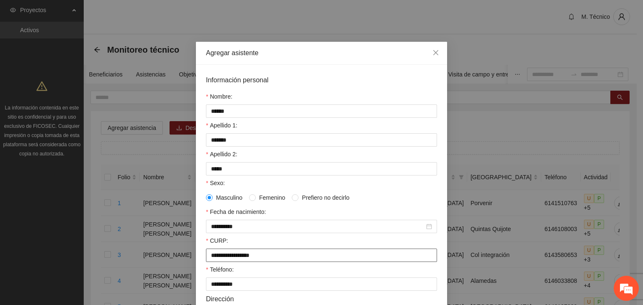
scroll to position [181, 0]
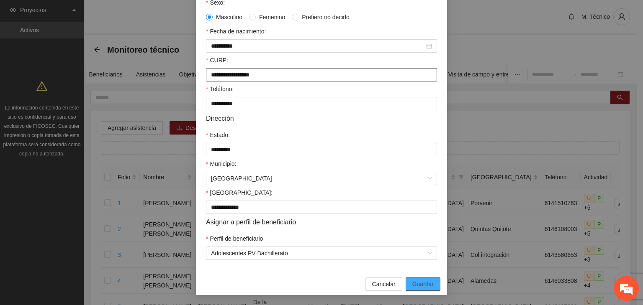
click at [405, 278] on button "Guardar" at bounding box center [422, 284] width 35 height 13
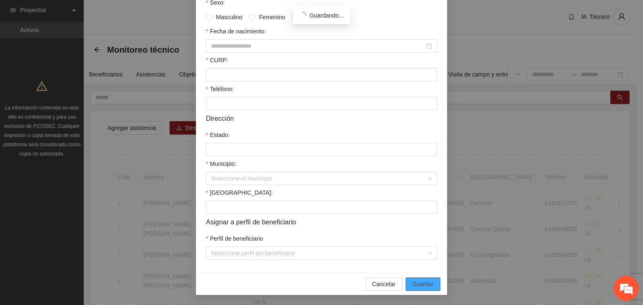
scroll to position [143, 0]
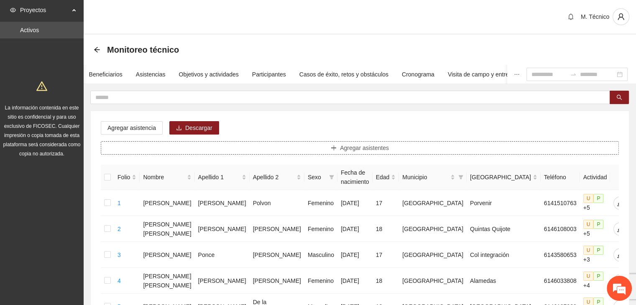
click at [318, 145] on button "Agregar asistentes" at bounding box center [360, 147] width 518 height 13
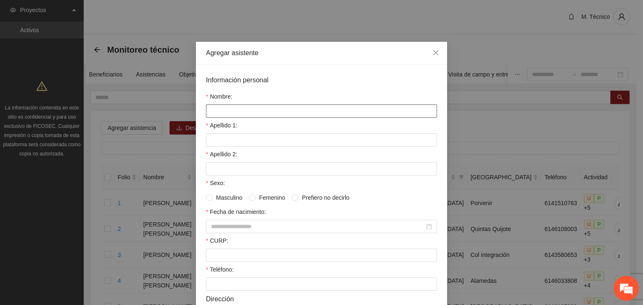
click at [229, 116] on input "Nombre:" at bounding box center [321, 111] width 231 height 13
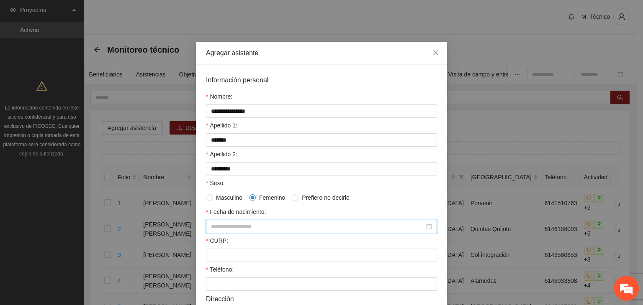
click at [283, 227] on input "Fecha de nacimiento:" at bounding box center [317, 226] width 213 height 9
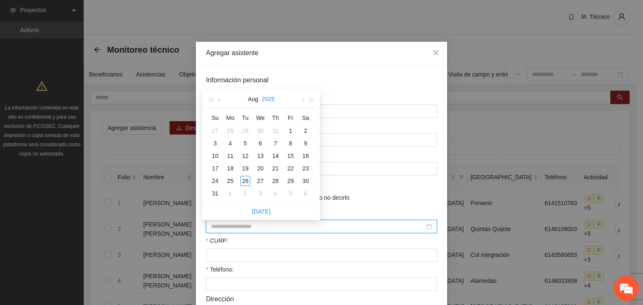
click at [269, 101] on button "2025" at bounding box center [267, 99] width 13 height 17
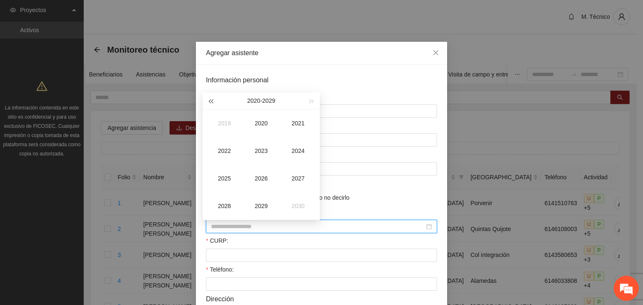
click at [215, 102] on button "button" at bounding box center [210, 100] width 9 height 17
click at [213, 102] on span "button" at bounding box center [210, 102] width 4 height 4
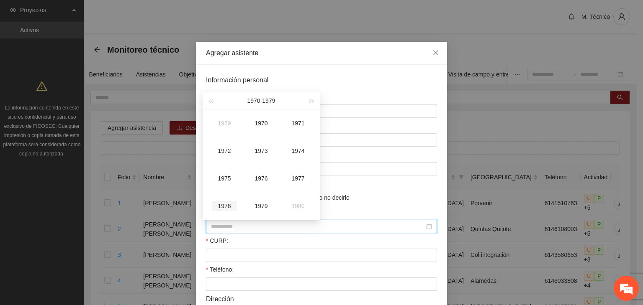
click at [230, 207] on div "1978" at bounding box center [224, 206] width 25 height 10
click at [230, 150] on div "Apr" at bounding box center [224, 151] width 25 height 10
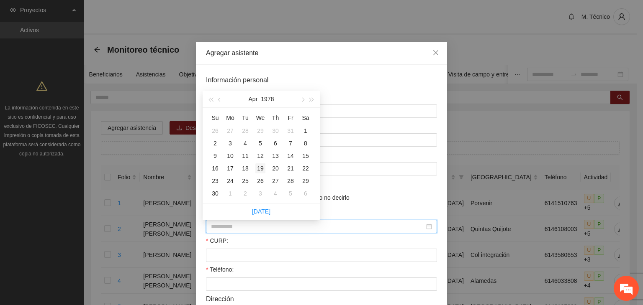
click at [262, 171] on div "19" at bounding box center [260, 169] width 10 height 10
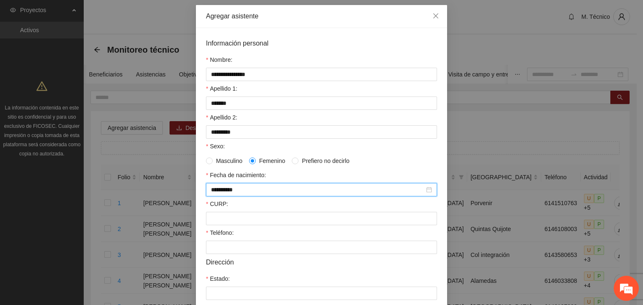
scroll to position [42, 0]
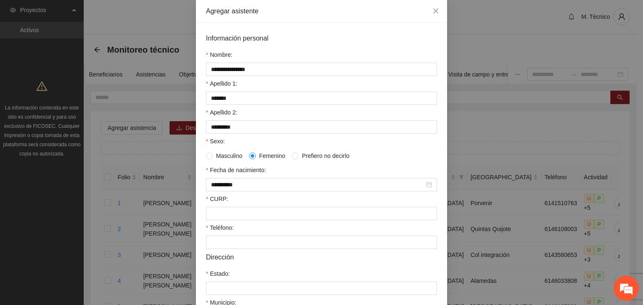
click at [247, 200] on div "CURP:" at bounding box center [321, 201] width 231 height 13
click at [244, 213] on input "CURP:" at bounding box center [321, 213] width 231 height 13
paste input "**********"
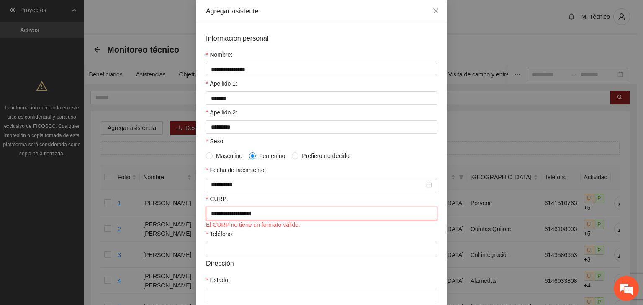
click at [222, 214] on input "**********" at bounding box center [321, 213] width 231 height 13
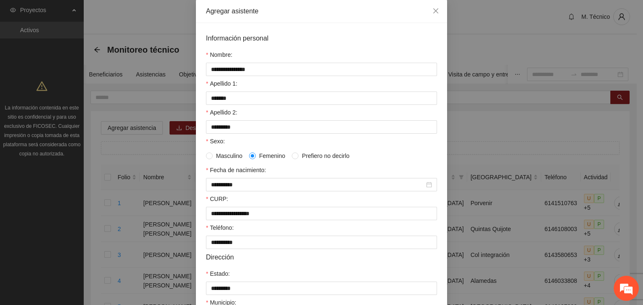
scroll to position [184, 0]
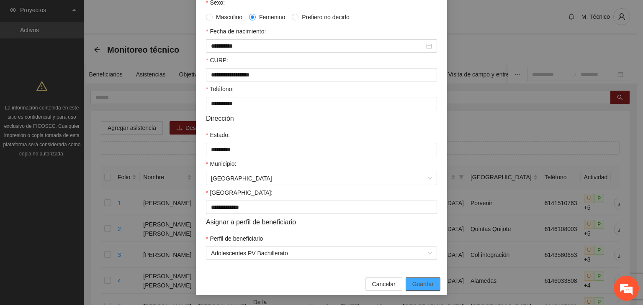
click at [405, 278] on button "Guardar" at bounding box center [422, 284] width 35 height 13
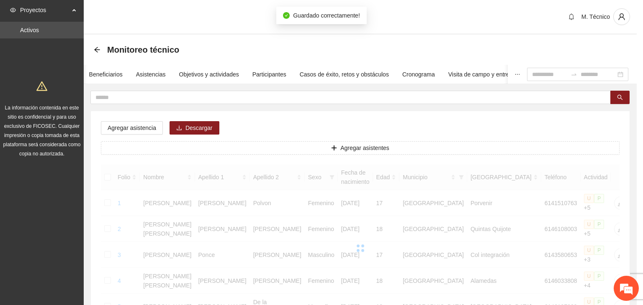
scroll to position [143, 0]
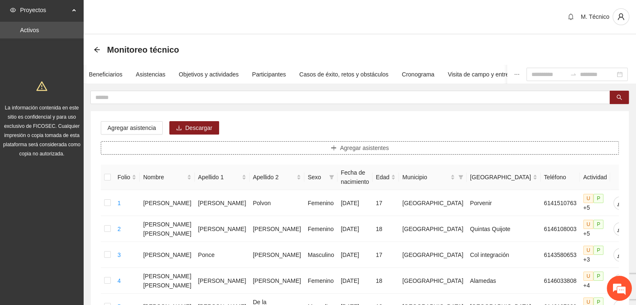
click at [380, 144] on span "Agregar asistentes" at bounding box center [364, 147] width 49 height 9
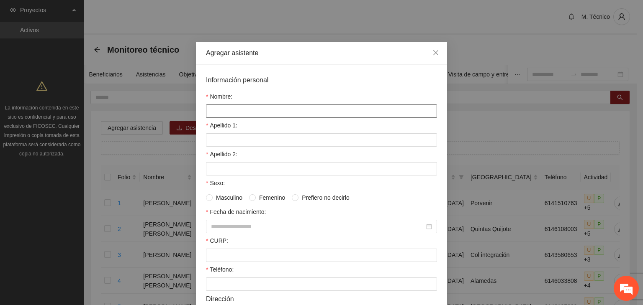
click at [260, 110] on input "Nombre:" at bounding box center [321, 111] width 231 height 13
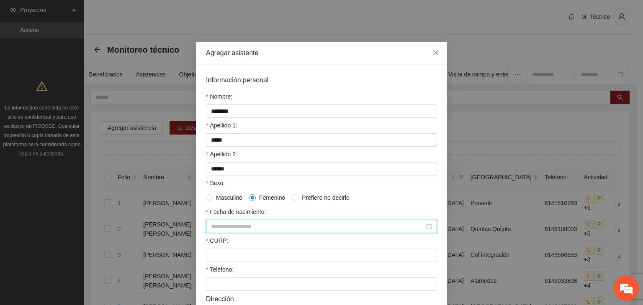
click at [229, 225] on input "Fecha de nacimiento:" at bounding box center [317, 226] width 213 height 9
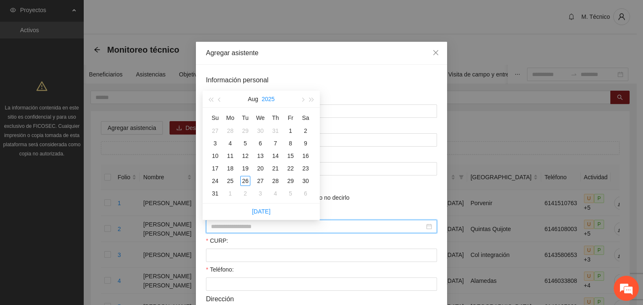
click at [273, 98] on button "2025" at bounding box center [267, 99] width 13 height 17
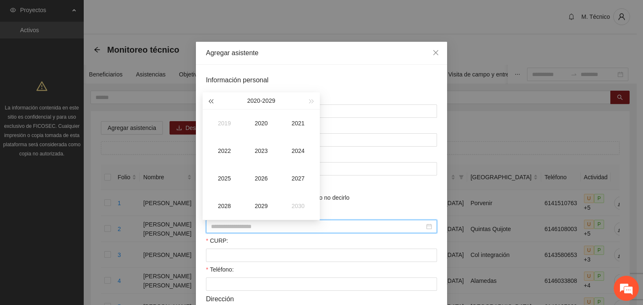
click at [212, 102] on span "button" at bounding box center [210, 102] width 4 height 4
click at [211, 102] on span "button" at bounding box center [210, 102] width 4 height 4
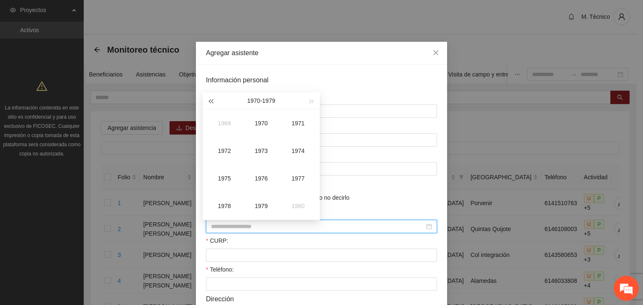
click at [211, 101] on span "button" at bounding box center [210, 102] width 4 height 4
click at [259, 205] on div "1959" at bounding box center [260, 206] width 25 height 10
click at [294, 122] on div "Mar" at bounding box center [297, 123] width 25 height 10
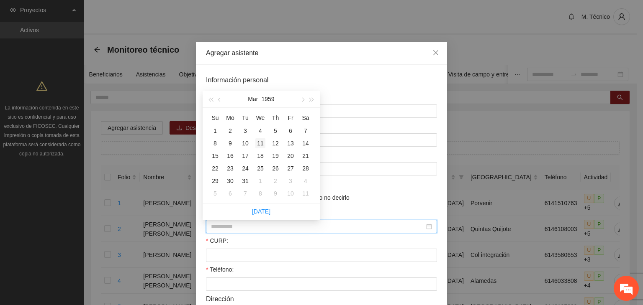
click at [260, 142] on div "11" at bounding box center [260, 143] width 10 height 10
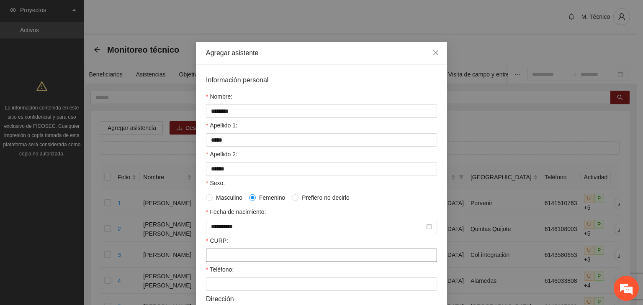
click at [215, 256] on input "CURP:" at bounding box center [321, 255] width 231 height 13
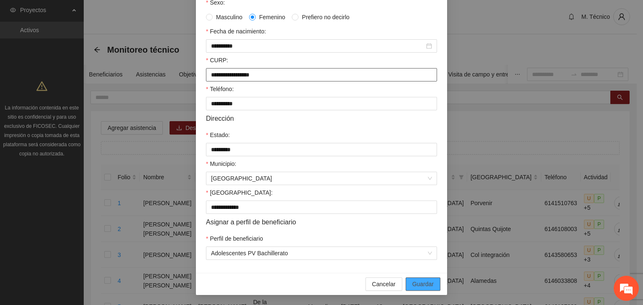
click at [405, 278] on button "Guardar" at bounding box center [422, 284] width 35 height 13
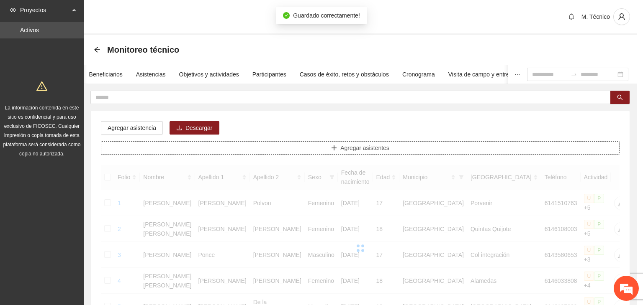
scroll to position [0, 0]
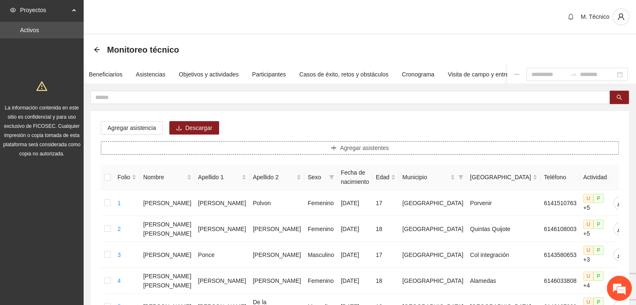
click at [296, 148] on button "Agregar asistentes" at bounding box center [360, 147] width 518 height 13
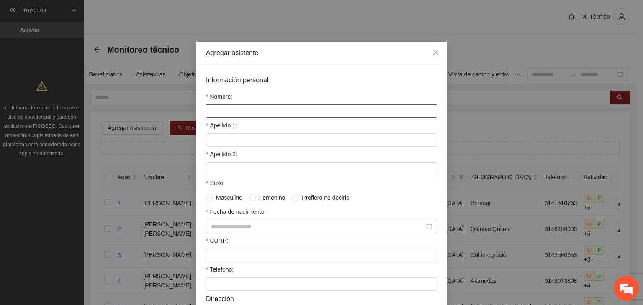
click at [227, 105] on input "Nombre:" at bounding box center [321, 111] width 231 height 13
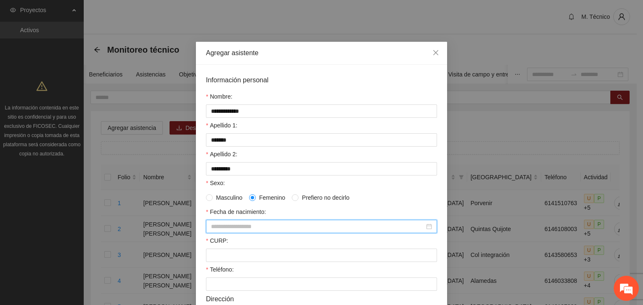
click at [233, 225] on input "Fecha de nacimiento:" at bounding box center [317, 226] width 213 height 9
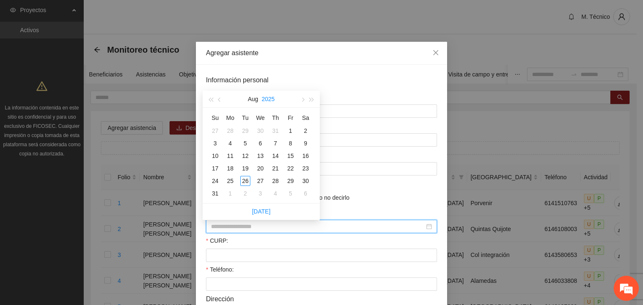
click at [270, 97] on button "2025" at bounding box center [267, 99] width 13 height 17
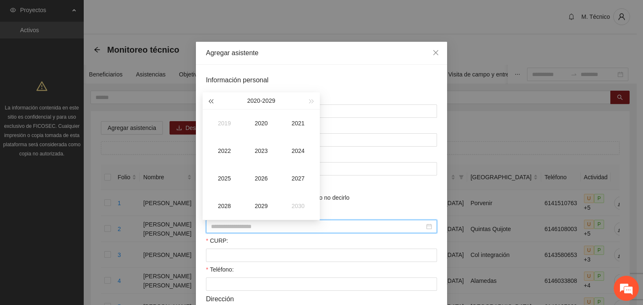
click at [210, 98] on button "button" at bounding box center [210, 100] width 9 height 17
click at [302, 176] on div "1987" at bounding box center [297, 179] width 25 height 10
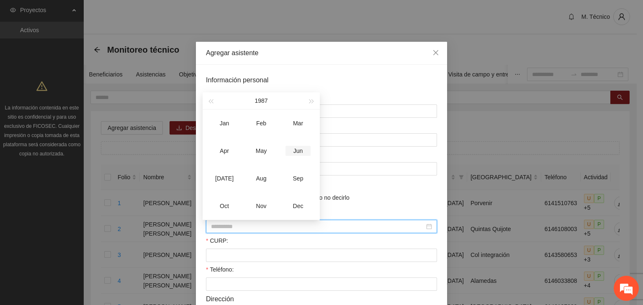
click at [301, 149] on div "Jun" at bounding box center [297, 151] width 25 height 10
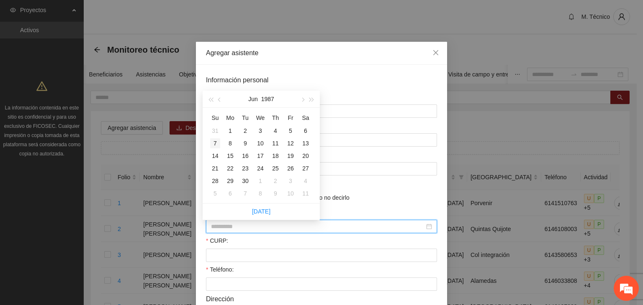
click at [213, 141] on div "7" at bounding box center [215, 143] width 10 height 10
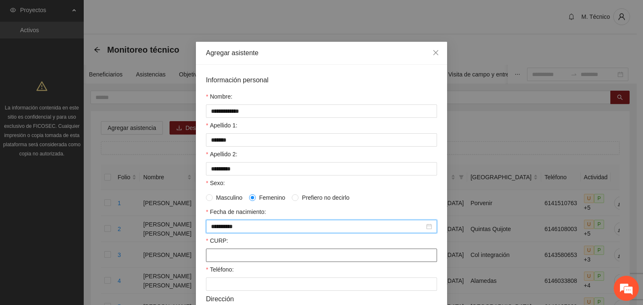
click at [237, 259] on input "CURP:" at bounding box center [321, 255] width 231 height 13
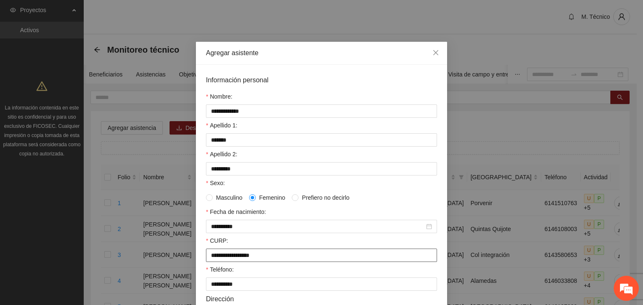
scroll to position [181, 0]
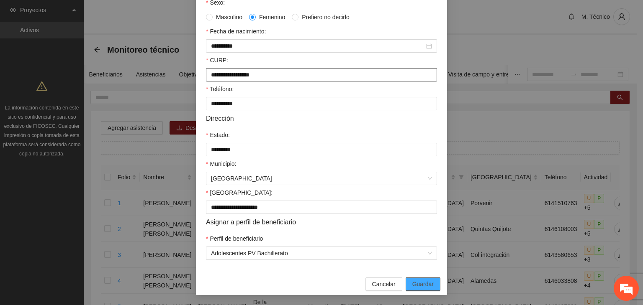
click at [405, 278] on button "Guardar" at bounding box center [422, 284] width 35 height 13
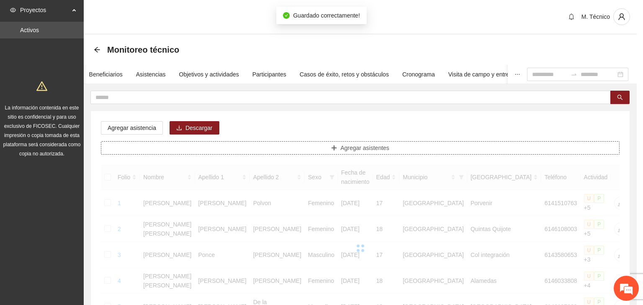
scroll to position [0, 0]
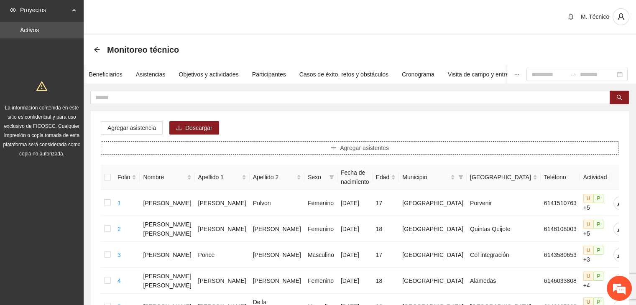
click at [293, 144] on button "Agregar asistentes" at bounding box center [360, 147] width 518 height 13
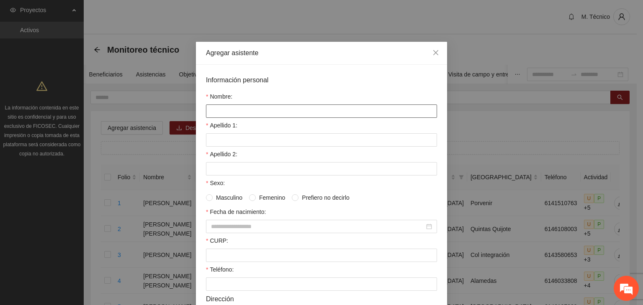
click at [246, 116] on input "Nombre:" at bounding box center [321, 111] width 231 height 13
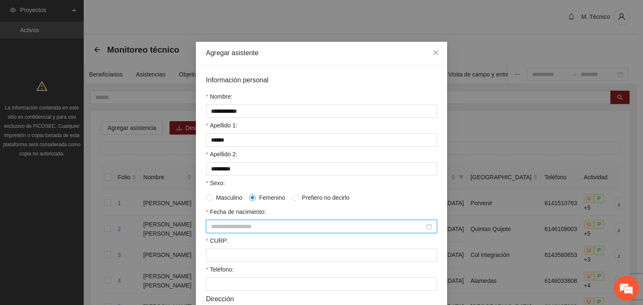
click at [241, 227] on input "Fecha de nacimiento:" at bounding box center [317, 226] width 213 height 9
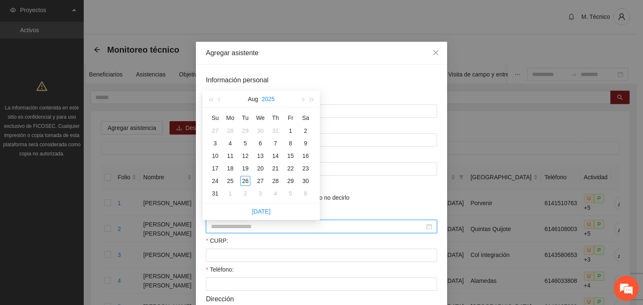
click at [274, 99] on button "2025" at bounding box center [267, 99] width 13 height 17
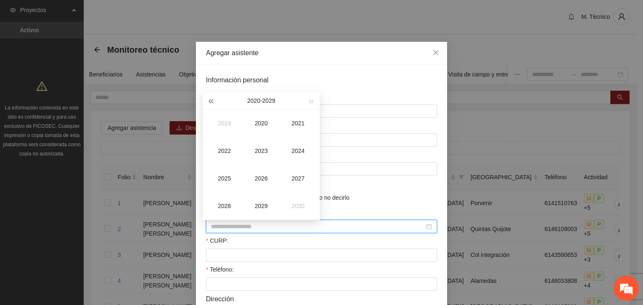
click at [212, 101] on span "button" at bounding box center [210, 102] width 4 height 4
click at [209, 102] on span "button" at bounding box center [210, 102] width 4 height 4
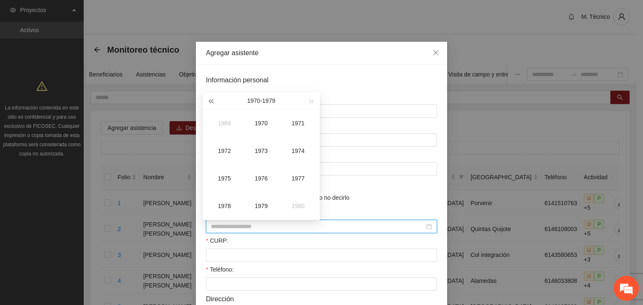
click at [209, 103] on button "button" at bounding box center [210, 100] width 9 height 17
click at [223, 179] on div "1965" at bounding box center [224, 179] width 25 height 10
click at [294, 178] on div "Sep" at bounding box center [297, 179] width 25 height 10
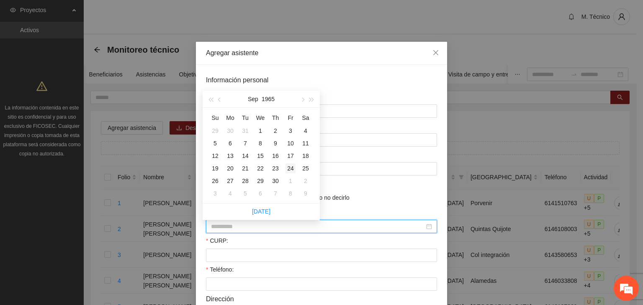
click at [288, 165] on div "24" at bounding box center [290, 169] width 10 height 10
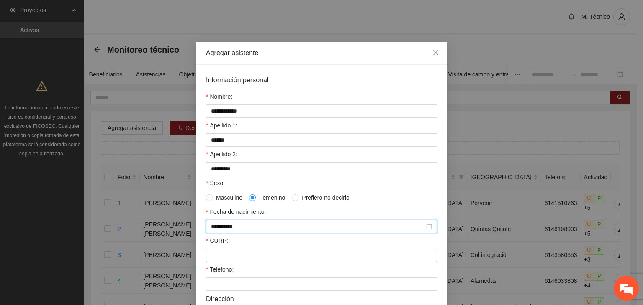
click at [211, 255] on input "CURP:" at bounding box center [321, 255] width 231 height 13
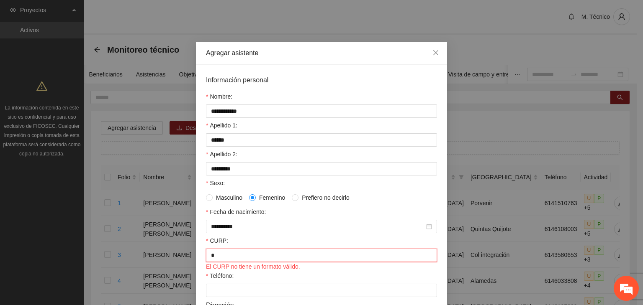
click at [275, 257] on input "*" at bounding box center [321, 255] width 231 height 13
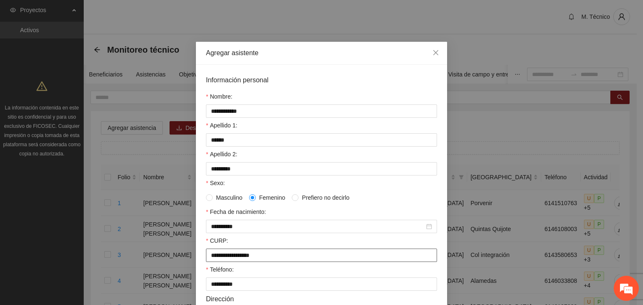
scroll to position [181, 0]
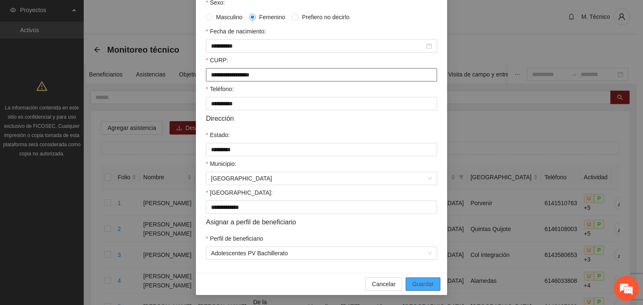
click at [405, 278] on button "Guardar" at bounding box center [422, 284] width 35 height 13
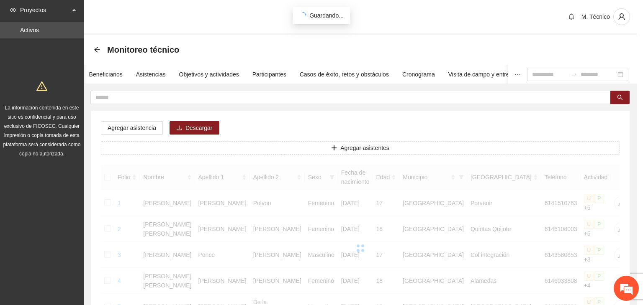
scroll to position [143, 0]
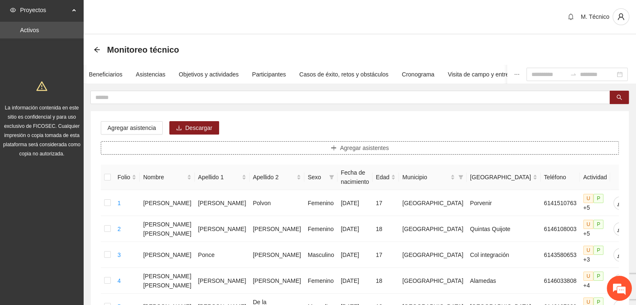
click at [310, 150] on button "Agregar asistentes" at bounding box center [360, 147] width 518 height 13
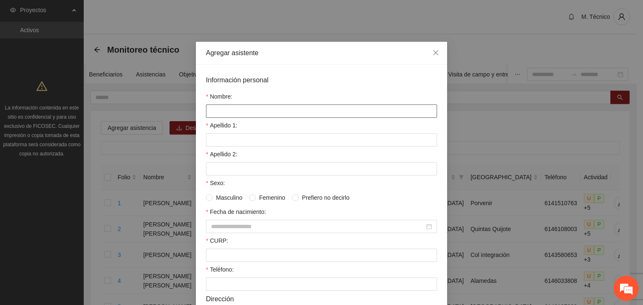
click at [246, 114] on input "Nombre:" at bounding box center [321, 111] width 231 height 13
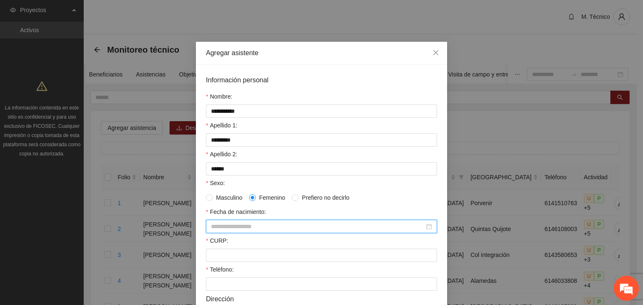
click at [235, 227] on input "Fecha de nacimiento:" at bounding box center [317, 226] width 213 height 9
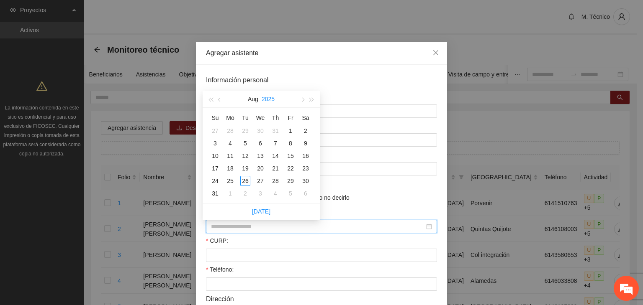
click at [269, 95] on button "2025" at bounding box center [267, 99] width 13 height 17
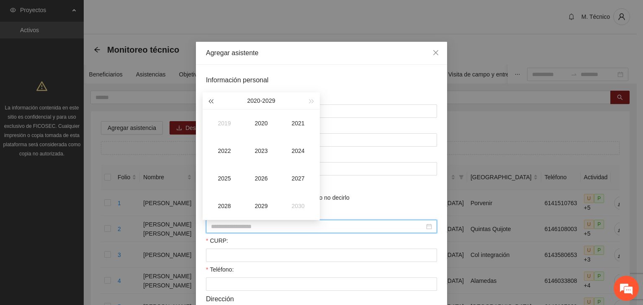
click at [210, 102] on span "button" at bounding box center [210, 102] width 4 height 4
click at [229, 179] on div "1985" at bounding box center [224, 179] width 25 height 10
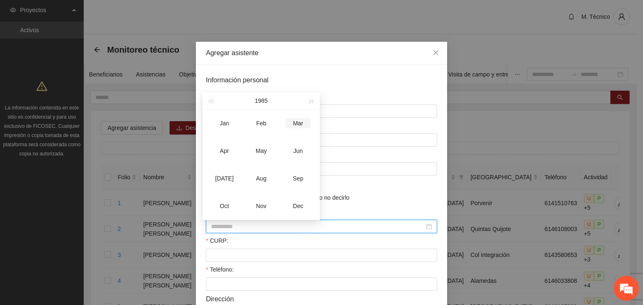
click at [300, 122] on div "Mar" at bounding box center [297, 123] width 25 height 10
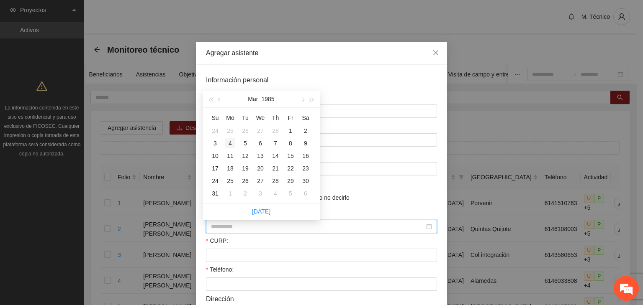
click at [231, 141] on div "4" at bounding box center [230, 143] width 10 height 10
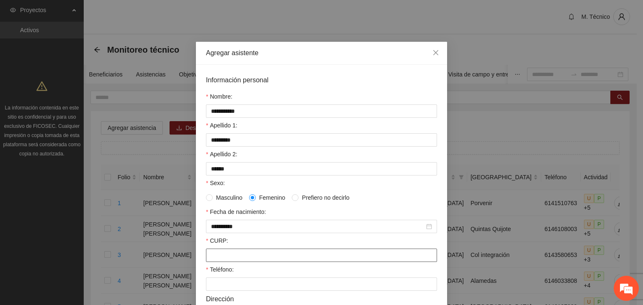
click at [238, 256] on input "CURP:" at bounding box center [321, 255] width 231 height 13
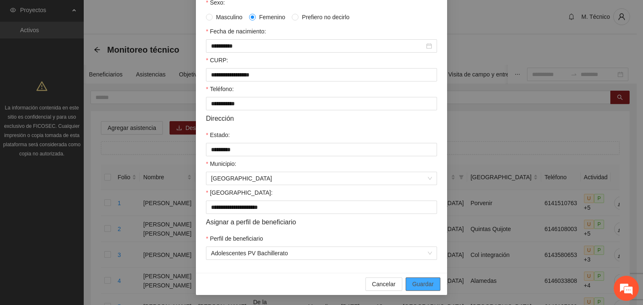
click at [405, 278] on button "Guardar" at bounding box center [422, 284] width 35 height 13
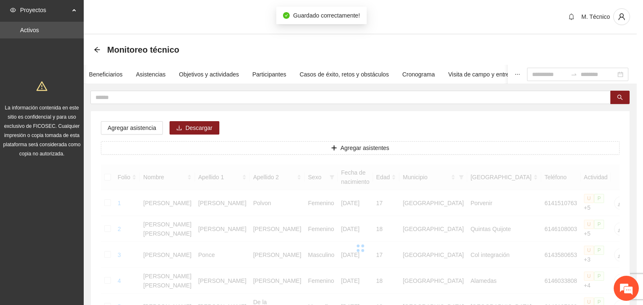
scroll to position [143, 0]
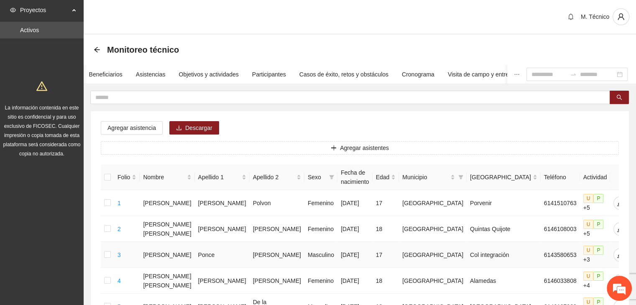
drag, startPoint x: 227, startPoint y: 248, endPoint x: 223, endPoint y: 247, distance: 4.5
drag, startPoint x: 223, startPoint y: 247, endPoint x: 169, endPoint y: 158, distance: 103.6
click at [323, 143] on button "Agregar asistentes" at bounding box center [360, 147] width 518 height 13
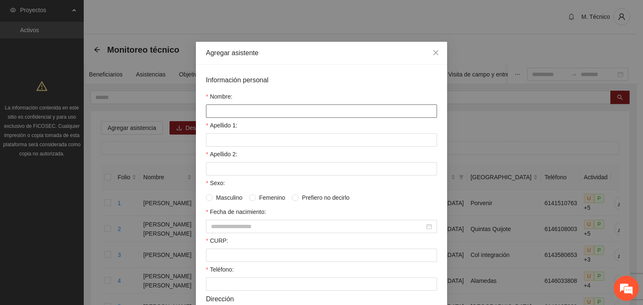
click at [305, 109] on input "Nombre:" at bounding box center [321, 111] width 231 height 13
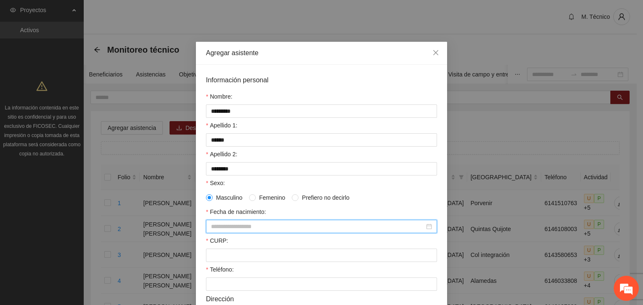
click at [232, 231] on input "Fecha de nacimiento:" at bounding box center [317, 226] width 213 height 9
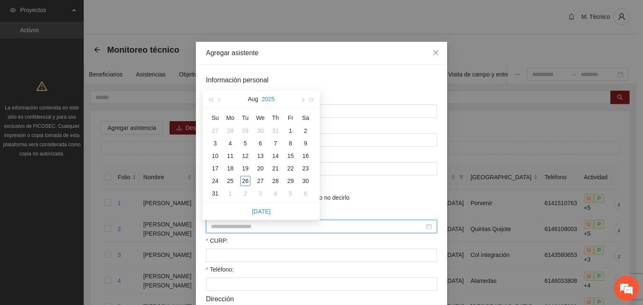
click at [272, 100] on button "2025" at bounding box center [267, 99] width 13 height 17
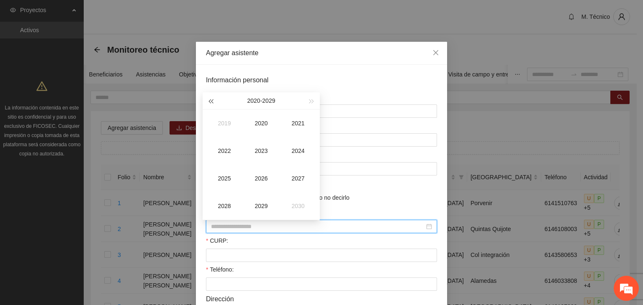
click at [209, 100] on button "button" at bounding box center [210, 100] width 9 height 17
click at [210, 100] on button "button" at bounding box center [210, 100] width 9 height 17
click at [210, 99] on button "button" at bounding box center [210, 100] width 9 height 17
click at [211, 99] on button "button" at bounding box center [210, 100] width 9 height 17
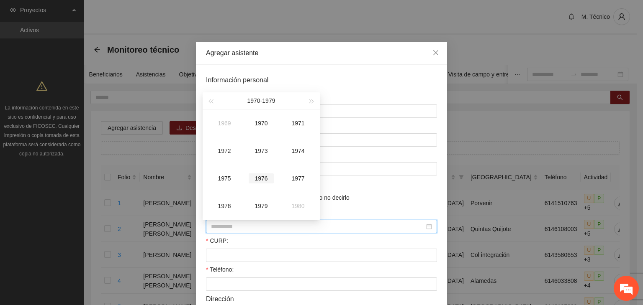
click at [259, 175] on div "1976" at bounding box center [260, 179] width 25 height 10
click at [297, 126] on div "Mar" at bounding box center [297, 123] width 25 height 10
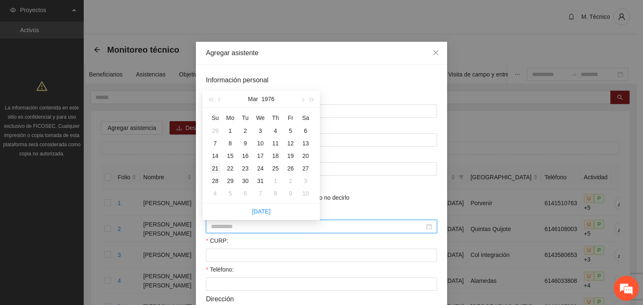
click at [216, 169] on div "21" at bounding box center [215, 169] width 10 height 10
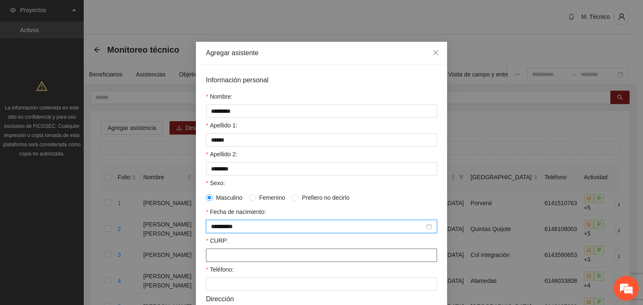
click at [227, 256] on input "CURP:" at bounding box center [321, 255] width 231 height 13
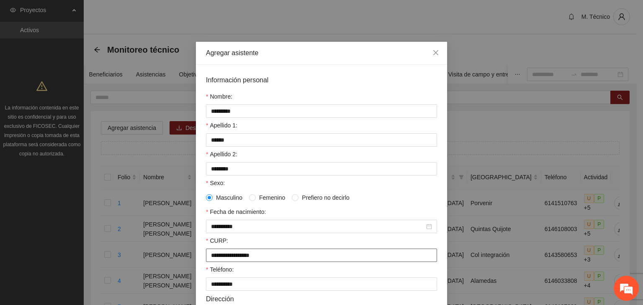
scroll to position [181, 0]
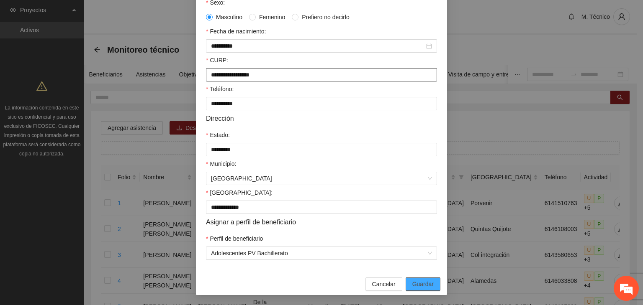
click at [405, 278] on button "Guardar" at bounding box center [422, 284] width 35 height 13
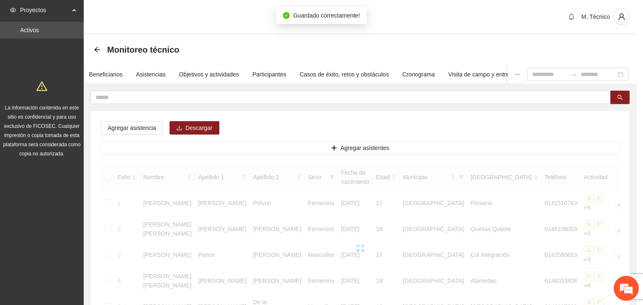
scroll to position [143, 0]
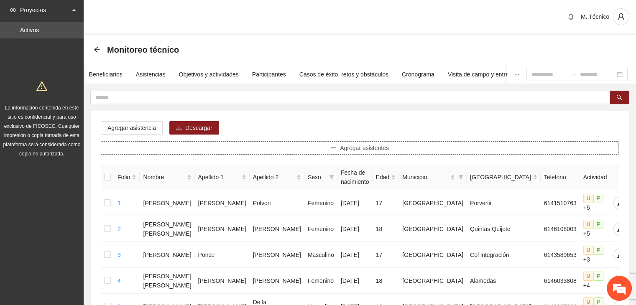
click at [236, 144] on button "Agregar asistentes" at bounding box center [360, 147] width 518 height 13
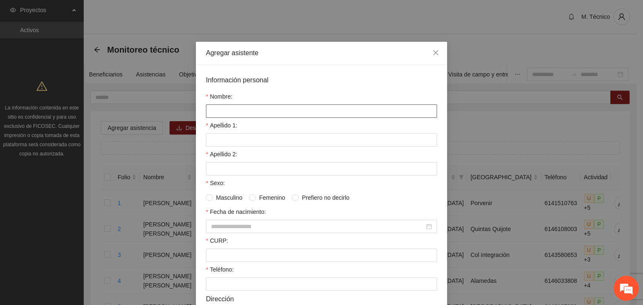
click at [235, 109] on input "Nombre:" at bounding box center [321, 111] width 231 height 13
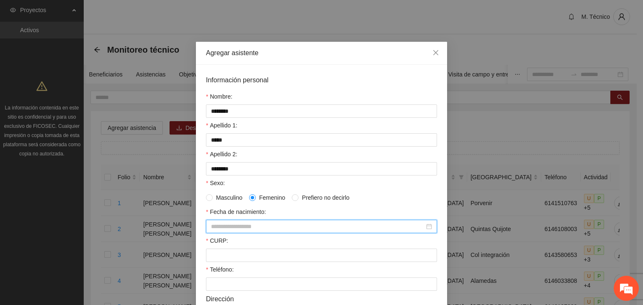
click at [246, 226] on input "Fecha de nacimiento:" at bounding box center [317, 226] width 213 height 9
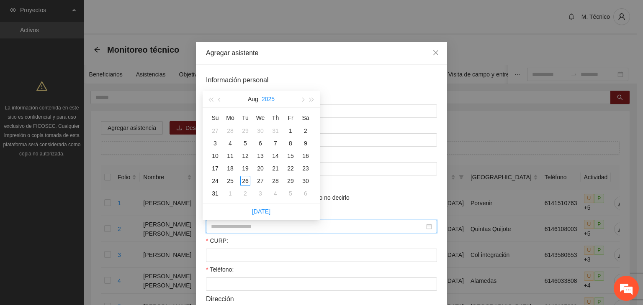
click at [266, 99] on button "2025" at bounding box center [267, 99] width 13 height 17
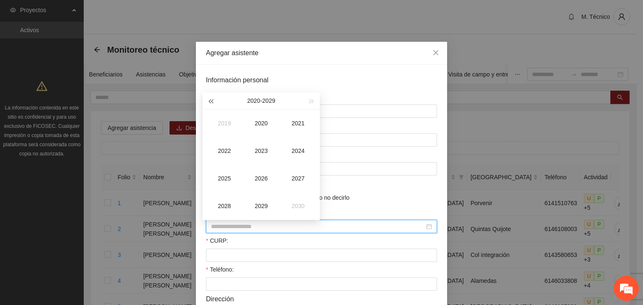
click at [211, 97] on button "button" at bounding box center [210, 100] width 9 height 17
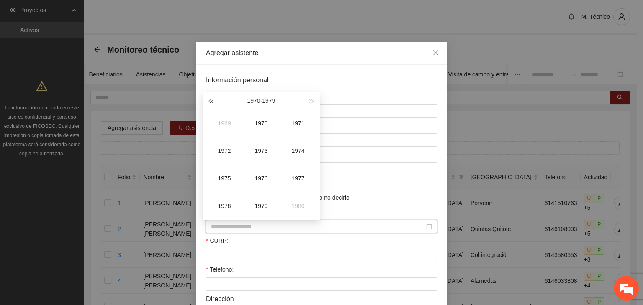
click at [210, 99] on button "button" at bounding box center [210, 100] width 9 height 17
click at [263, 174] on div "1966" at bounding box center [260, 179] width 25 height 10
click at [264, 148] on div "May" at bounding box center [260, 151] width 25 height 10
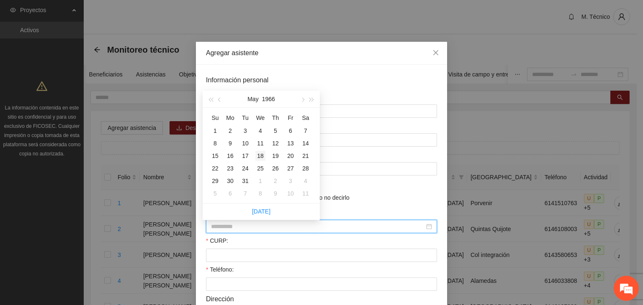
click at [260, 155] on div "18" at bounding box center [260, 156] width 10 height 10
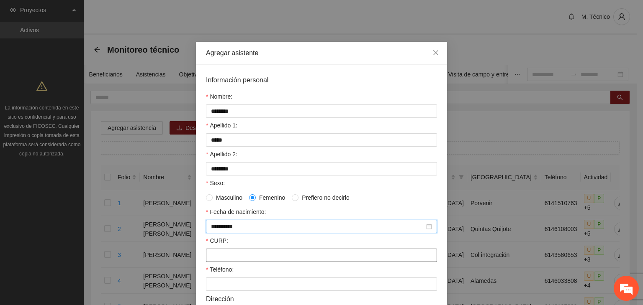
click at [226, 256] on input "CURP:" at bounding box center [321, 255] width 231 height 13
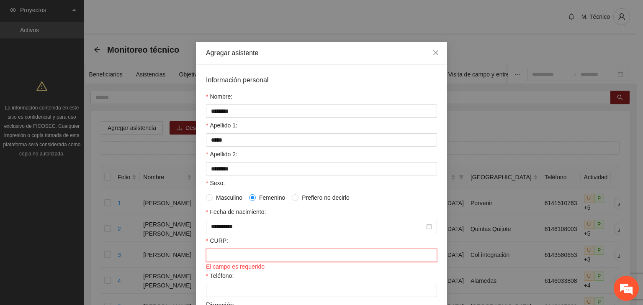
paste input "**********"
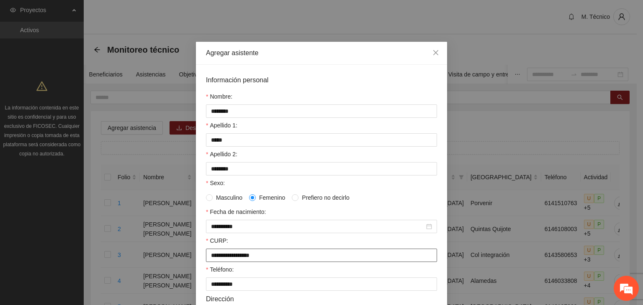
scroll to position [181, 0]
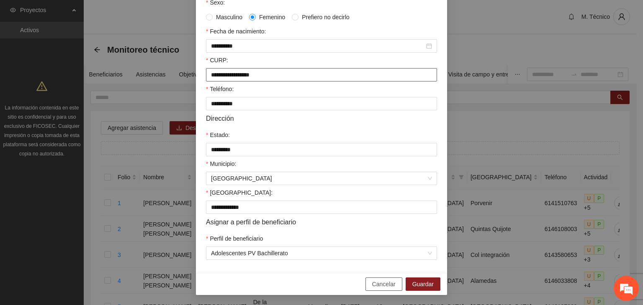
click at [365, 278] on button "Cancelar" at bounding box center [383, 284] width 37 height 13
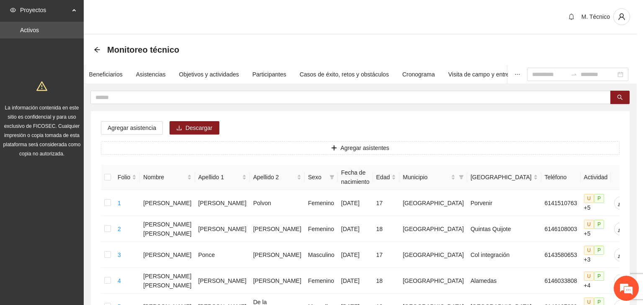
scroll to position [143, 0]
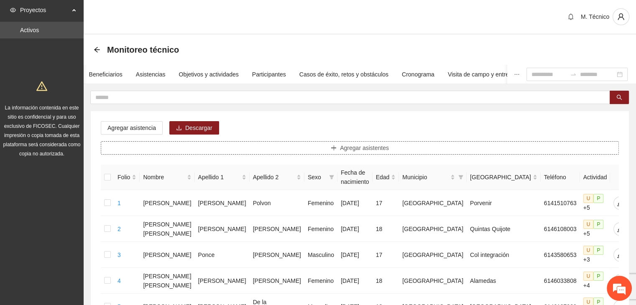
click at [316, 151] on button "Agregar asistentes" at bounding box center [360, 147] width 518 height 13
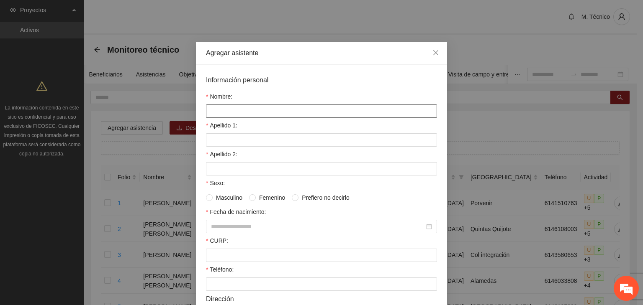
click at [229, 109] on input "Nombre:" at bounding box center [321, 111] width 231 height 13
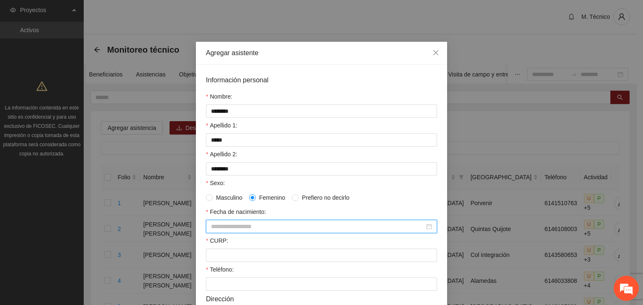
click at [253, 228] on input "Fecha de nacimiento:" at bounding box center [317, 226] width 213 height 9
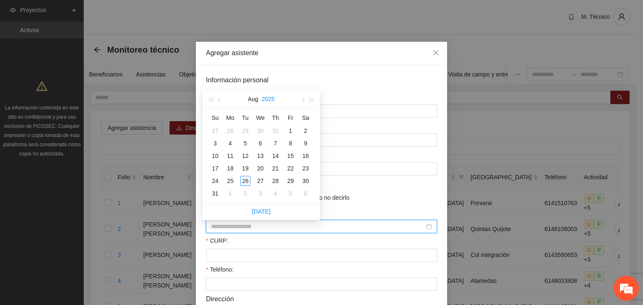
click at [266, 100] on button "2025" at bounding box center [267, 99] width 13 height 17
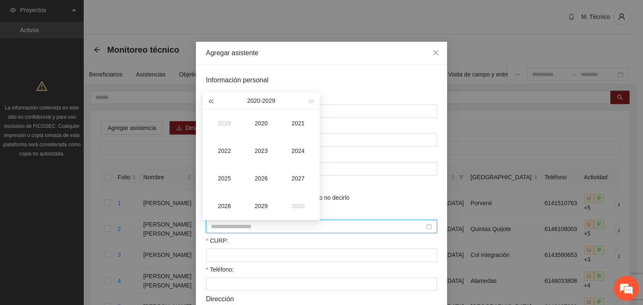
click at [213, 100] on span "button" at bounding box center [210, 102] width 4 height 4
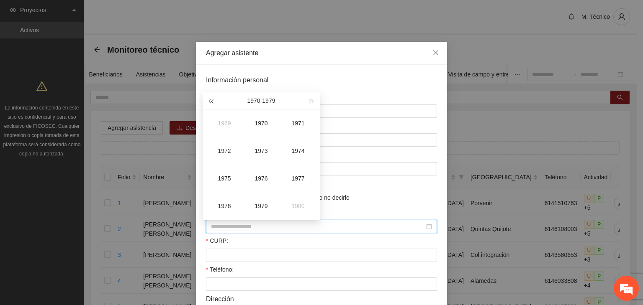
click at [213, 100] on span "button" at bounding box center [210, 102] width 4 height 4
click at [260, 176] on div "1966" at bounding box center [260, 179] width 25 height 10
click at [259, 151] on div "May" at bounding box center [260, 151] width 25 height 10
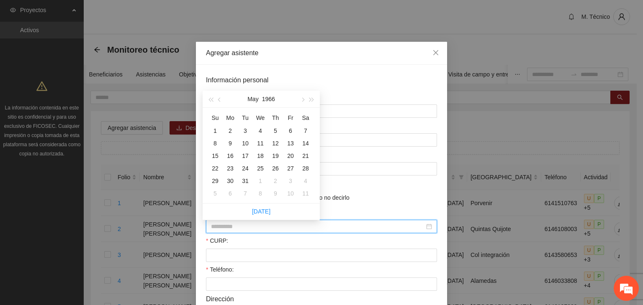
click at [260, 155] on div "18" at bounding box center [260, 156] width 10 height 10
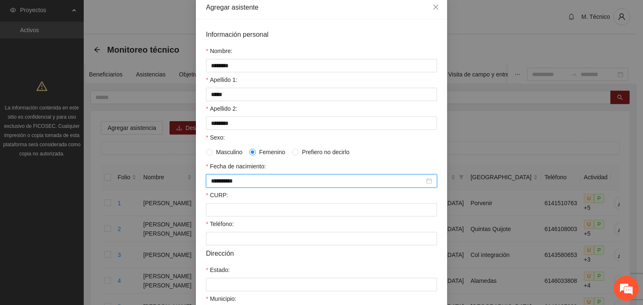
scroll to position [84, 0]
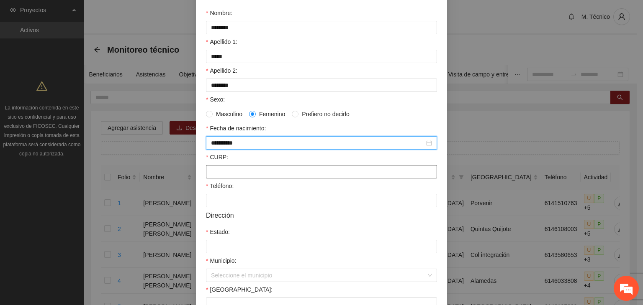
click at [236, 175] on input "CURP:" at bounding box center [321, 171] width 231 height 13
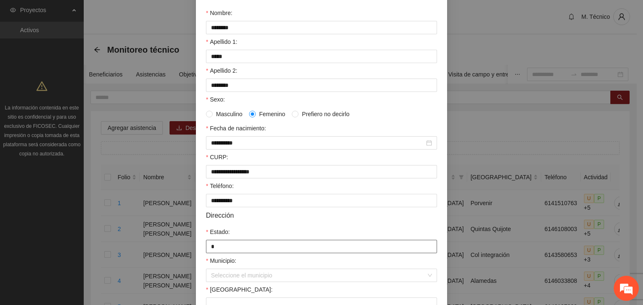
click at [265, 249] on input "*" at bounding box center [321, 246] width 231 height 13
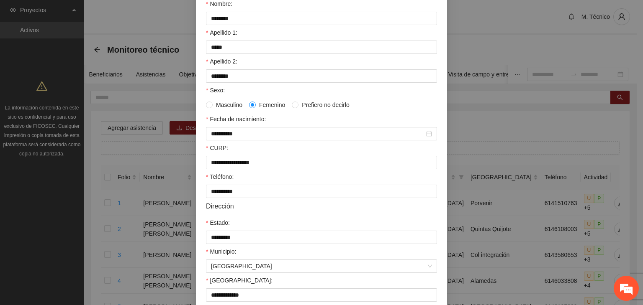
scroll to position [184, 0]
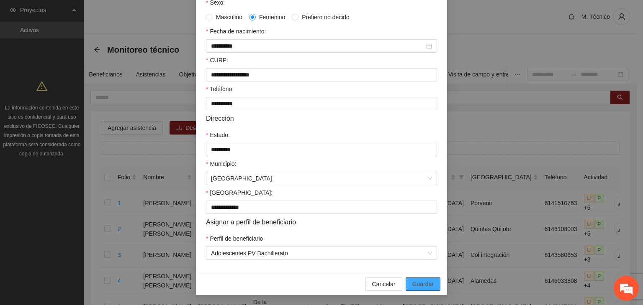
click at [405, 278] on button "Guardar" at bounding box center [422, 284] width 35 height 13
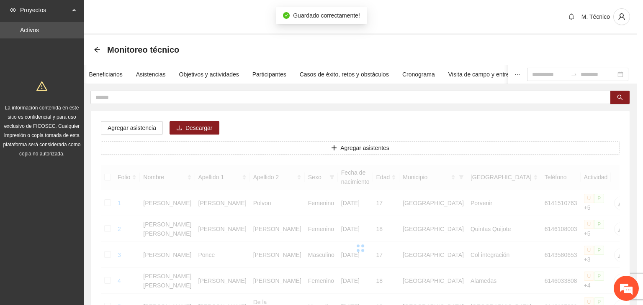
scroll to position [143, 0]
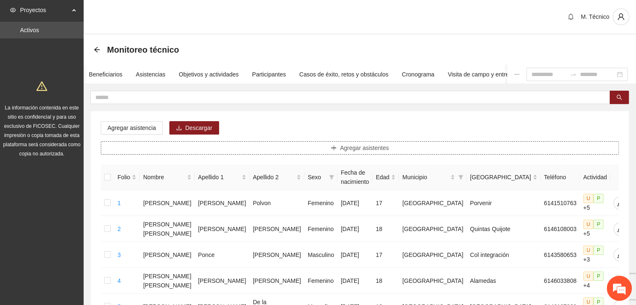
click at [335, 149] on icon "plus" at bounding box center [334, 148] width 6 height 6
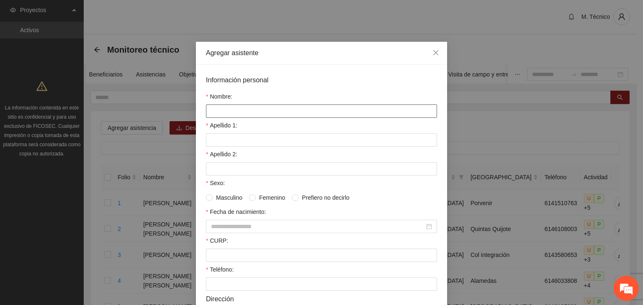
click at [280, 118] on form "Información personal Nombre: Apellido 1: Apellido 2: Sexo: Masculino Femenino P…" at bounding box center [321, 258] width 231 height 366
click at [226, 227] on input "Fecha de nacimiento:" at bounding box center [317, 226] width 213 height 9
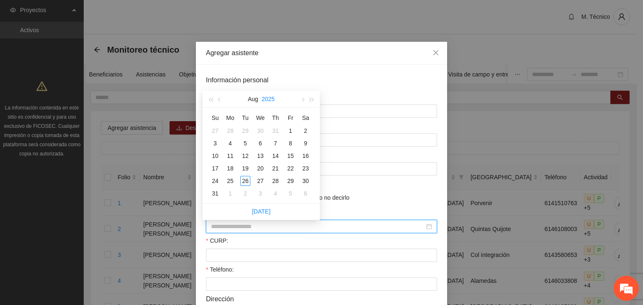
click at [268, 96] on button "2025" at bounding box center [267, 99] width 13 height 17
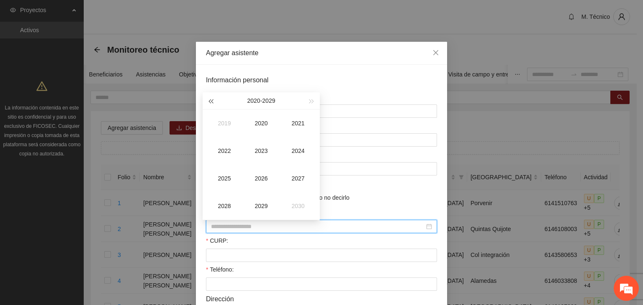
click at [211, 98] on button "button" at bounding box center [210, 100] width 9 height 17
click at [211, 97] on button "button" at bounding box center [210, 100] width 9 height 17
click at [263, 207] on div "1999" at bounding box center [260, 206] width 25 height 10
click at [296, 179] on div "Sep" at bounding box center [297, 179] width 25 height 10
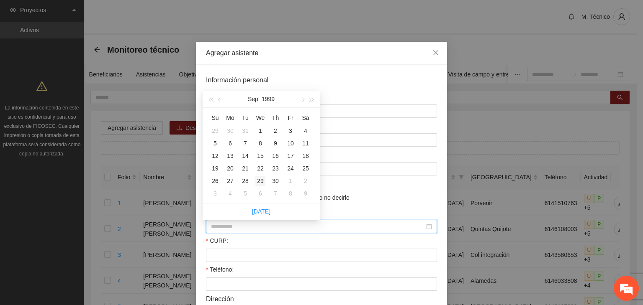
click at [261, 181] on div "29" at bounding box center [260, 181] width 10 height 10
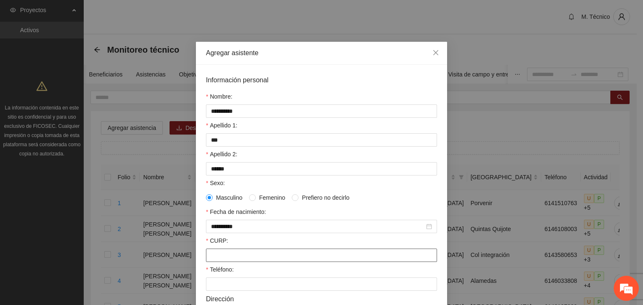
click at [245, 257] on input "CURP:" at bounding box center [321, 255] width 231 height 13
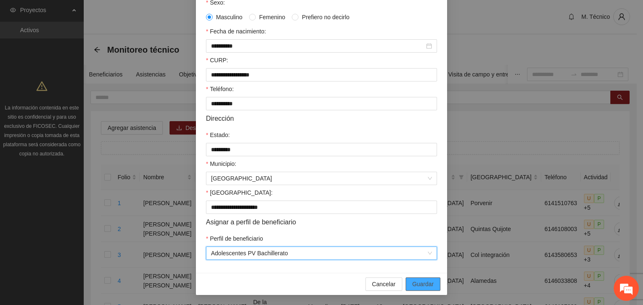
click at [419, 287] on span "Guardar" at bounding box center [422, 284] width 21 height 9
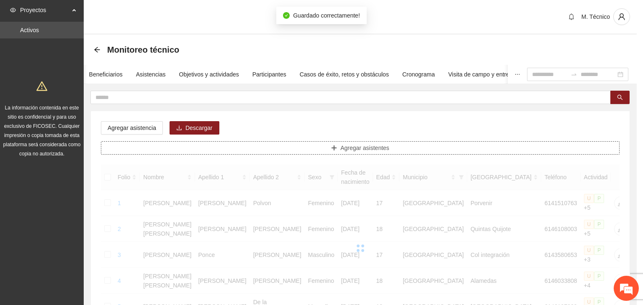
scroll to position [0, 0]
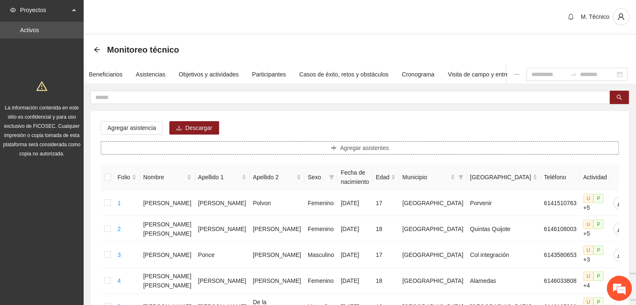
click at [305, 150] on button "Agregar asistentes" at bounding box center [360, 147] width 518 height 13
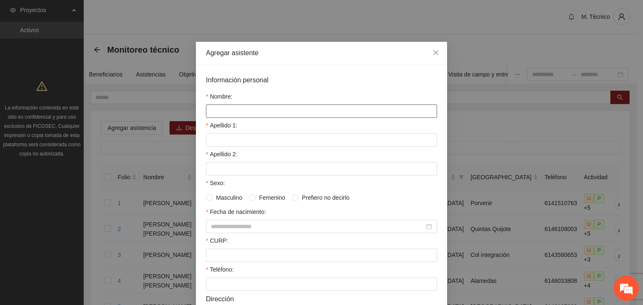
click at [236, 110] on input "Nombre:" at bounding box center [321, 111] width 231 height 13
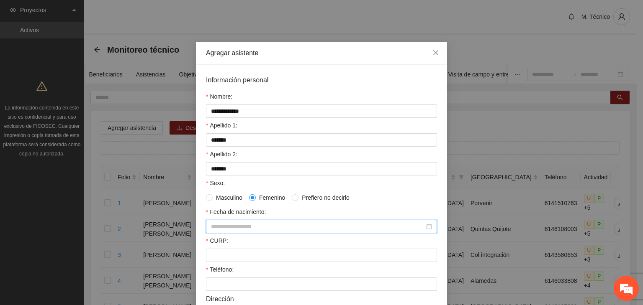
click at [284, 226] on input "Fecha de nacimiento:" at bounding box center [317, 226] width 213 height 9
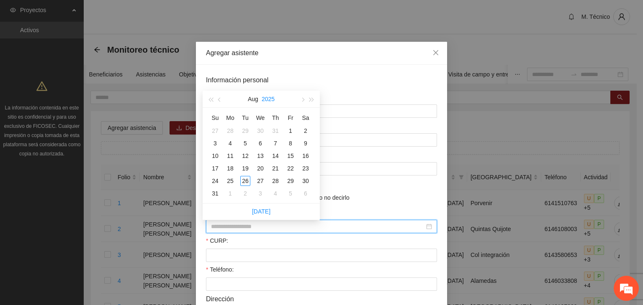
click at [264, 99] on button "2025" at bounding box center [267, 99] width 13 height 17
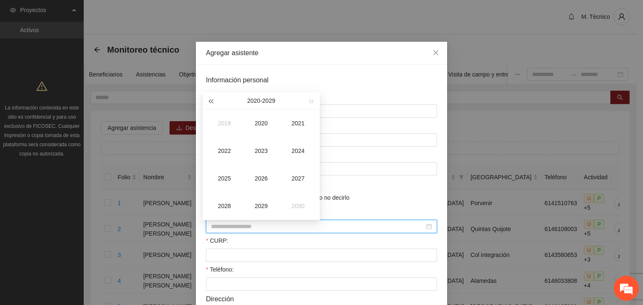
click at [208, 101] on span "button" at bounding box center [210, 102] width 4 height 4
click at [208, 101] on button "button" at bounding box center [210, 100] width 9 height 17
click at [207, 100] on button "button" at bounding box center [210, 100] width 9 height 17
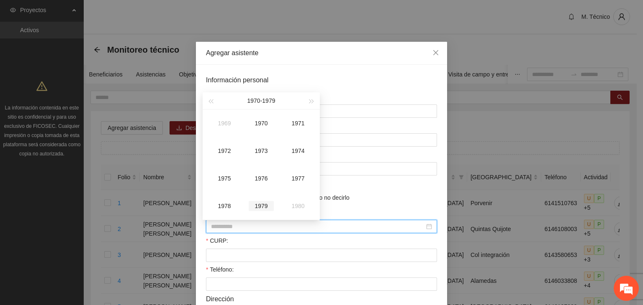
click at [256, 202] on div "1979" at bounding box center [260, 206] width 25 height 10
click at [226, 152] on div "Apr" at bounding box center [224, 151] width 25 height 10
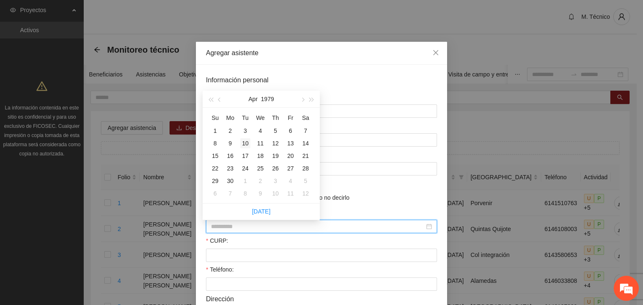
click at [246, 144] on div "10" at bounding box center [245, 143] width 10 height 10
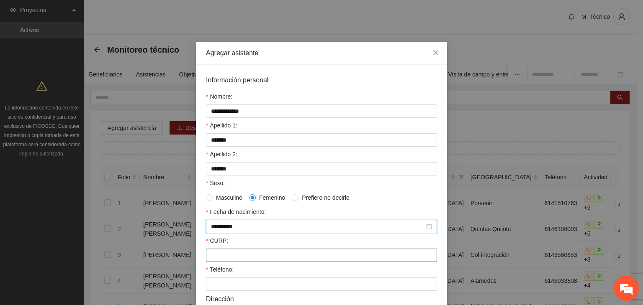
click at [229, 254] on input "CURP:" at bounding box center [321, 255] width 231 height 13
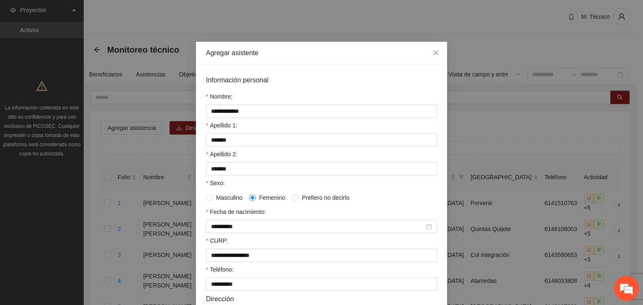
scroll to position [181, 0]
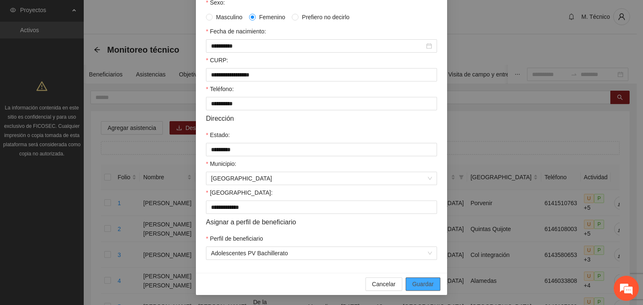
click at [405, 278] on button "Guardar" at bounding box center [422, 284] width 35 height 13
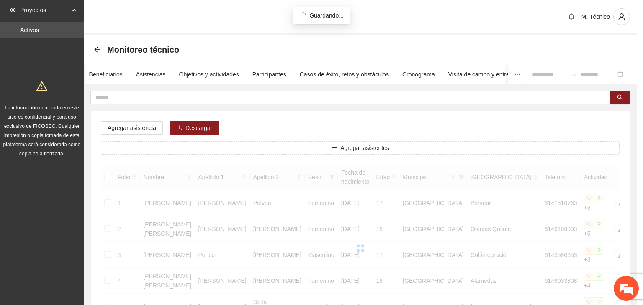
scroll to position [143, 0]
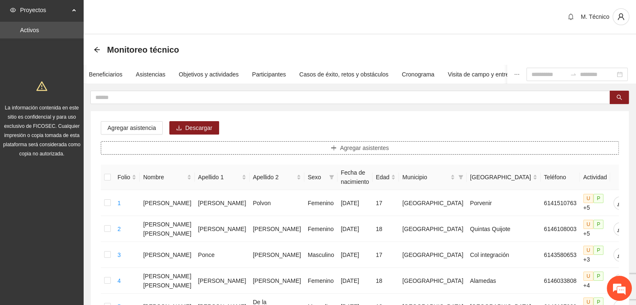
click at [378, 149] on span "Agregar asistentes" at bounding box center [364, 147] width 49 height 9
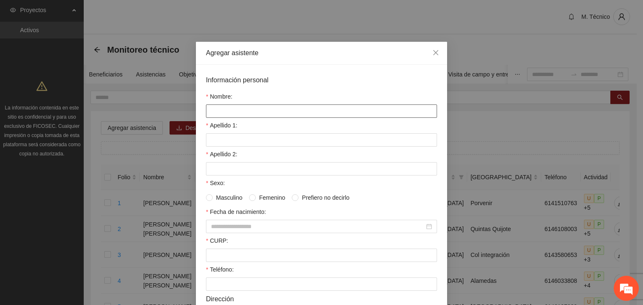
click at [266, 111] on input "Nombre:" at bounding box center [321, 111] width 231 height 13
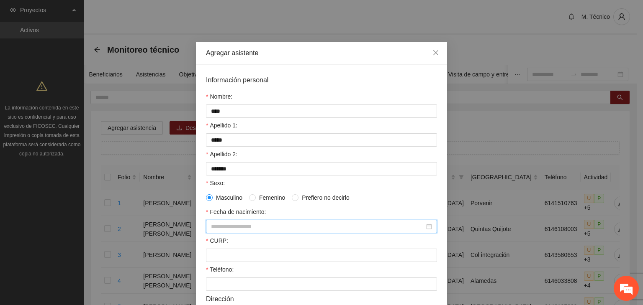
click at [245, 228] on input "Fecha de nacimiento:" at bounding box center [317, 226] width 213 height 9
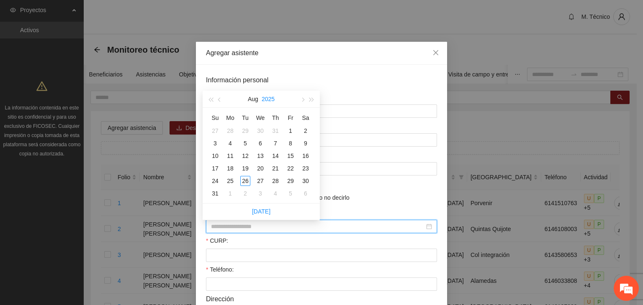
click at [268, 94] on button "2025" at bounding box center [267, 99] width 13 height 17
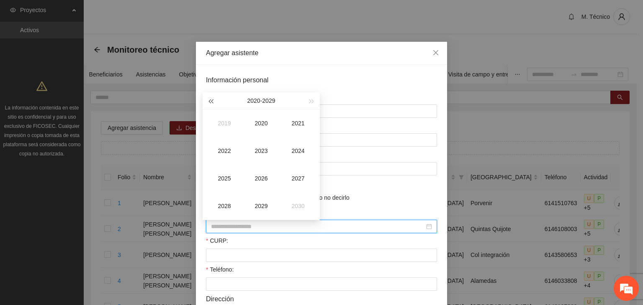
click at [209, 100] on button "button" at bounding box center [210, 100] width 9 height 17
click at [209, 99] on button "button" at bounding box center [210, 100] width 9 height 17
click at [211, 99] on button "button" at bounding box center [210, 100] width 9 height 17
click at [213, 99] on button "button" at bounding box center [210, 100] width 9 height 17
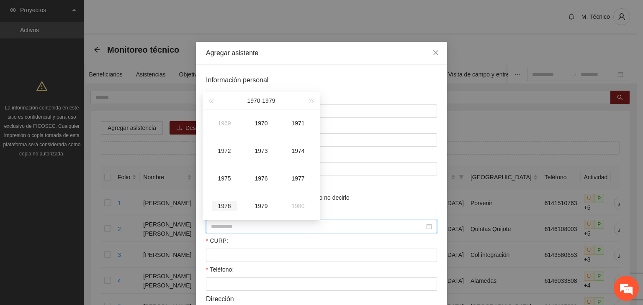
click at [225, 202] on div "1978" at bounding box center [224, 206] width 25 height 10
click at [259, 178] on div "Aug" at bounding box center [260, 179] width 25 height 10
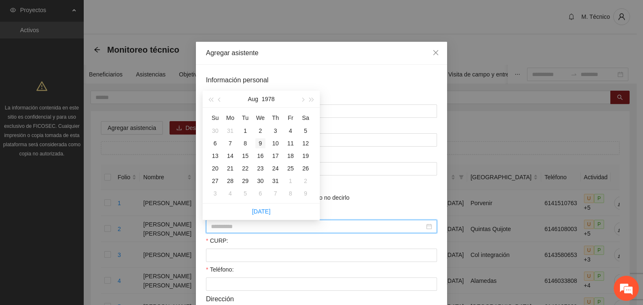
click at [259, 142] on div "9" at bounding box center [260, 143] width 10 height 10
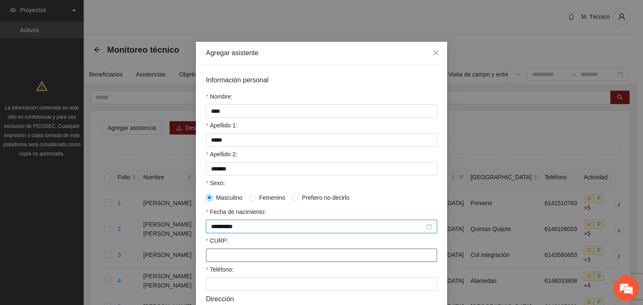
click at [245, 258] on input "CURP:" at bounding box center [321, 255] width 231 height 13
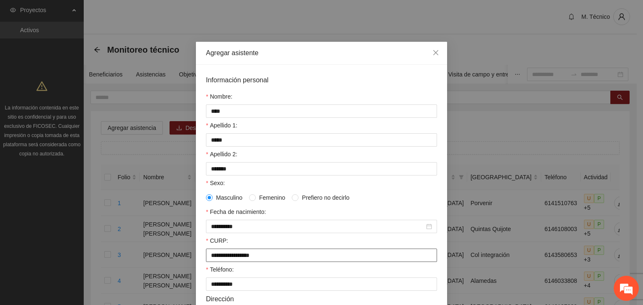
scroll to position [181, 0]
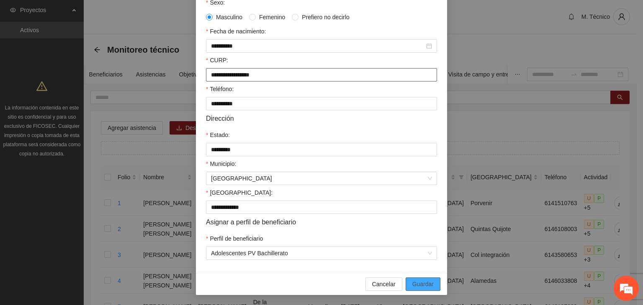
click at [405, 278] on button "Guardar" at bounding box center [422, 284] width 35 height 13
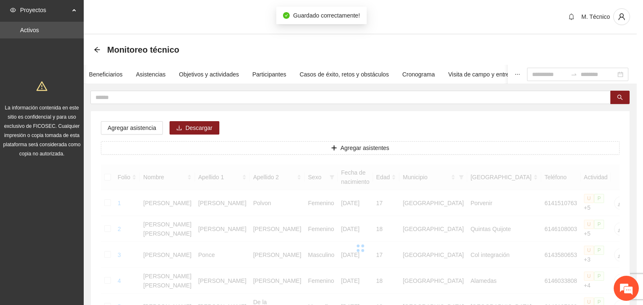
scroll to position [143, 0]
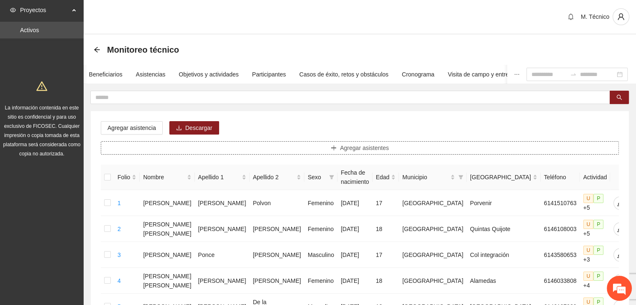
click at [277, 148] on button "Agregar asistentes" at bounding box center [360, 147] width 518 height 13
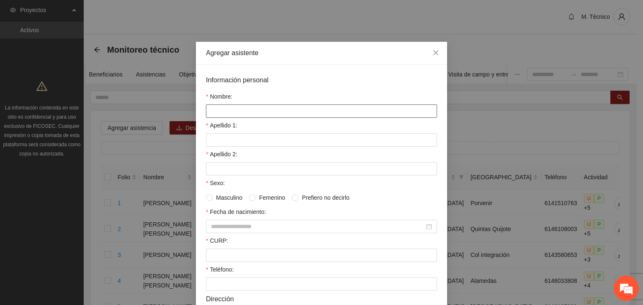
click at [222, 111] on input "Nombre:" at bounding box center [321, 111] width 231 height 13
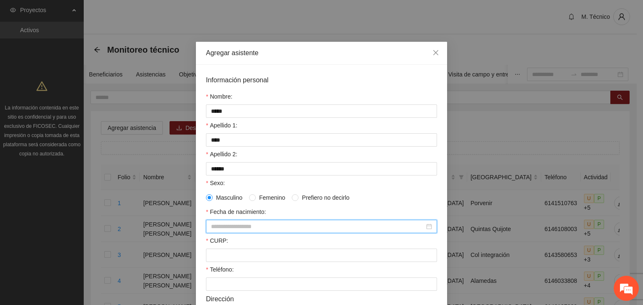
click at [283, 233] on div at bounding box center [321, 226] width 231 height 13
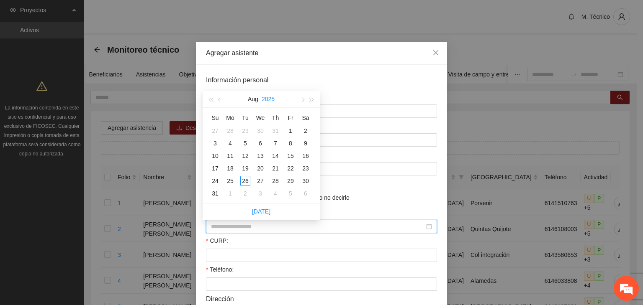
click at [267, 101] on button "2025" at bounding box center [267, 99] width 13 height 17
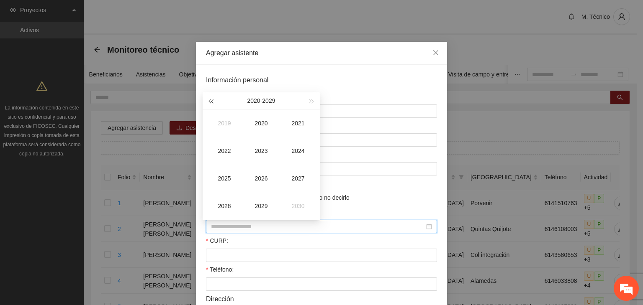
click at [210, 101] on span "button" at bounding box center [210, 102] width 4 height 4
click at [298, 123] on div "1991" at bounding box center [297, 123] width 25 height 10
click at [225, 203] on div "Oct" at bounding box center [224, 206] width 25 height 10
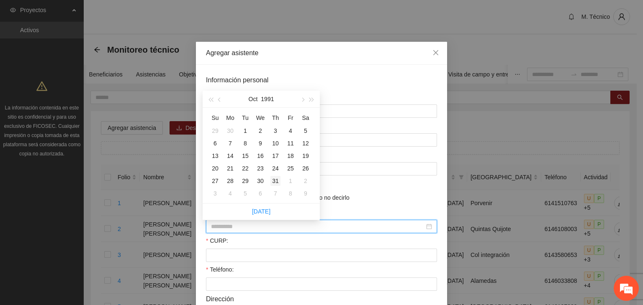
click at [273, 179] on div "31" at bounding box center [275, 181] width 10 height 10
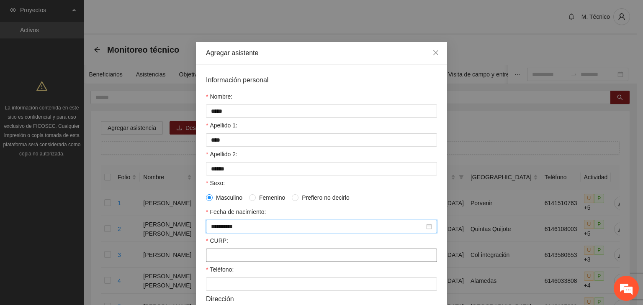
click at [237, 256] on input "CURP:" at bounding box center [321, 255] width 231 height 13
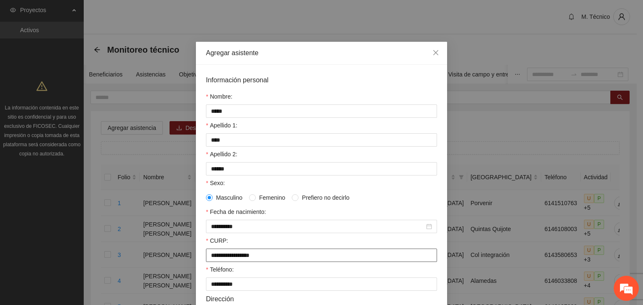
scroll to position [181, 0]
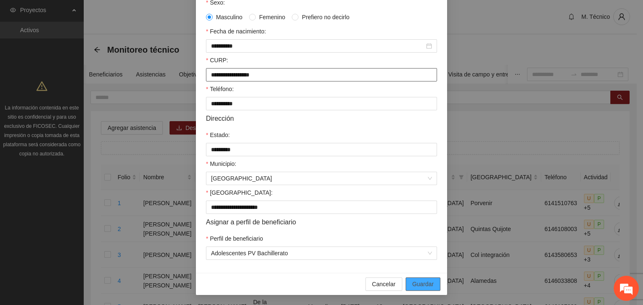
click at [405, 278] on button "Guardar" at bounding box center [422, 284] width 35 height 13
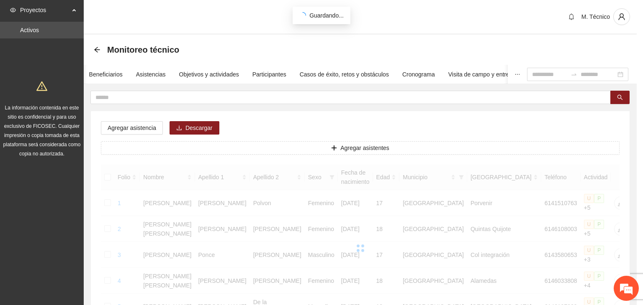
scroll to position [143, 0]
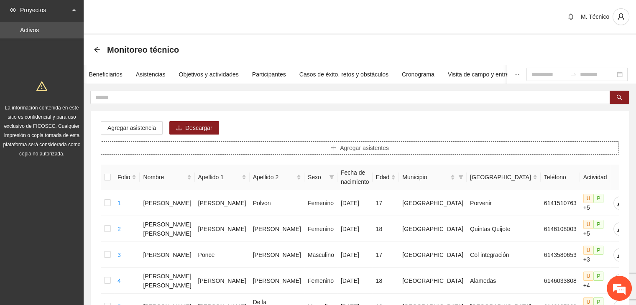
click at [342, 143] on button "Agregar asistentes" at bounding box center [360, 147] width 518 height 13
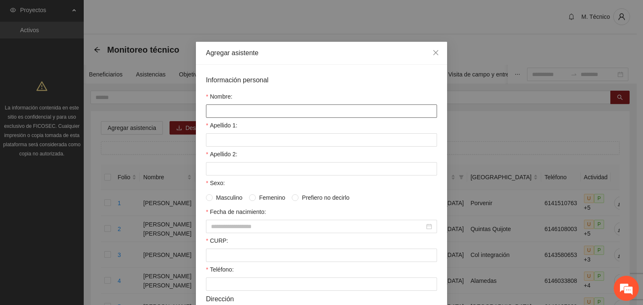
click at [243, 113] on input "Nombre:" at bounding box center [321, 111] width 231 height 13
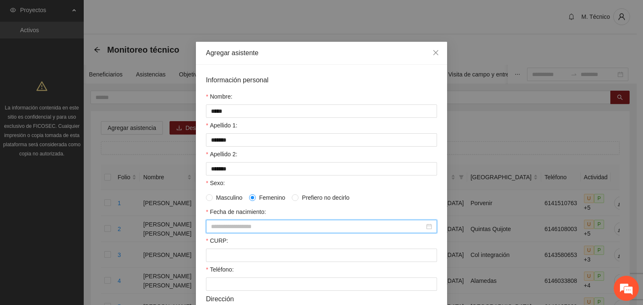
click at [238, 226] on input "Fecha de nacimiento:" at bounding box center [317, 226] width 213 height 9
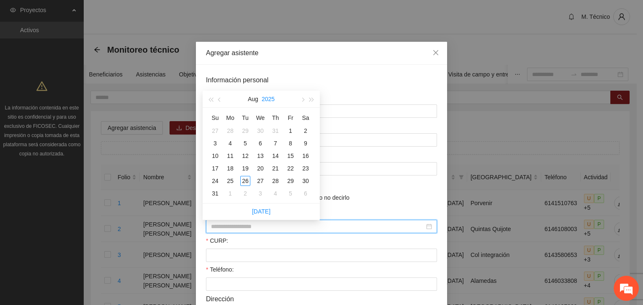
click at [270, 98] on button "2025" at bounding box center [267, 99] width 13 height 17
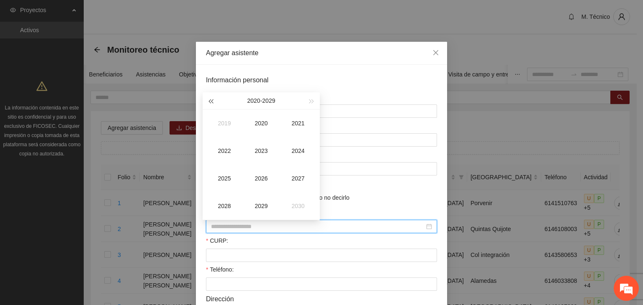
click at [207, 101] on button "button" at bounding box center [210, 100] width 9 height 17
click at [207, 100] on button "button" at bounding box center [210, 100] width 9 height 17
click at [207, 101] on button "button" at bounding box center [210, 100] width 9 height 17
click at [207, 100] on button "button" at bounding box center [210, 100] width 9 height 17
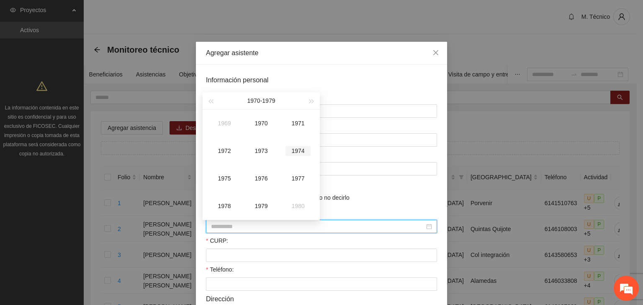
click at [297, 152] on div "1974" at bounding box center [297, 151] width 25 height 10
click at [225, 202] on div "Oct" at bounding box center [224, 206] width 25 height 10
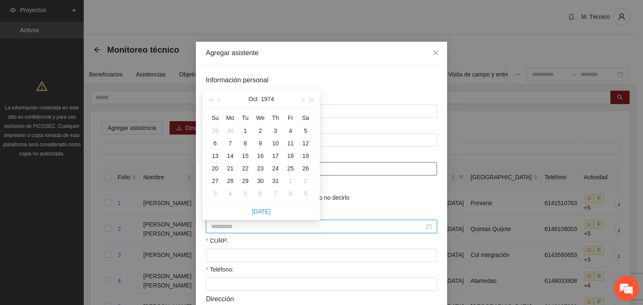
click at [302, 167] on div "26" at bounding box center [305, 169] width 10 height 10
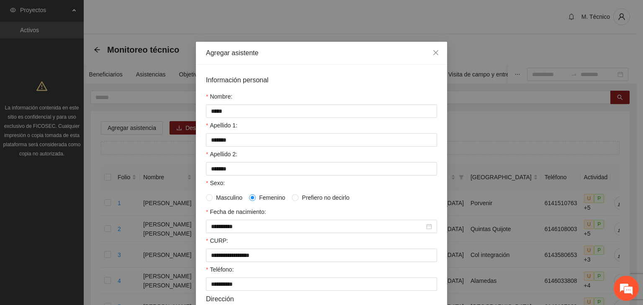
scroll to position [181, 0]
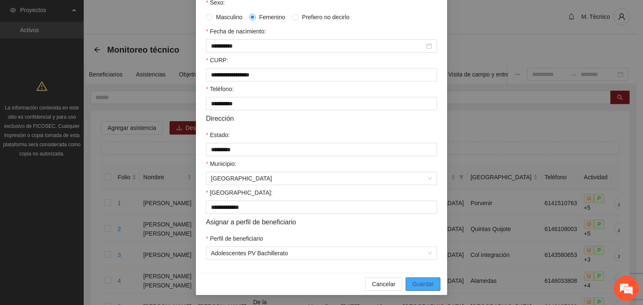
click at [405, 278] on button "Guardar" at bounding box center [422, 284] width 35 height 13
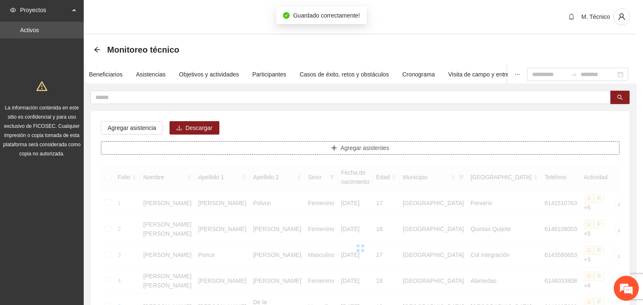
scroll to position [0, 0]
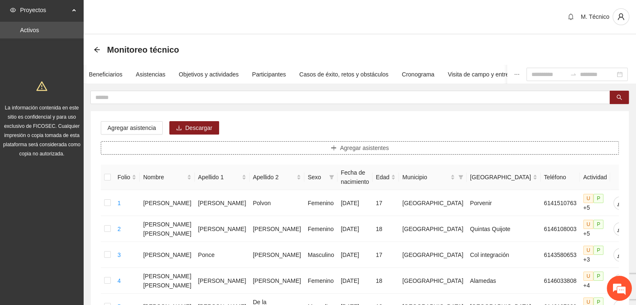
click at [356, 149] on span "Agregar asistentes" at bounding box center [364, 147] width 49 height 9
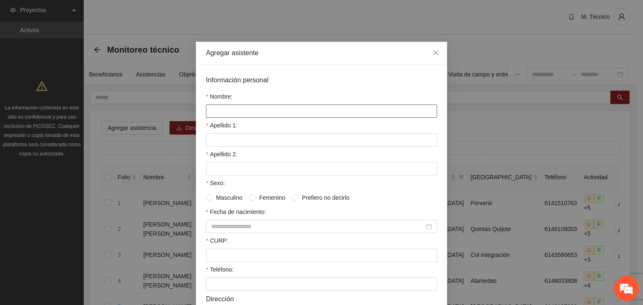
click at [231, 113] on input "Nombre:" at bounding box center [321, 111] width 231 height 13
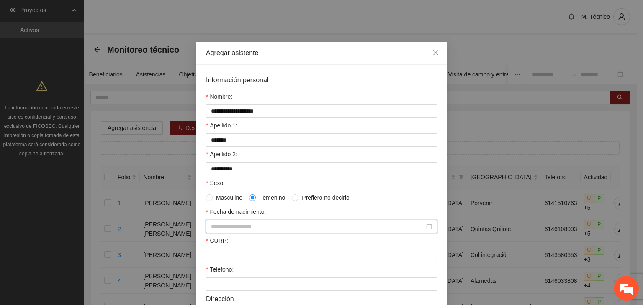
click at [230, 230] on input "Fecha de nacimiento:" at bounding box center [317, 226] width 213 height 9
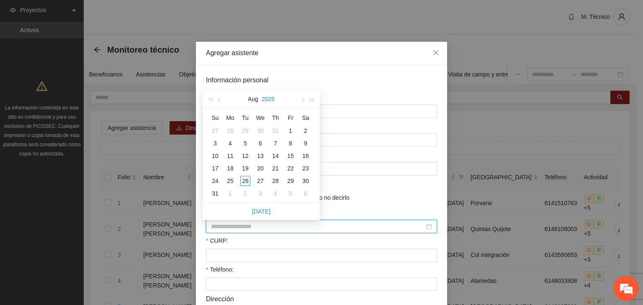
click at [269, 98] on button "2025" at bounding box center [267, 99] width 13 height 17
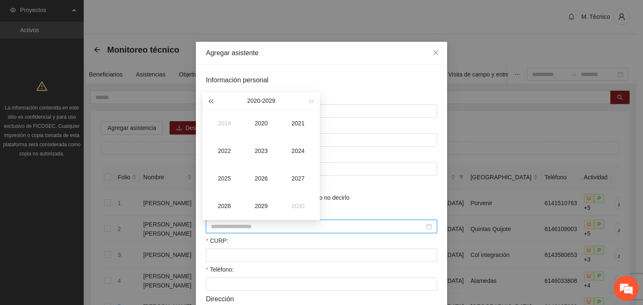
click at [210, 102] on span "button" at bounding box center [210, 102] width 4 height 4
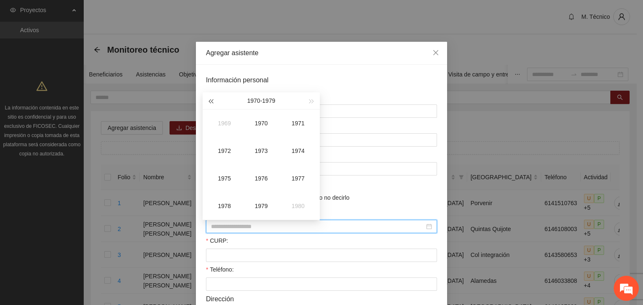
click at [210, 102] on span "button" at bounding box center [210, 102] width 4 height 4
click at [310, 101] on span "button" at bounding box center [312, 102] width 4 height 4
click at [225, 179] on div "1965" at bounding box center [224, 179] width 25 height 10
click at [299, 179] on div "Sep" at bounding box center [297, 179] width 25 height 10
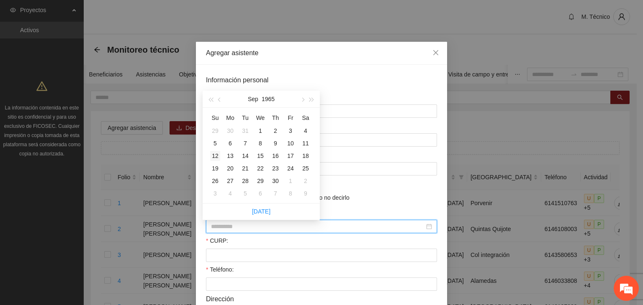
click at [217, 155] on div "12" at bounding box center [215, 156] width 10 height 10
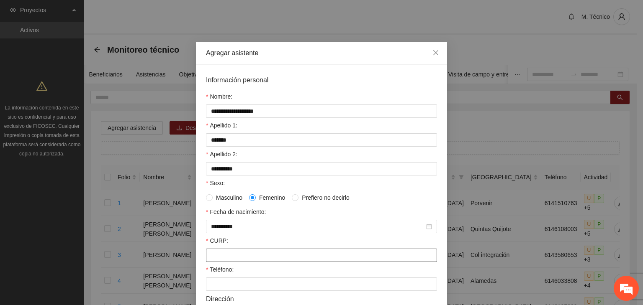
click at [234, 258] on input "CURP:" at bounding box center [321, 255] width 231 height 13
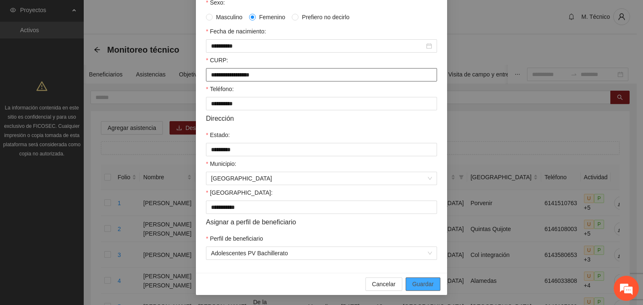
click at [405, 278] on button "Guardar" at bounding box center [422, 284] width 35 height 13
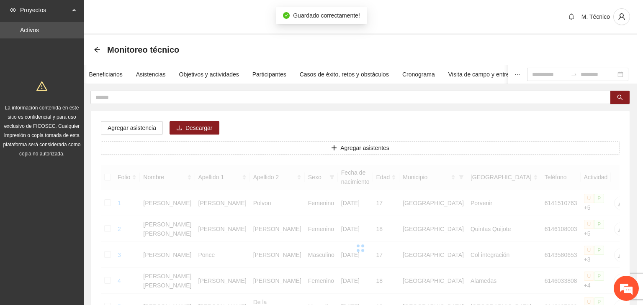
scroll to position [143, 0]
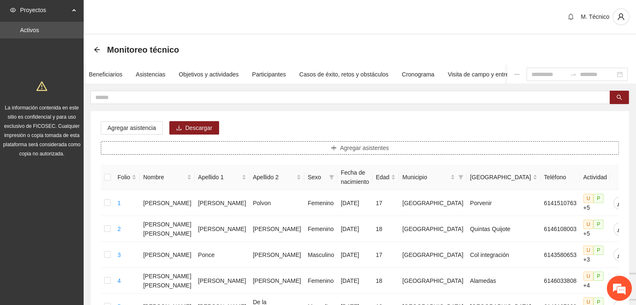
click at [363, 144] on span "Agregar asistentes" at bounding box center [364, 147] width 49 height 9
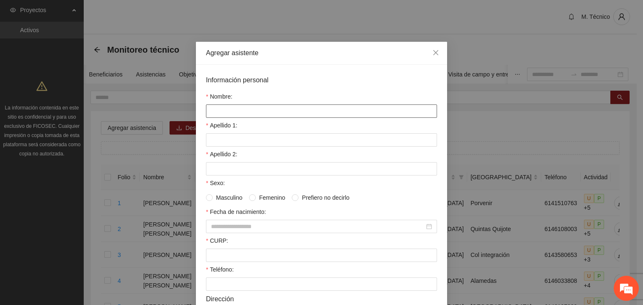
click at [218, 113] on input "Nombre:" at bounding box center [321, 111] width 231 height 13
click at [218, 165] on input "*" at bounding box center [321, 168] width 231 height 13
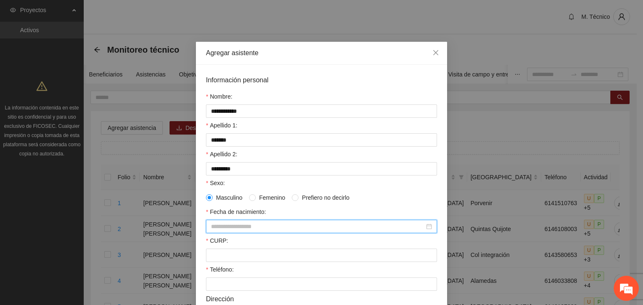
drag, startPoint x: 221, startPoint y: 228, endPoint x: 226, endPoint y: 221, distance: 8.7
click at [221, 228] on input "Fecha de nacimiento:" at bounding box center [317, 226] width 213 height 9
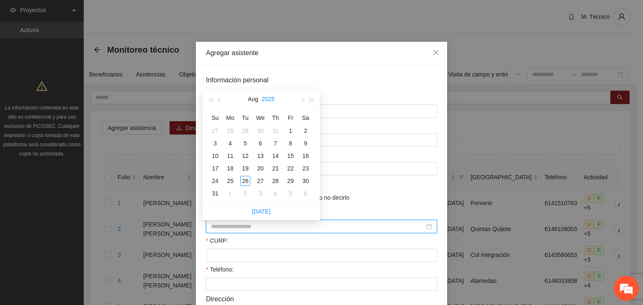
click at [266, 99] on button "2025" at bounding box center [267, 99] width 13 height 17
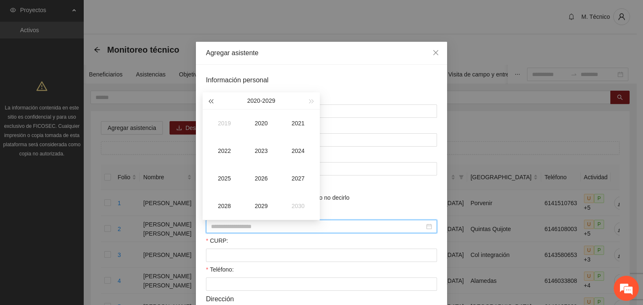
click at [210, 101] on span "button" at bounding box center [210, 102] width 4 height 4
click at [210, 100] on span "button" at bounding box center [210, 102] width 4 height 4
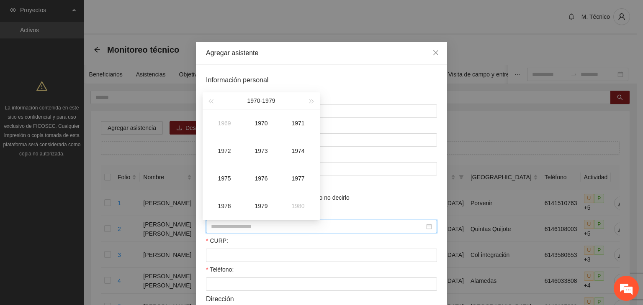
drag, startPoint x: 307, startPoint y: 98, endPoint x: 304, endPoint y: 103, distance: 5.9
click at [308, 100] on button "button" at bounding box center [311, 100] width 9 height 17
click at [225, 179] on div "1985" at bounding box center [224, 179] width 25 height 10
click at [264, 150] on div "May" at bounding box center [260, 151] width 25 height 10
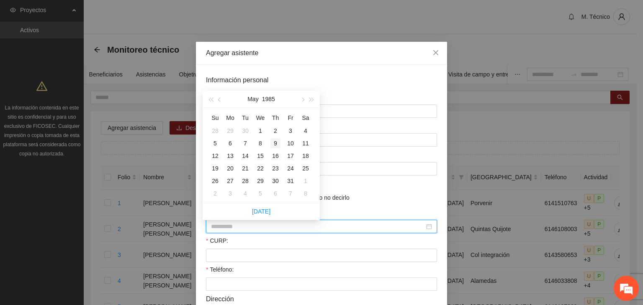
click at [275, 143] on div "9" at bounding box center [275, 143] width 10 height 10
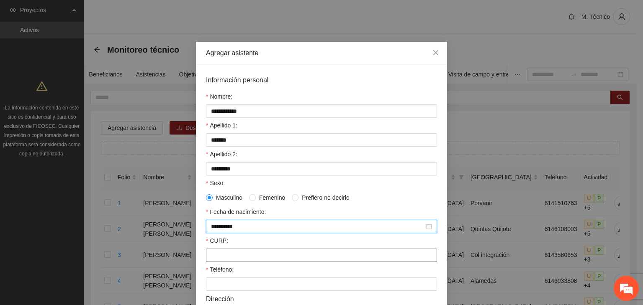
click at [233, 257] on input "CURP:" at bounding box center [321, 255] width 231 height 13
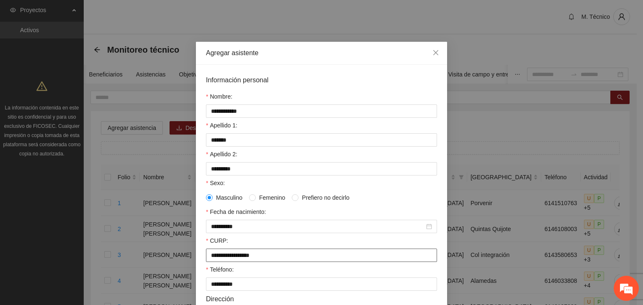
scroll to position [181, 0]
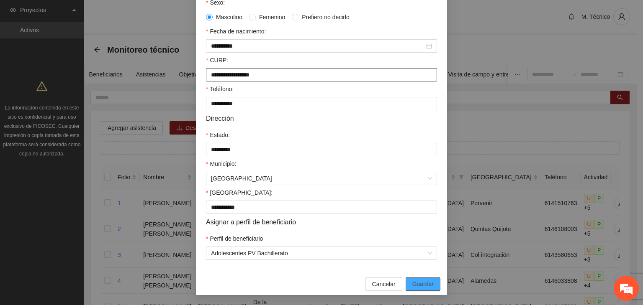
click at [405, 278] on button "Guardar" at bounding box center [422, 284] width 35 height 13
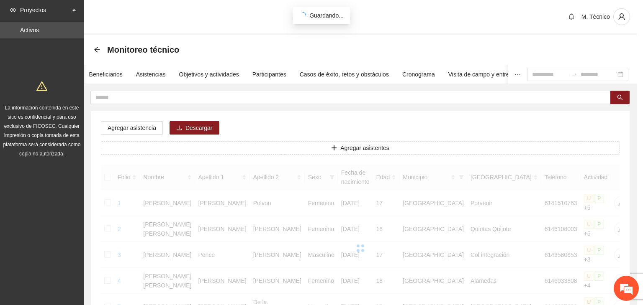
scroll to position [143, 0]
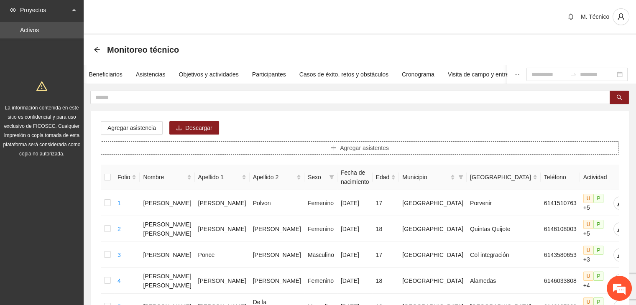
click at [268, 143] on button "Agregar asistentes" at bounding box center [360, 147] width 518 height 13
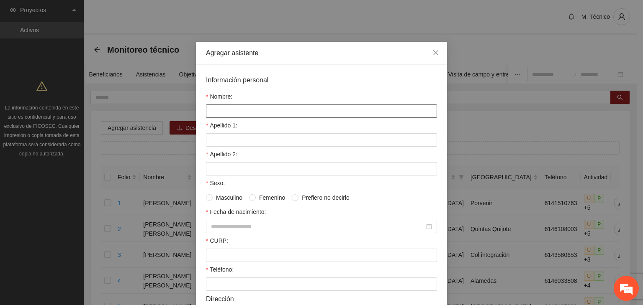
click at [227, 118] on form "Información personal Nombre: Apellido 1: Apellido 2: Sexo: Masculino Femenino P…" at bounding box center [321, 258] width 231 height 366
drag, startPoint x: 229, startPoint y: 113, endPoint x: 216, endPoint y: 113, distance: 13.4
click at [228, 113] on input "Nombre:" at bounding box center [321, 111] width 231 height 13
click at [216, 113] on input "Nombre:" at bounding box center [321, 111] width 231 height 13
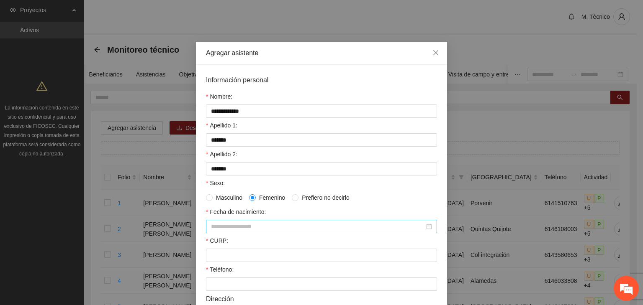
click at [223, 228] on input "Fecha de nacimiento:" at bounding box center [317, 226] width 213 height 9
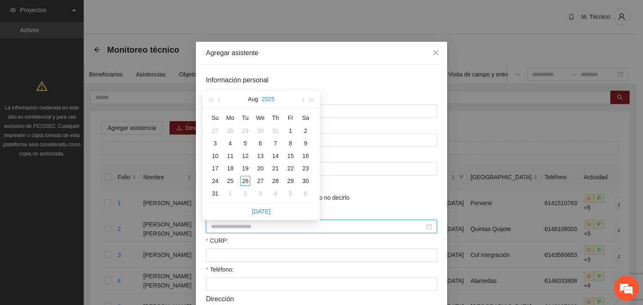
click at [270, 100] on button "2025" at bounding box center [267, 99] width 13 height 17
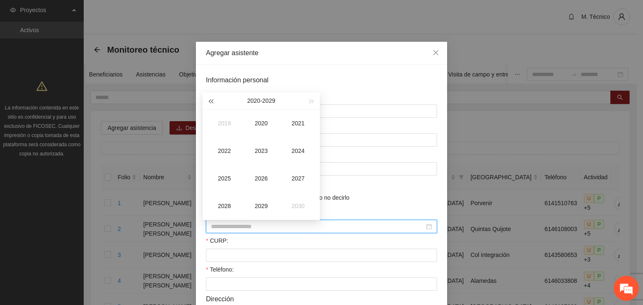
click at [212, 104] on button "button" at bounding box center [210, 100] width 9 height 17
click at [212, 103] on button "button" at bounding box center [210, 100] width 9 height 17
click at [212, 102] on span "button" at bounding box center [210, 102] width 4 height 4
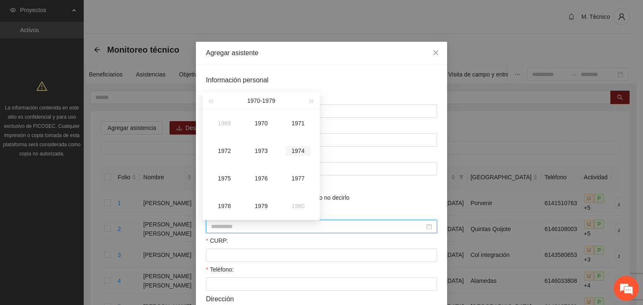
click at [295, 151] on div "1974" at bounding box center [297, 151] width 25 height 10
click at [263, 176] on div "Aug" at bounding box center [260, 179] width 25 height 10
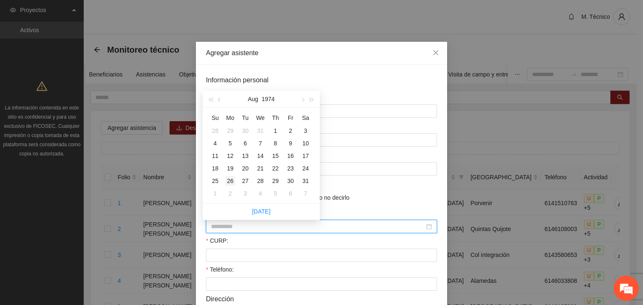
click at [230, 180] on div "26" at bounding box center [230, 181] width 10 height 10
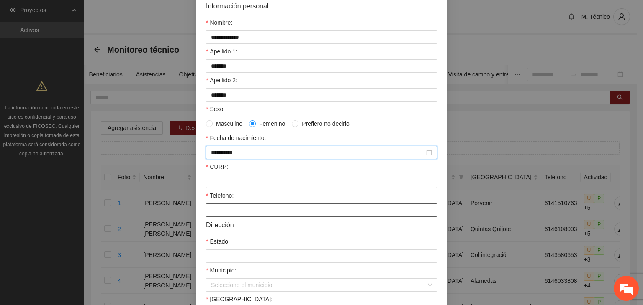
scroll to position [84, 0]
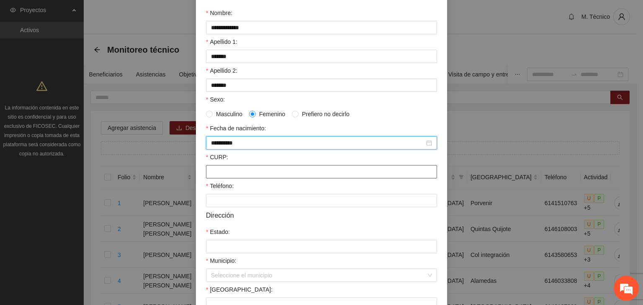
click at [232, 172] on input "CURP:" at bounding box center [321, 171] width 231 height 13
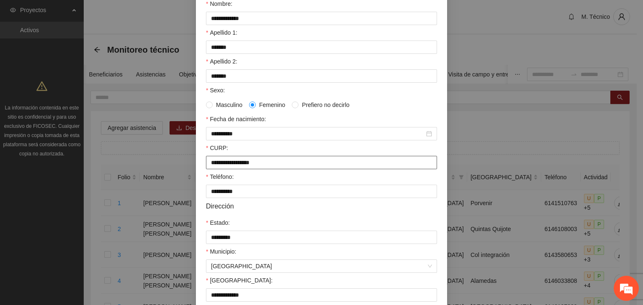
scroll to position [184, 0]
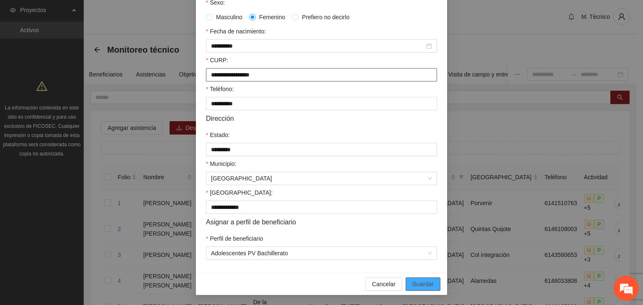
click at [405, 278] on button "Guardar" at bounding box center [422, 284] width 35 height 13
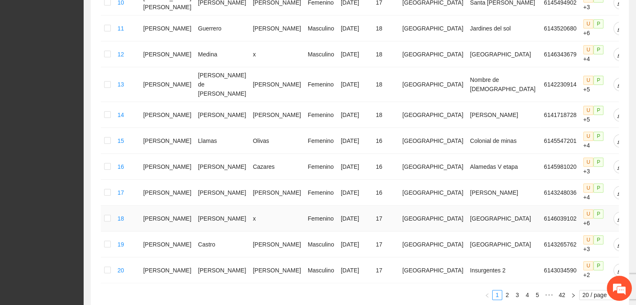
scroll to position [442, 0]
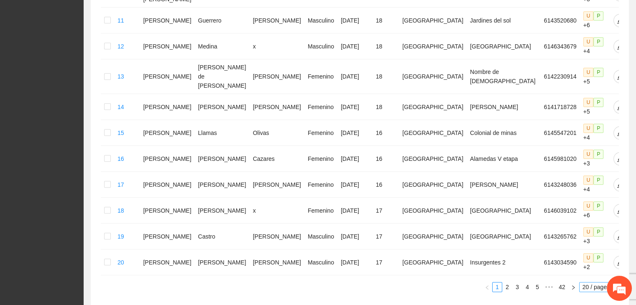
click at [607, 283] on span "20 / page" at bounding box center [599, 287] width 33 height 9
drag, startPoint x: 587, startPoint y: 288, endPoint x: 584, endPoint y: 304, distance: 15.8
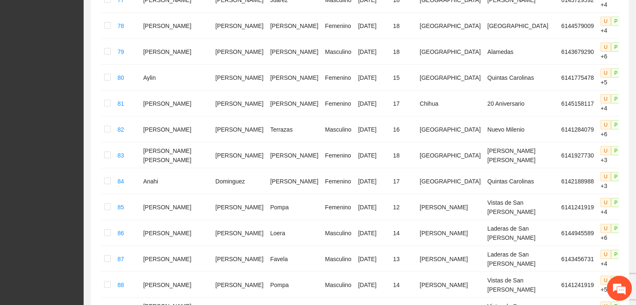
scroll to position [2394, 0]
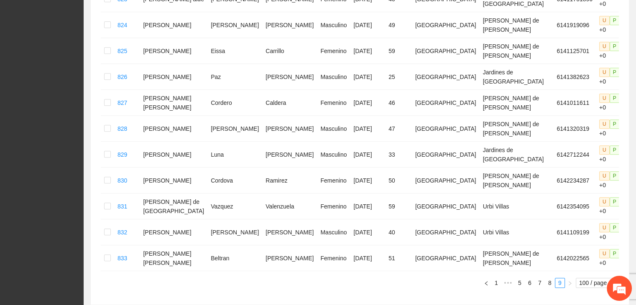
scroll to position [599, 0]
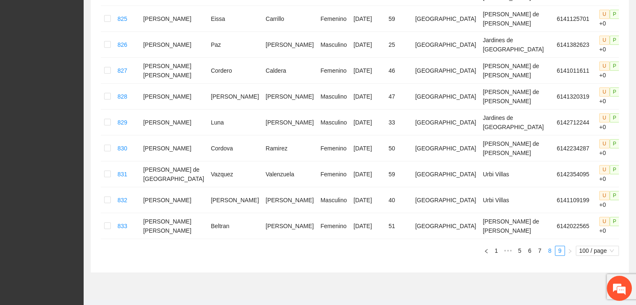
click at [552, 246] on link "8" at bounding box center [549, 250] width 9 height 9
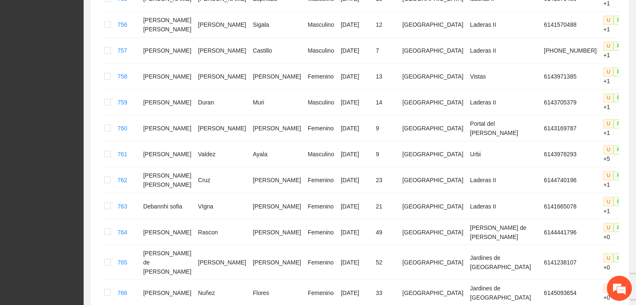
scroll to position [1394, 0]
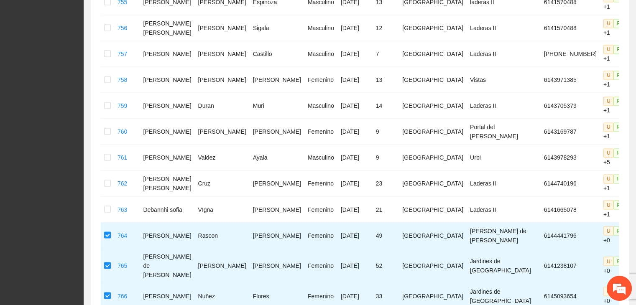
drag, startPoint x: 108, startPoint y: 191, endPoint x: 110, endPoint y: 203, distance: 12.7
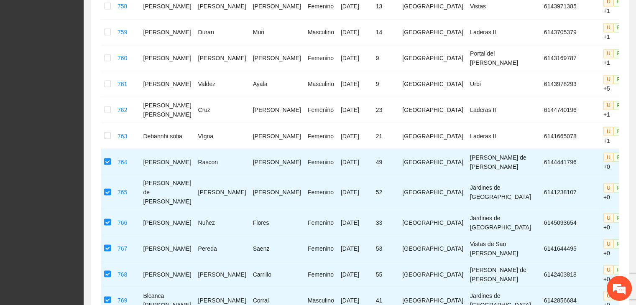
scroll to position [1520, 0]
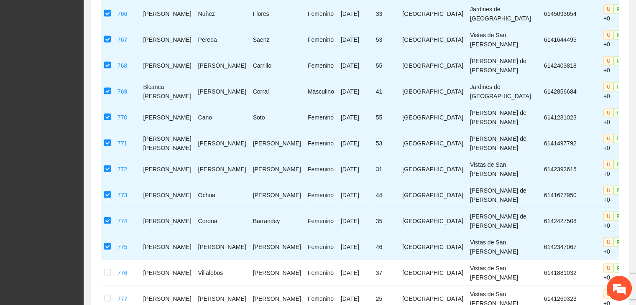
scroll to position [1687, 0]
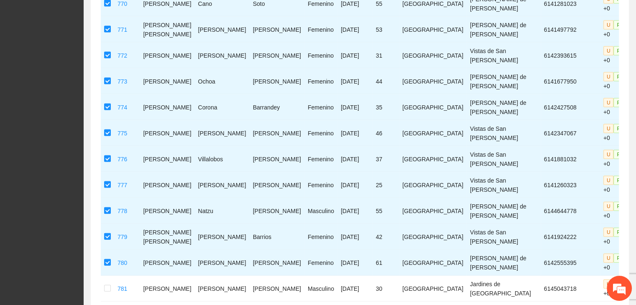
scroll to position [1813, 0]
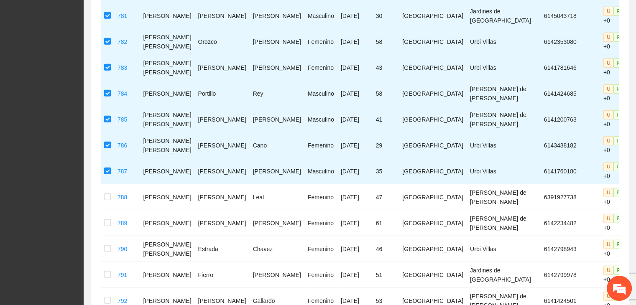
scroll to position [2022, 0]
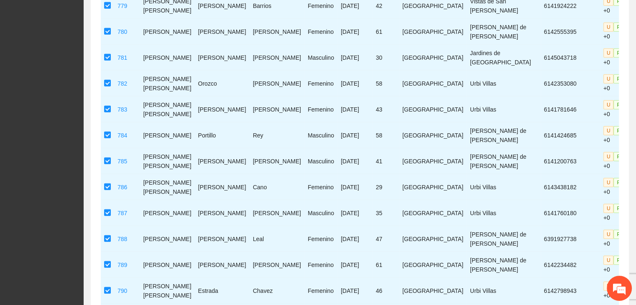
drag, startPoint x: 108, startPoint y: 215, endPoint x: 107, endPoint y: 226, distance: 11.7
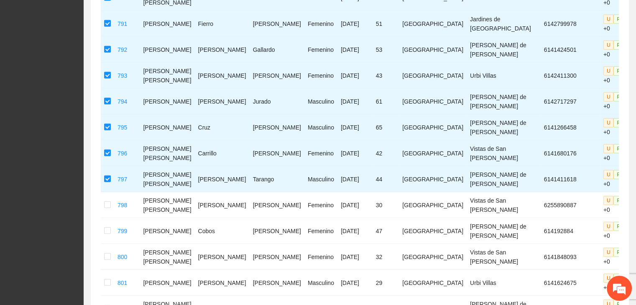
scroll to position [2315, 0]
click at [112, 193] on td at bounding box center [107, 206] width 13 height 26
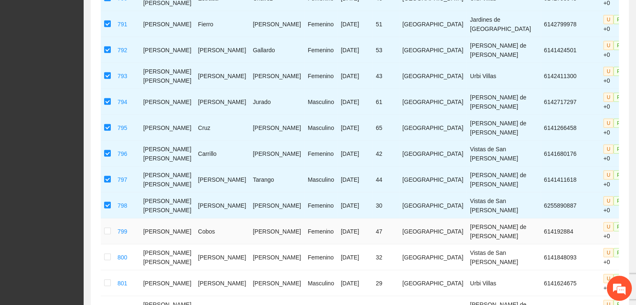
drag, startPoint x: 112, startPoint y: 49, endPoint x: 95, endPoint y: 87, distance: 41.0
click at [111, 227] on label at bounding box center [107, 231] width 7 height 9
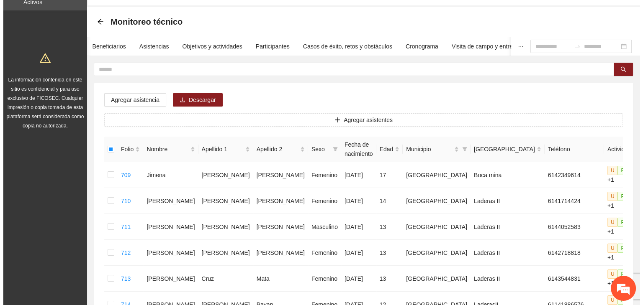
scroll to position [0, 0]
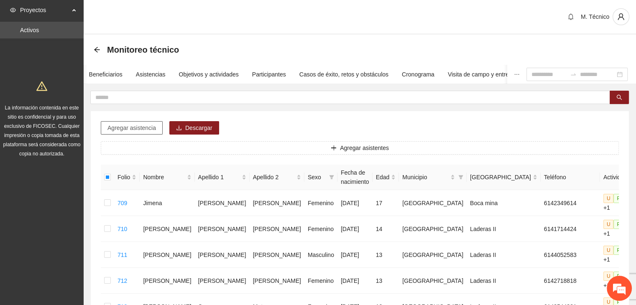
click at [125, 125] on span "Agregar asistencia" at bounding box center [132, 127] width 49 height 9
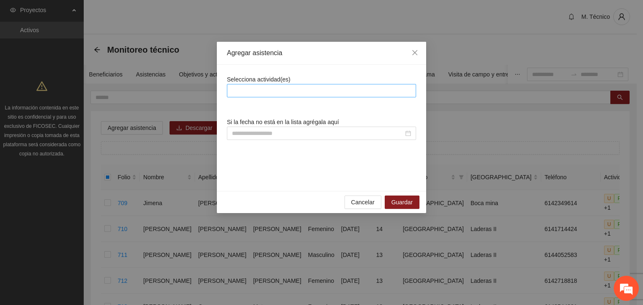
click at [238, 87] on div at bounding box center [321, 91] width 185 height 10
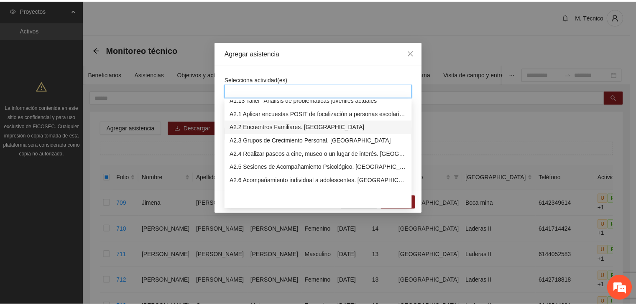
scroll to position [125, 0]
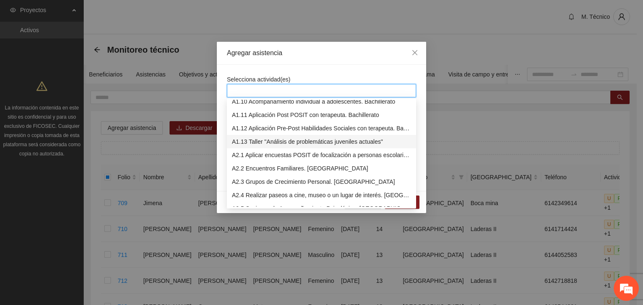
click at [281, 144] on div "A1.13 Taller "Análisis de problemáticas juveniles actuales"" at bounding box center [321, 141] width 179 height 9
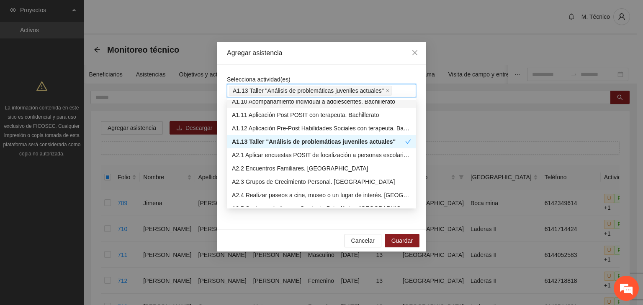
drag, startPoint x: 364, startPoint y: 56, endPoint x: 360, endPoint y: 61, distance: 7.4
click at [364, 56] on div "Agregar asistencia" at bounding box center [321, 53] width 189 height 9
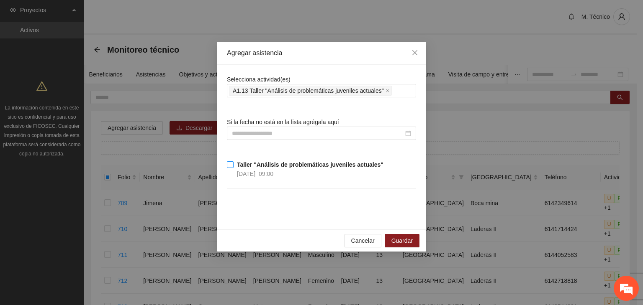
click at [269, 165] on strong "Taller "Análisis de problemáticas juveniles actuales"" at bounding box center [310, 164] width 146 height 7
click at [243, 163] on strong "Taller "Análisis de problemáticas juveniles actuales"" at bounding box center [310, 164] width 146 height 7
click at [401, 240] on span "Guardar" at bounding box center [401, 240] width 21 height 9
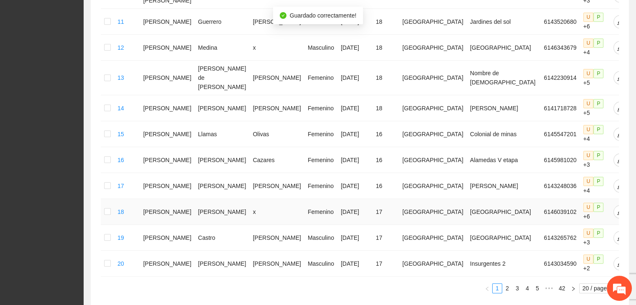
scroll to position [442, 0]
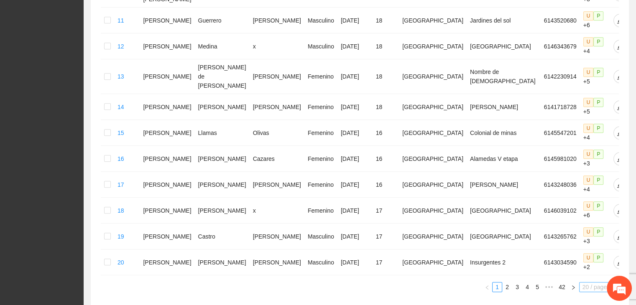
click at [586, 283] on span "20 / page" at bounding box center [599, 287] width 33 height 9
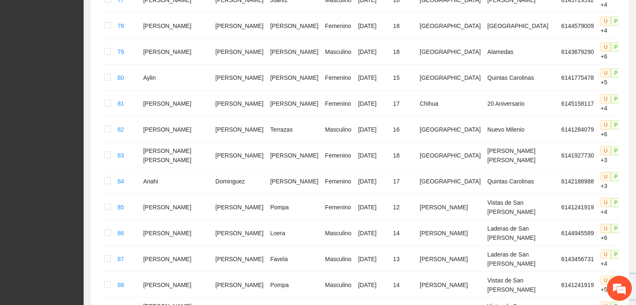
scroll to position [2394, 0]
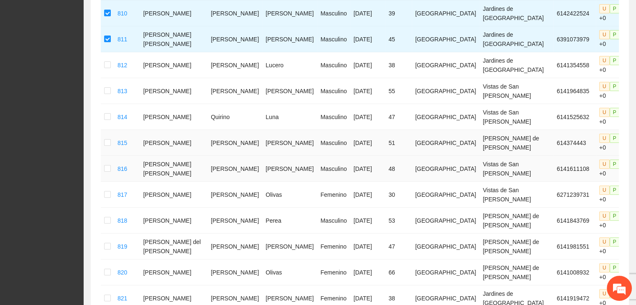
scroll to position [223, 0]
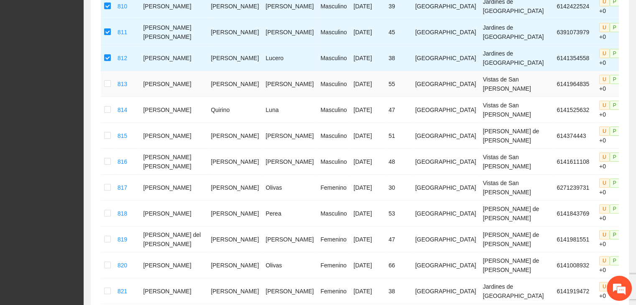
click at [110, 82] on td at bounding box center [107, 84] width 13 height 26
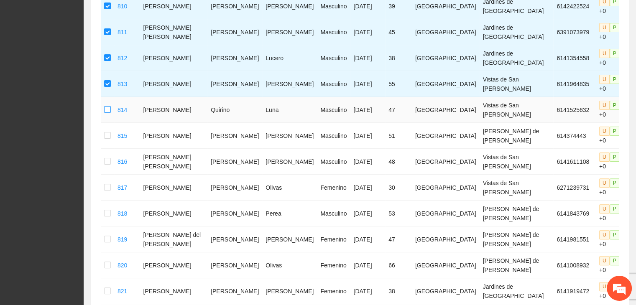
click at [107, 105] on label at bounding box center [107, 109] width 7 height 9
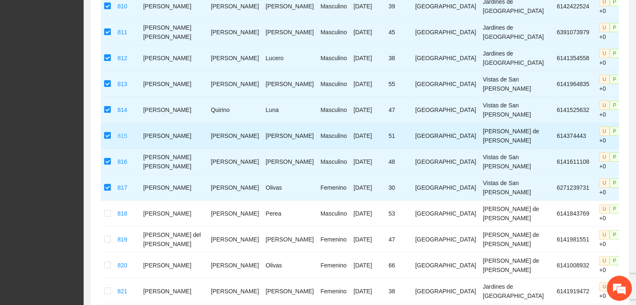
scroll to position [307, 0]
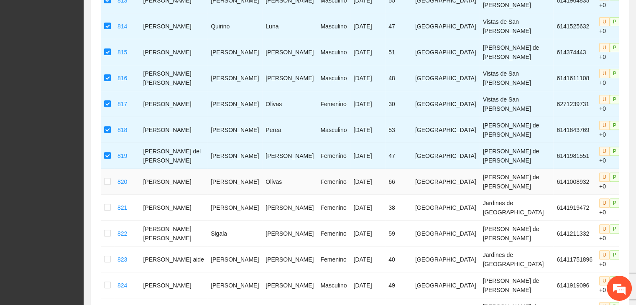
click at [110, 176] on td at bounding box center [107, 182] width 13 height 26
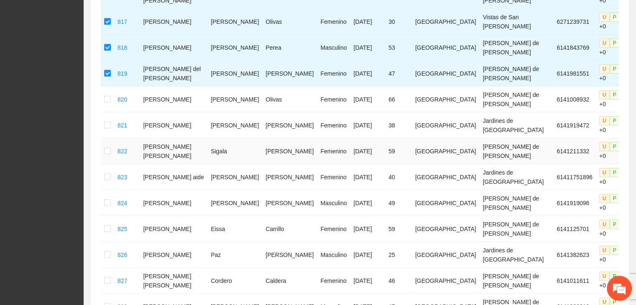
scroll to position [390, 0]
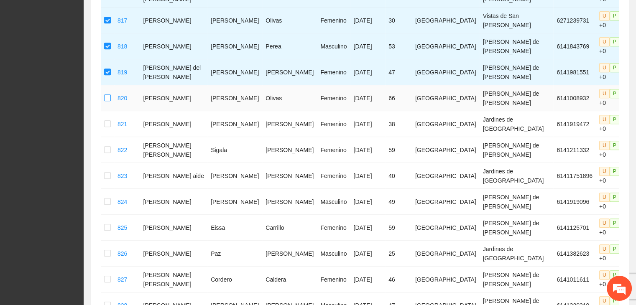
click at [109, 91] on td at bounding box center [107, 98] width 13 height 26
click at [110, 92] on td at bounding box center [107, 98] width 13 height 26
click at [104, 88] on td at bounding box center [107, 98] width 13 height 26
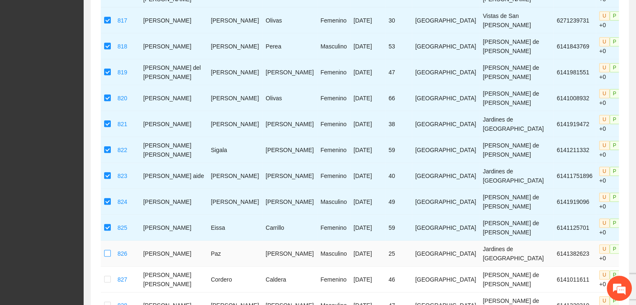
click at [109, 243] on td at bounding box center [107, 254] width 13 height 26
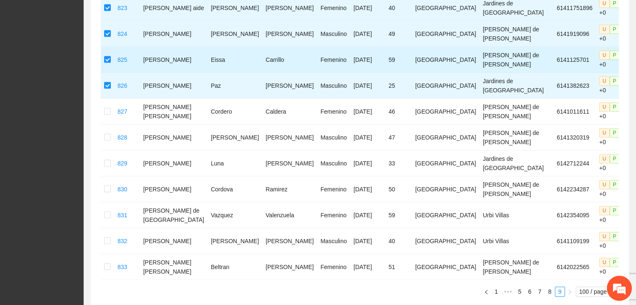
scroll to position [558, 0]
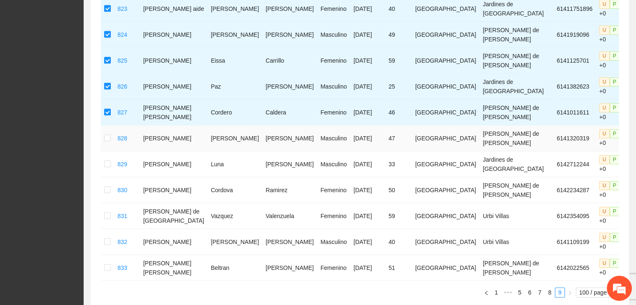
click at [109, 128] on td at bounding box center [107, 138] width 13 height 26
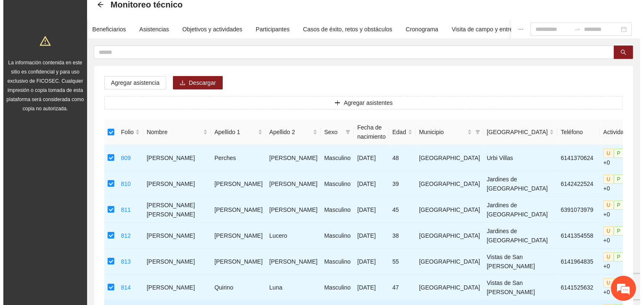
scroll to position [14, 0]
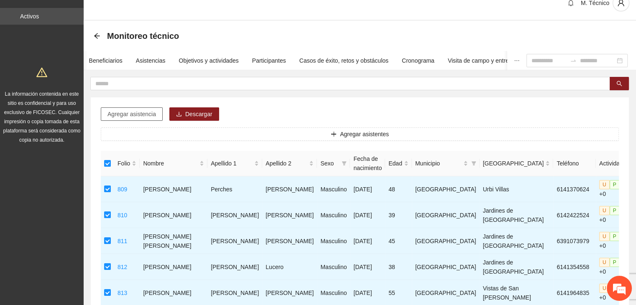
click at [144, 113] on span "Agregar asistencia" at bounding box center [132, 114] width 49 height 9
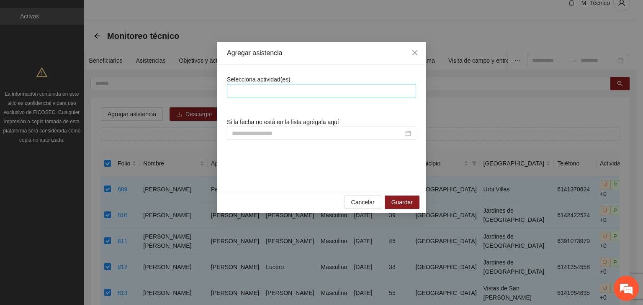
click at [237, 87] on div at bounding box center [321, 91] width 185 height 10
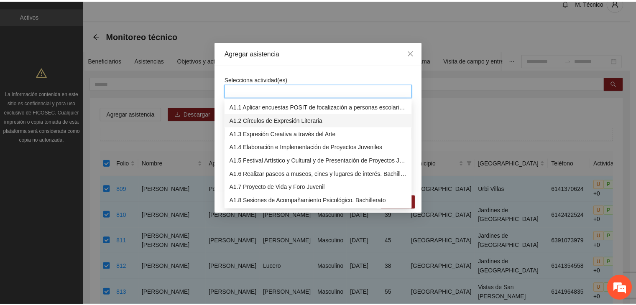
scroll to position [84, 0]
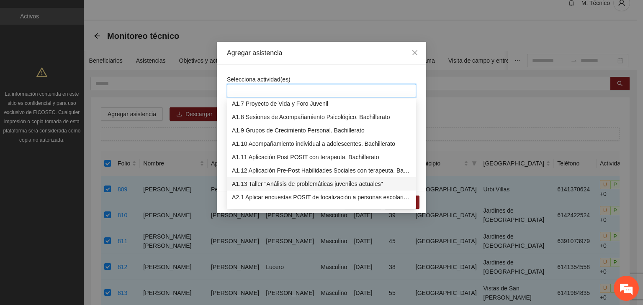
click at [277, 182] on div "A1.13 Taller "Análisis de problemáticas juveniles actuales"" at bounding box center [321, 183] width 179 height 9
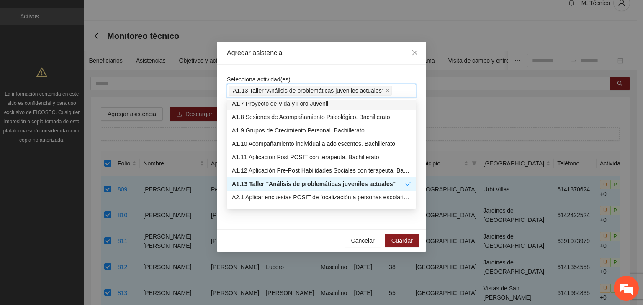
click at [353, 57] on div "Agregar asistencia" at bounding box center [321, 53] width 209 height 23
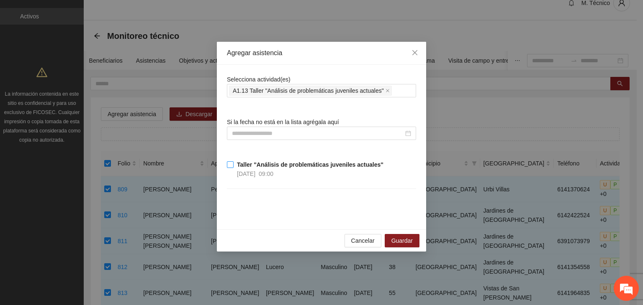
click at [268, 172] on div "[DATE] 09:00" at bounding box center [255, 173] width 36 height 9
drag, startPoint x: 387, startPoint y: 236, endPoint x: 384, endPoint y: 233, distance: 4.8
click at [387, 235] on button "Guardar" at bounding box center [401, 240] width 35 height 13
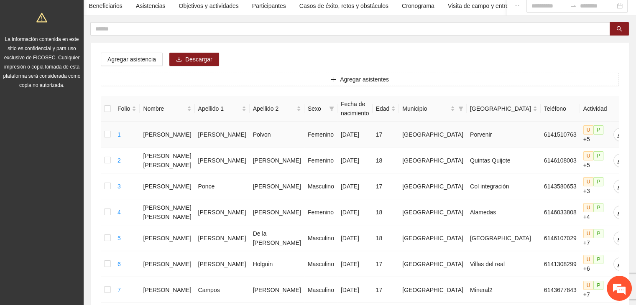
scroll to position [0, 0]
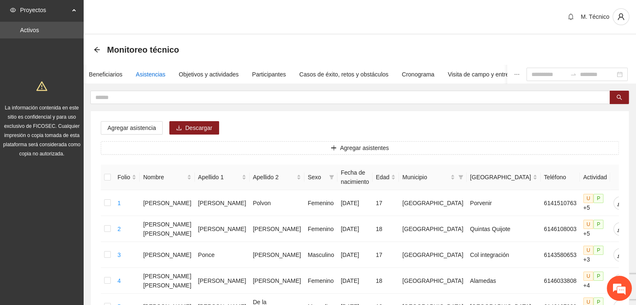
click at [136, 71] on div "Asistencias" at bounding box center [151, 74] width 30 height 9
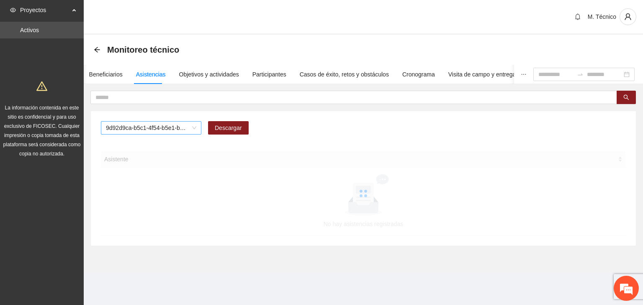
click at [151, 131] on span "9d92d9ca-b5c1-4f54-b5e1-be4b1dfebdb3" at bounding box center [151, 128] width 90 height 13
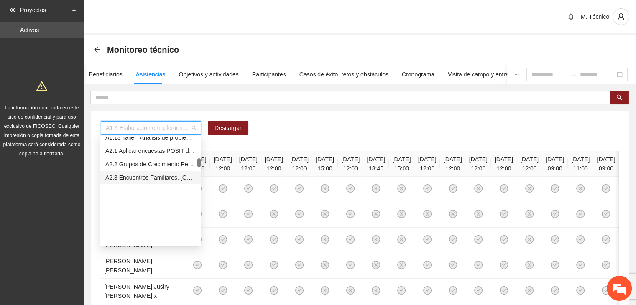
scroll to position [84, 0]
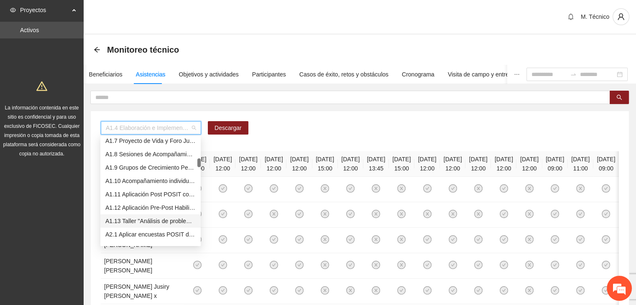
click at [146, 223] on div "A1.13 Taller "Análisis de problemáticas juveniles actuales"" at bounding box center [150, 221] width 90 height 9
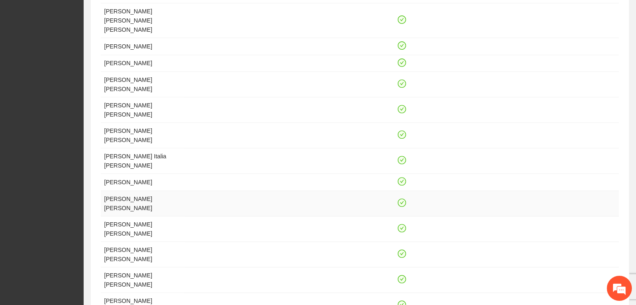
scroll to position [339, 0]
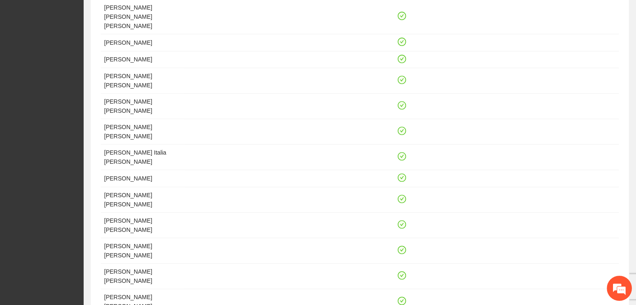
drag, startPoint x: 590, startPoint y: 227, endPoint x: 593, endPoint y: 237, distance: 10.5
click at [591, 227] on div "Asistente [DATE] 09:00 [PERSON_NAME] [PERSON_NAME] de [PERSON_NAME] [PERSON_NAM…" at bounding box center [360, 72] width 518 height 519
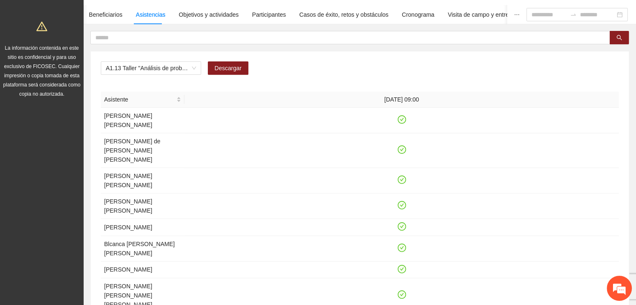
scroll to position [46, 0]
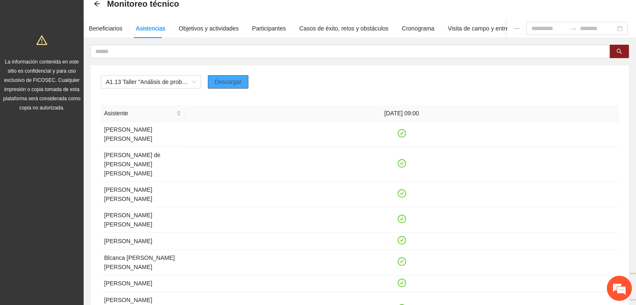
click at [241, 84] on button "Descargar" at bounding box center [228, 81] width 41 height 13
